Goal: Task Accomplishment & Management: Use online tool/utility

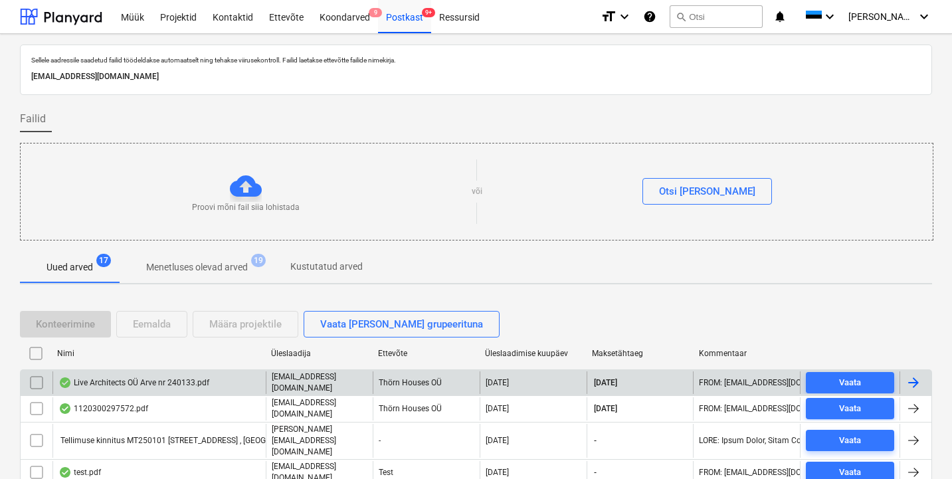
scroll to position [86, 0]
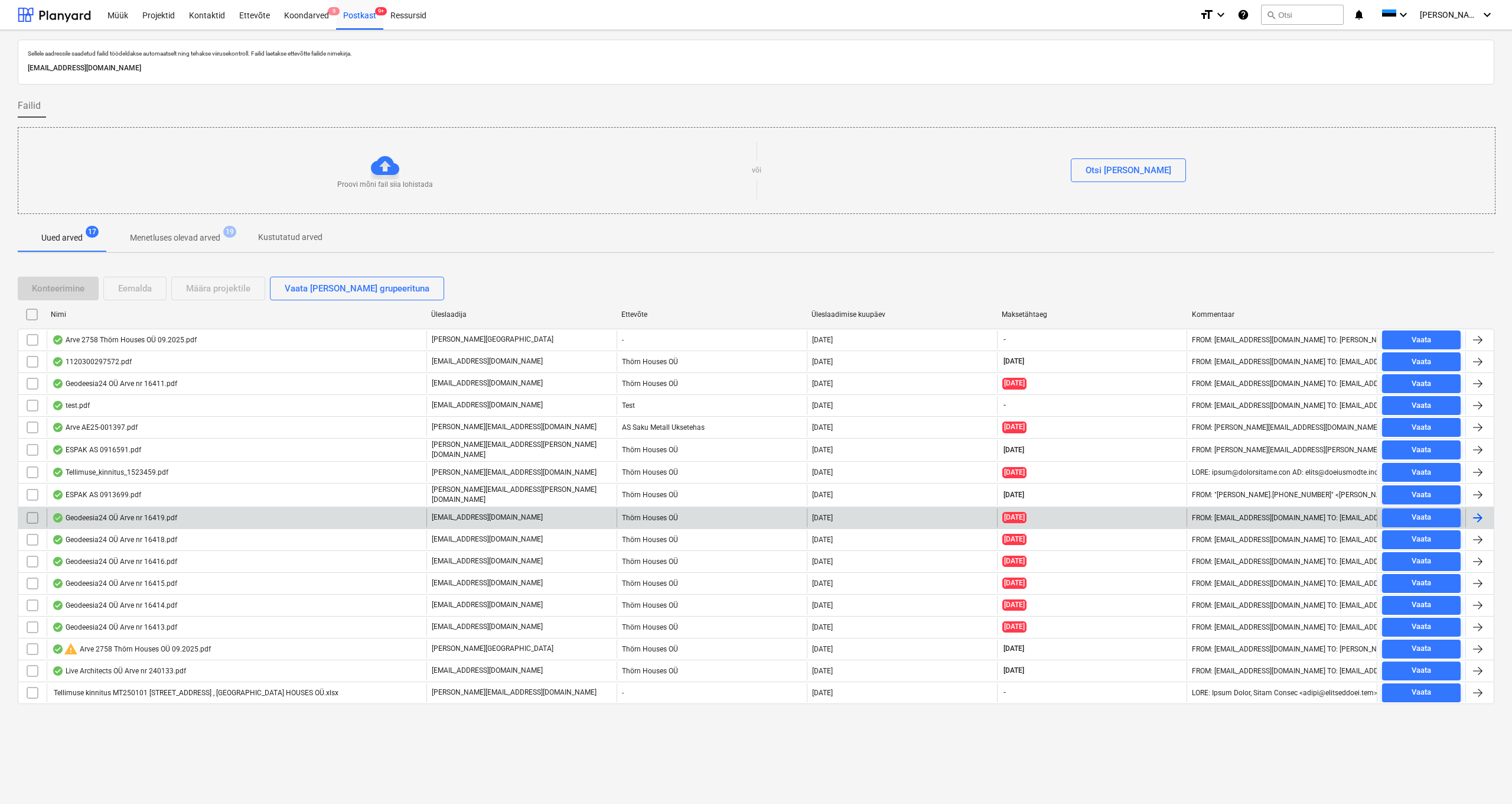
click at [133, 425] on div "Geodeesia24 OÜ Arve nr 16419.pdf" at bounding box center [114, 518] width 125 height 10
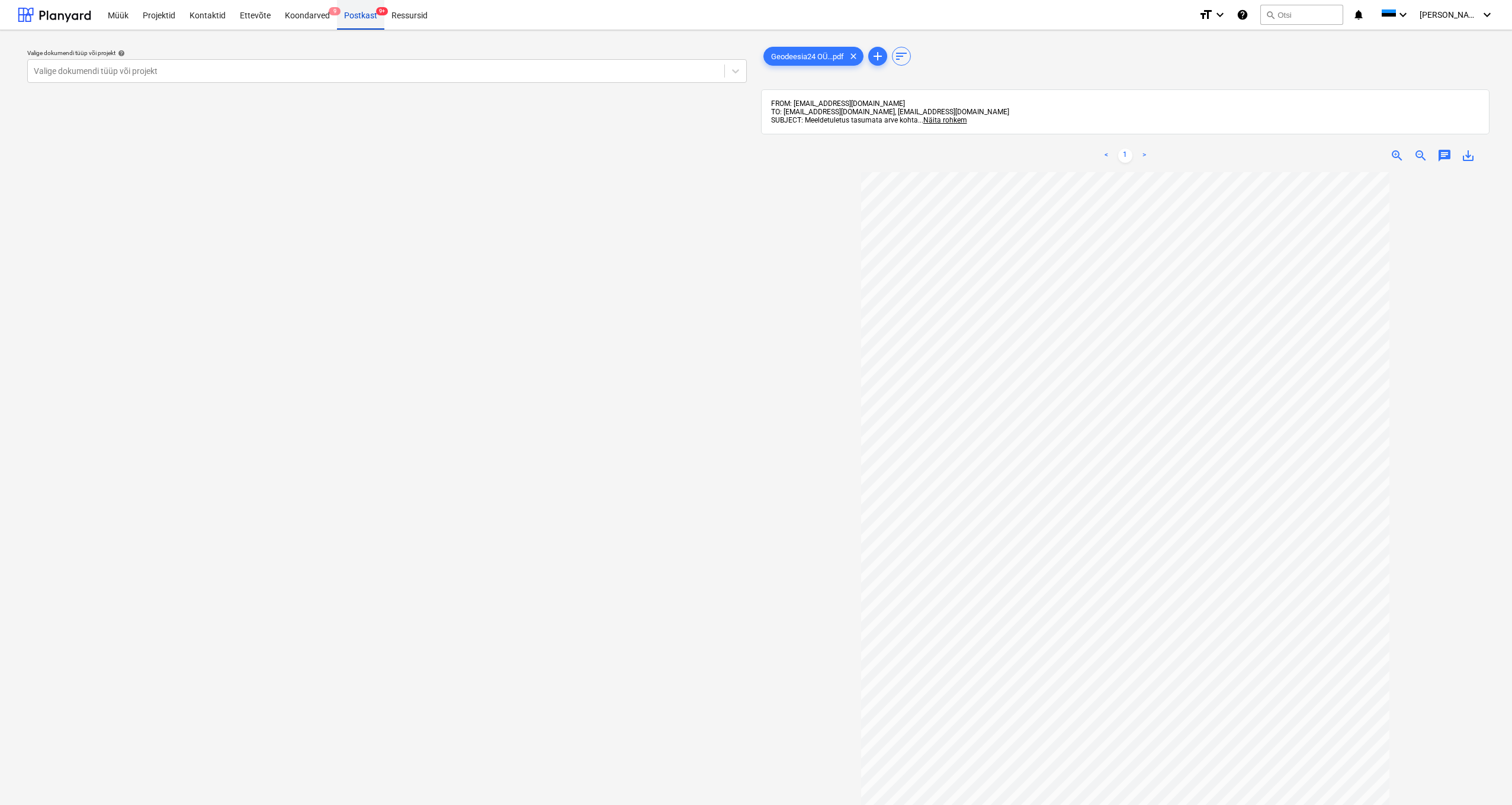
click at [363, 12] on div "Postkast 9+" at bounding box center [360, 14] width 47 height 30
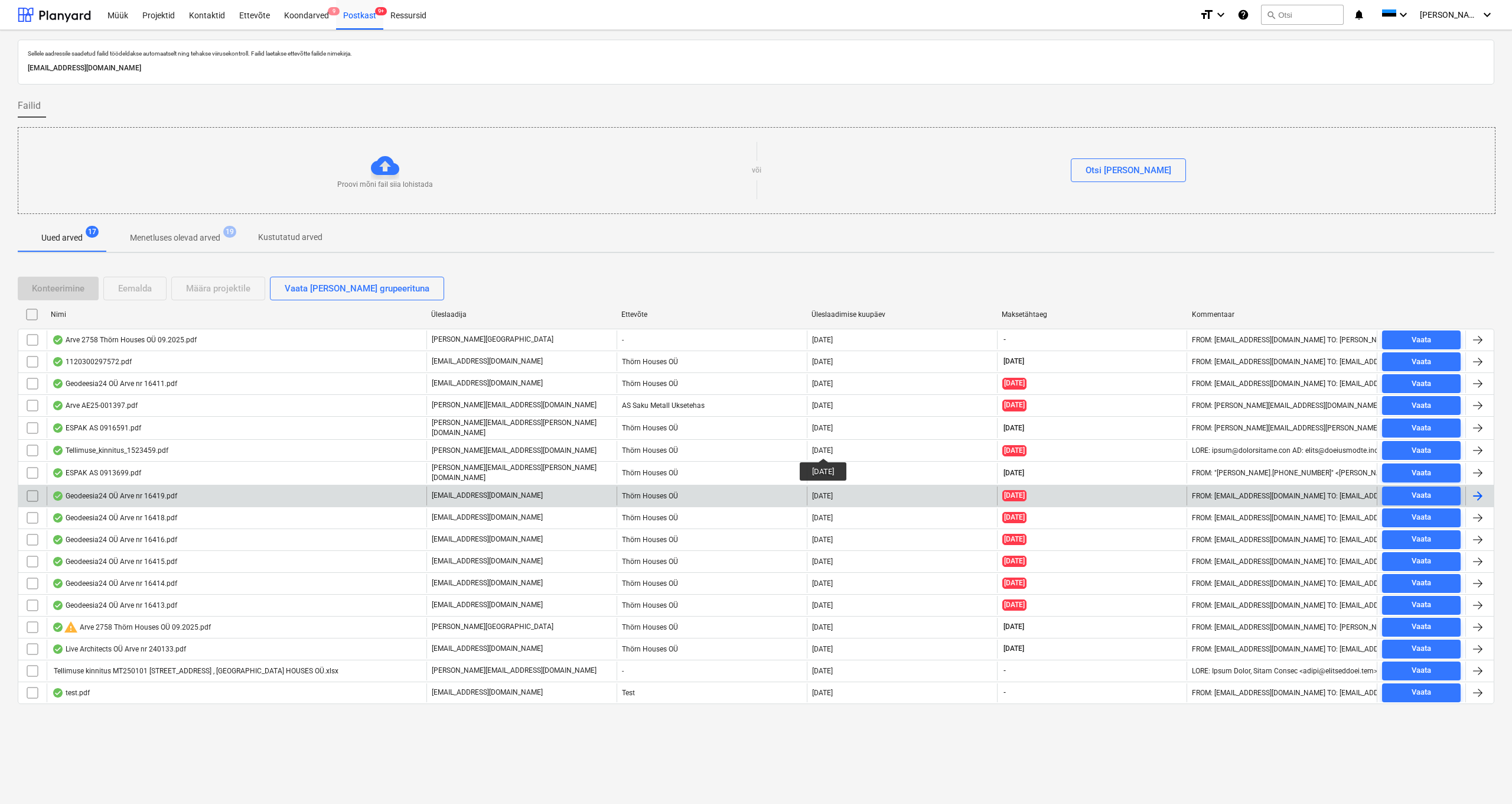
click at [33, 425] on input "checkbox" at bounding box center [32, 495] width 19 height 19
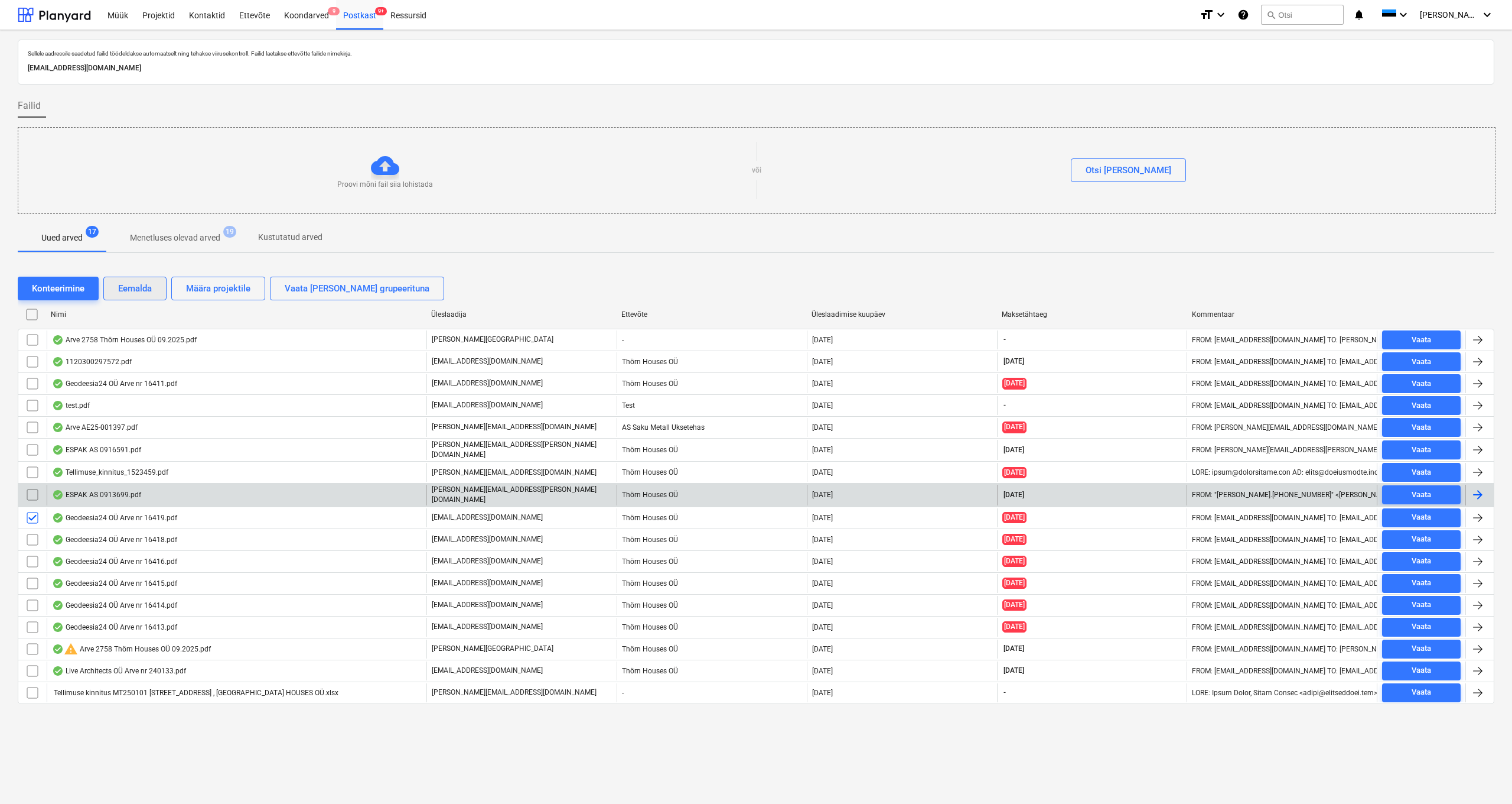
click at [138, 291] on div "Eemalda" at bounding box center [135, 288] width 34 height 15
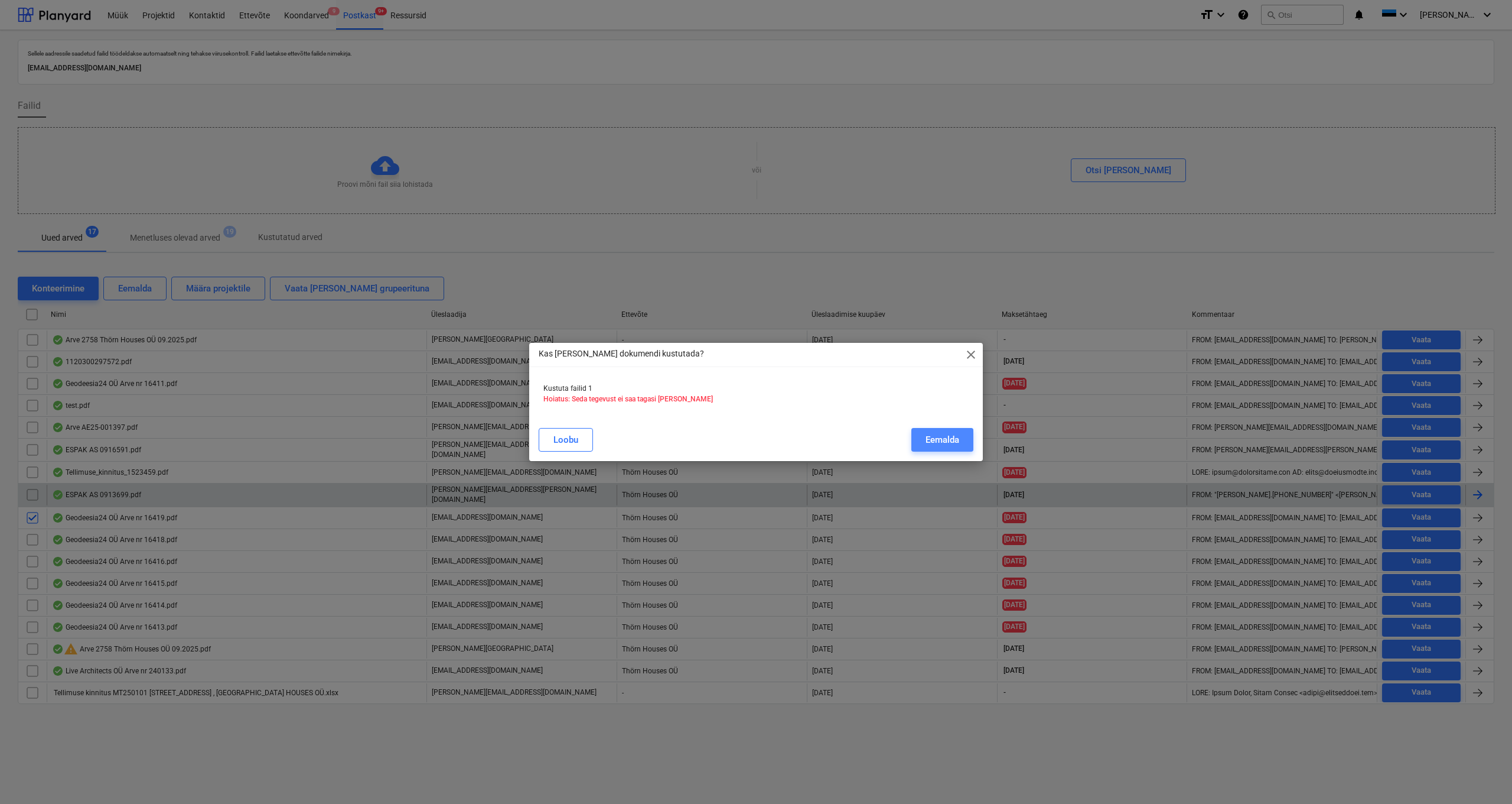
click at [850, 425] on div "Eemalda" at bounding box center [942, 439] width 34 height 15
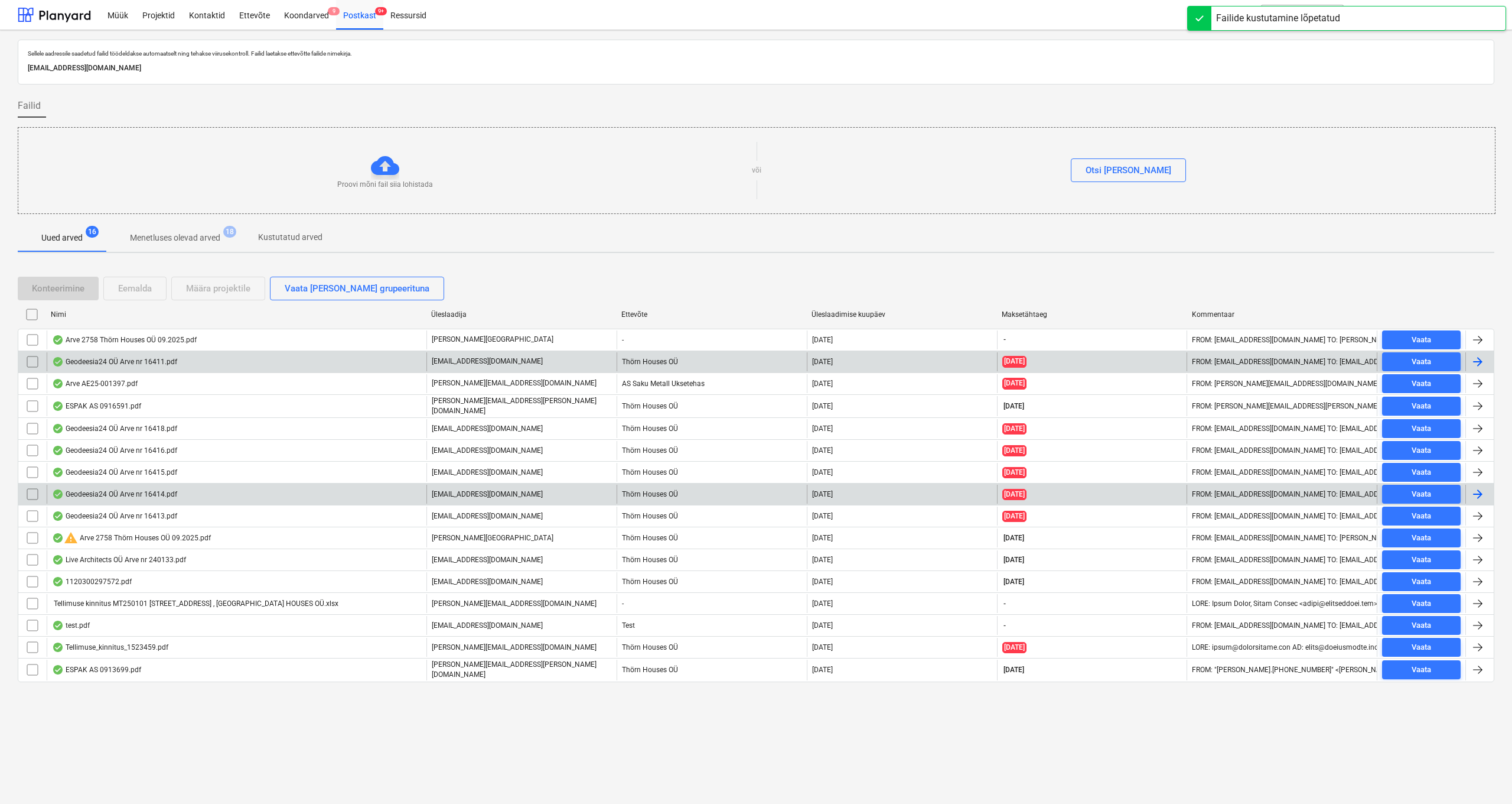
click at [115, 360] on div "Geodeesia24 OÜ Arve nr 16411.pdf" at bounding box center [114, 361] width 125 height 10
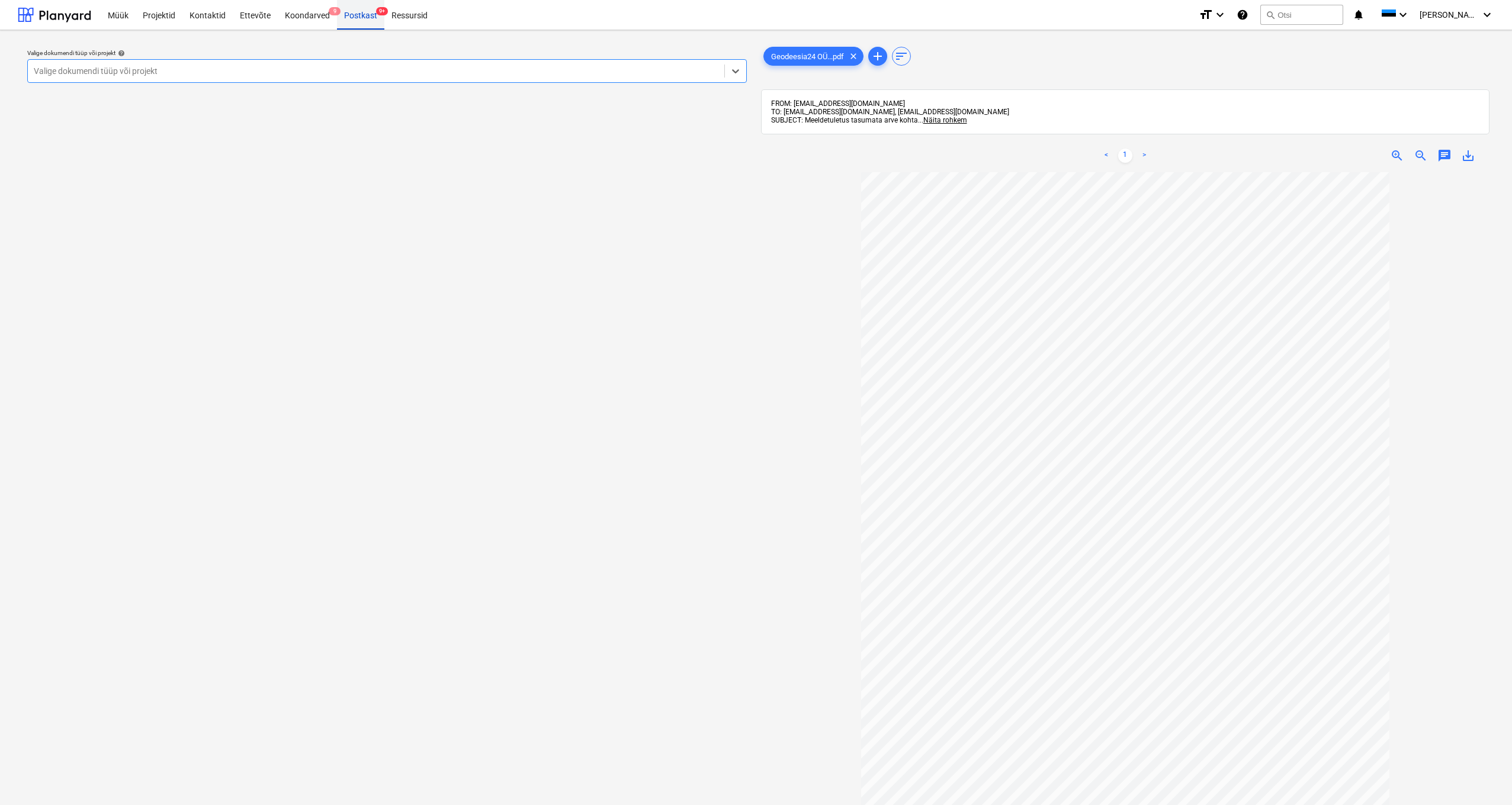
click at [358, 15] on div "Postkast 9+" at bounding box center [360, 14] width 47 height 30
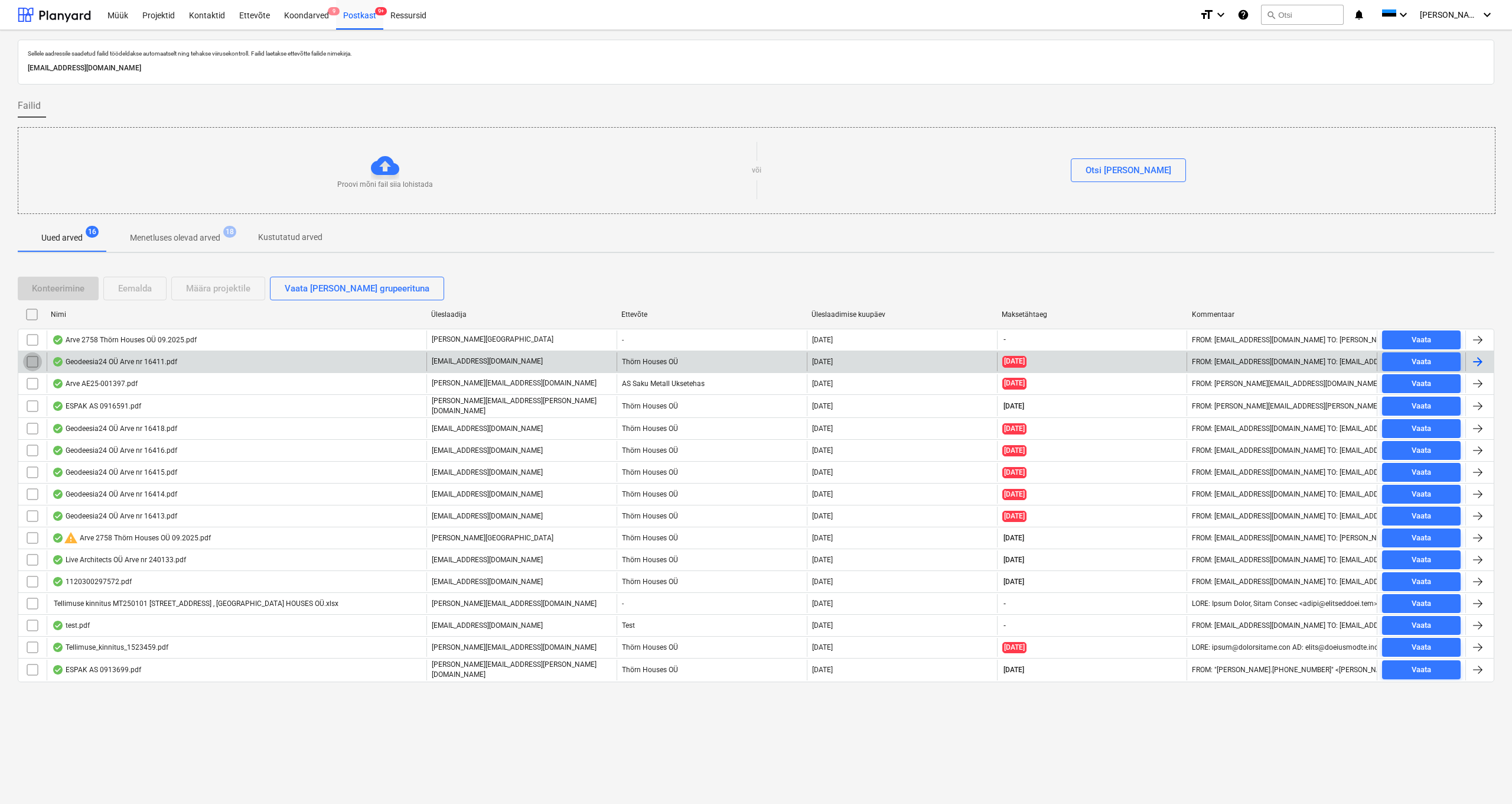
click at [33, 362] on input "checkbox" at bounding box center [32, 361] width 19 height 19
click at [139, 291] on div "Eemalda" at bounding box center [135, 288] width 34 height 15
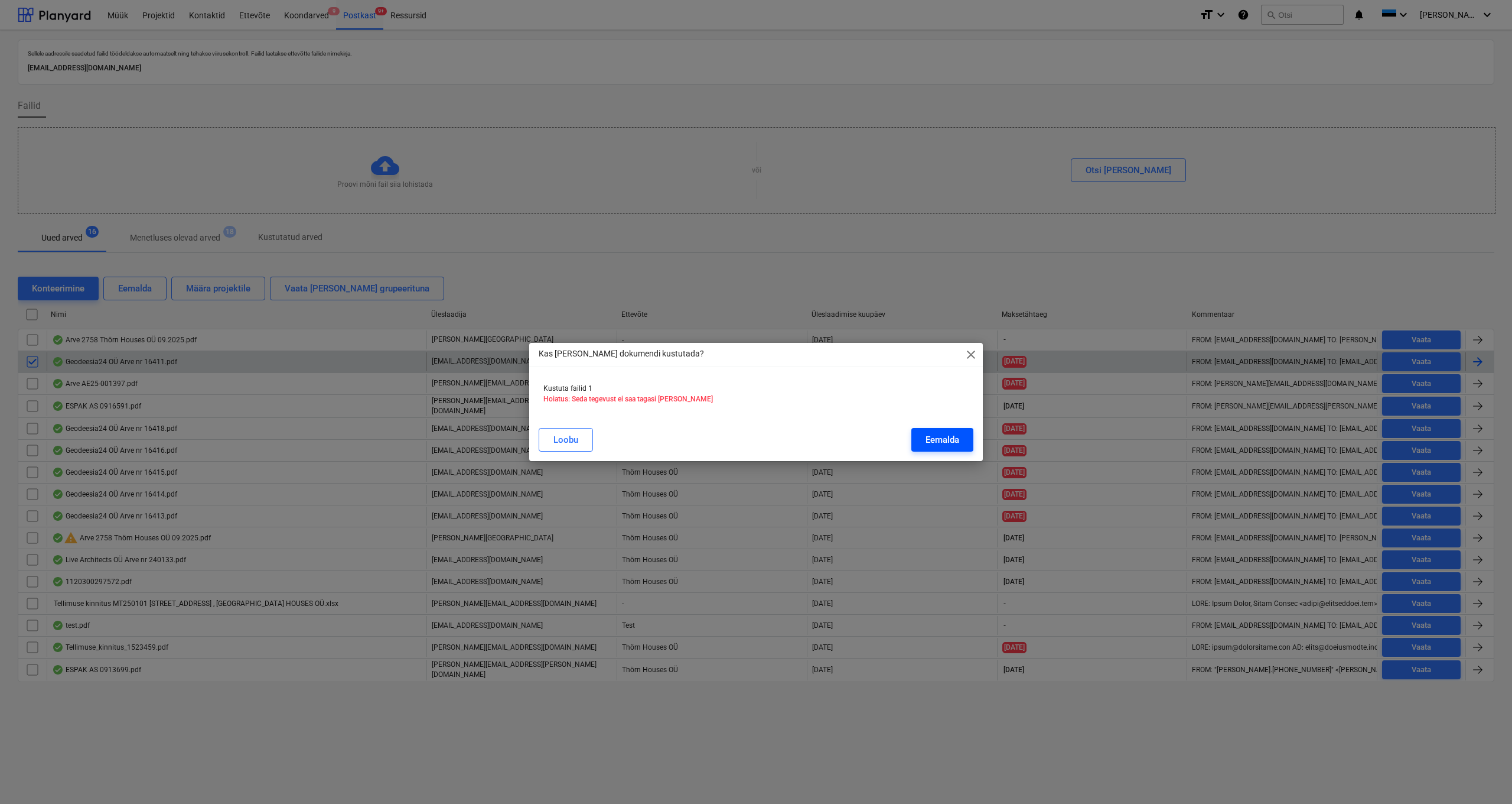
click at [850, 425] on div "Eemalda" at bounding box center [942, 439] width 34 height 15
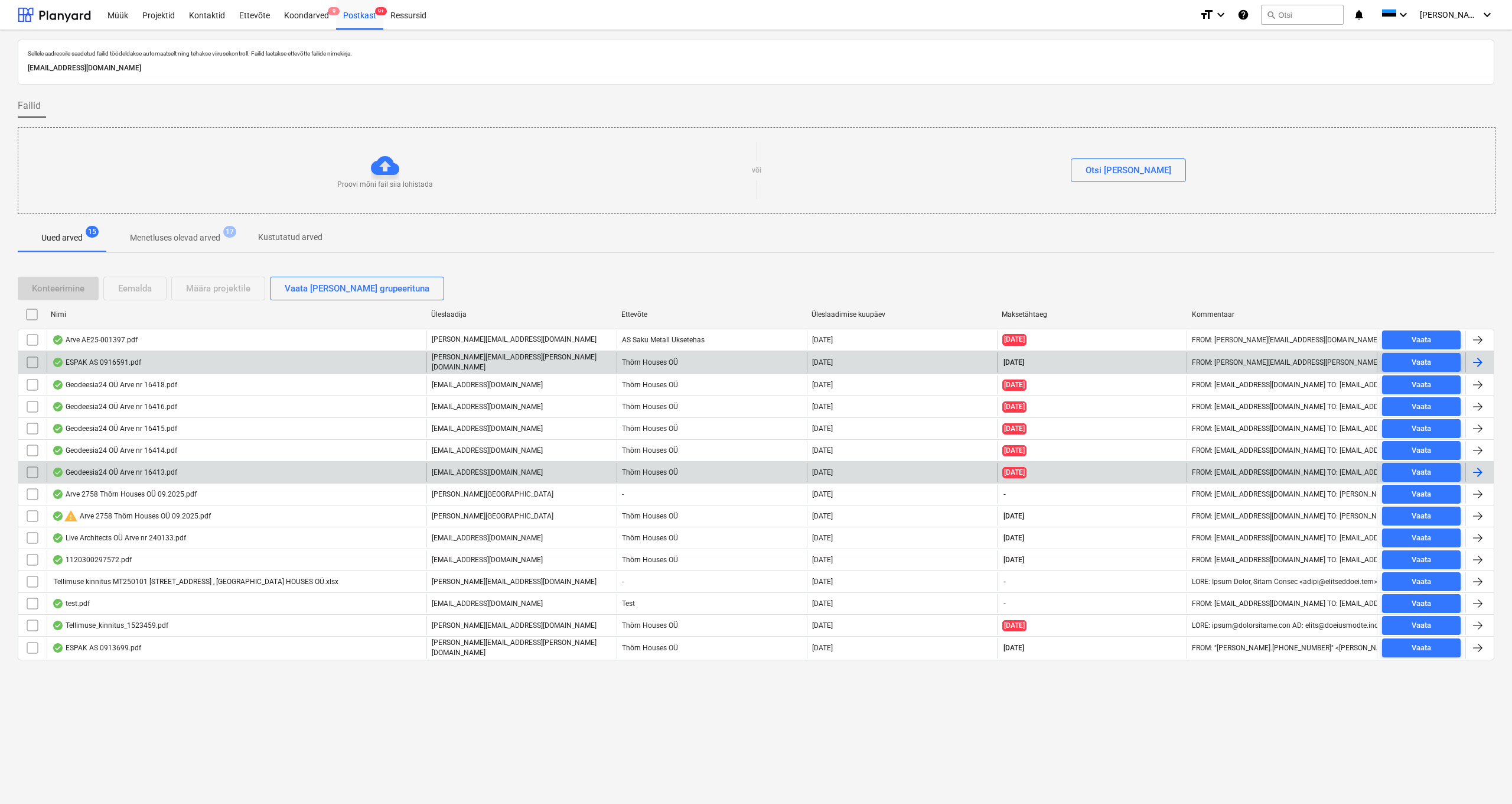
click at [35, 425] on input "checkbox" at bounding box center [32, 471] width 19 height 19
click at [146, 283] on div "Eemalda" at bounding box center [135, 288] width 34 height 15
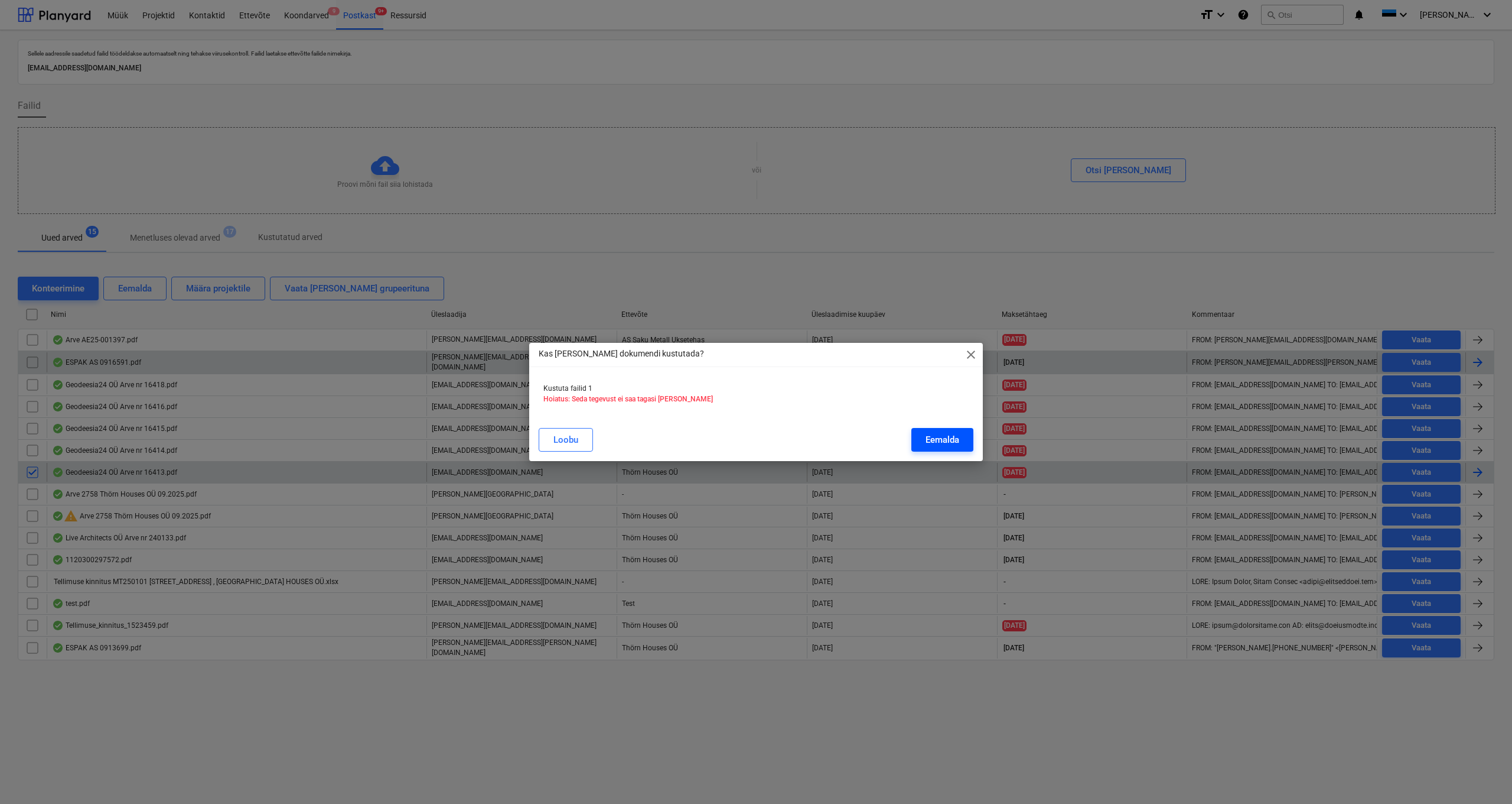
click at [850, 425] on div "Eemalda" at bounding box center [942, 439] width 34 height 15
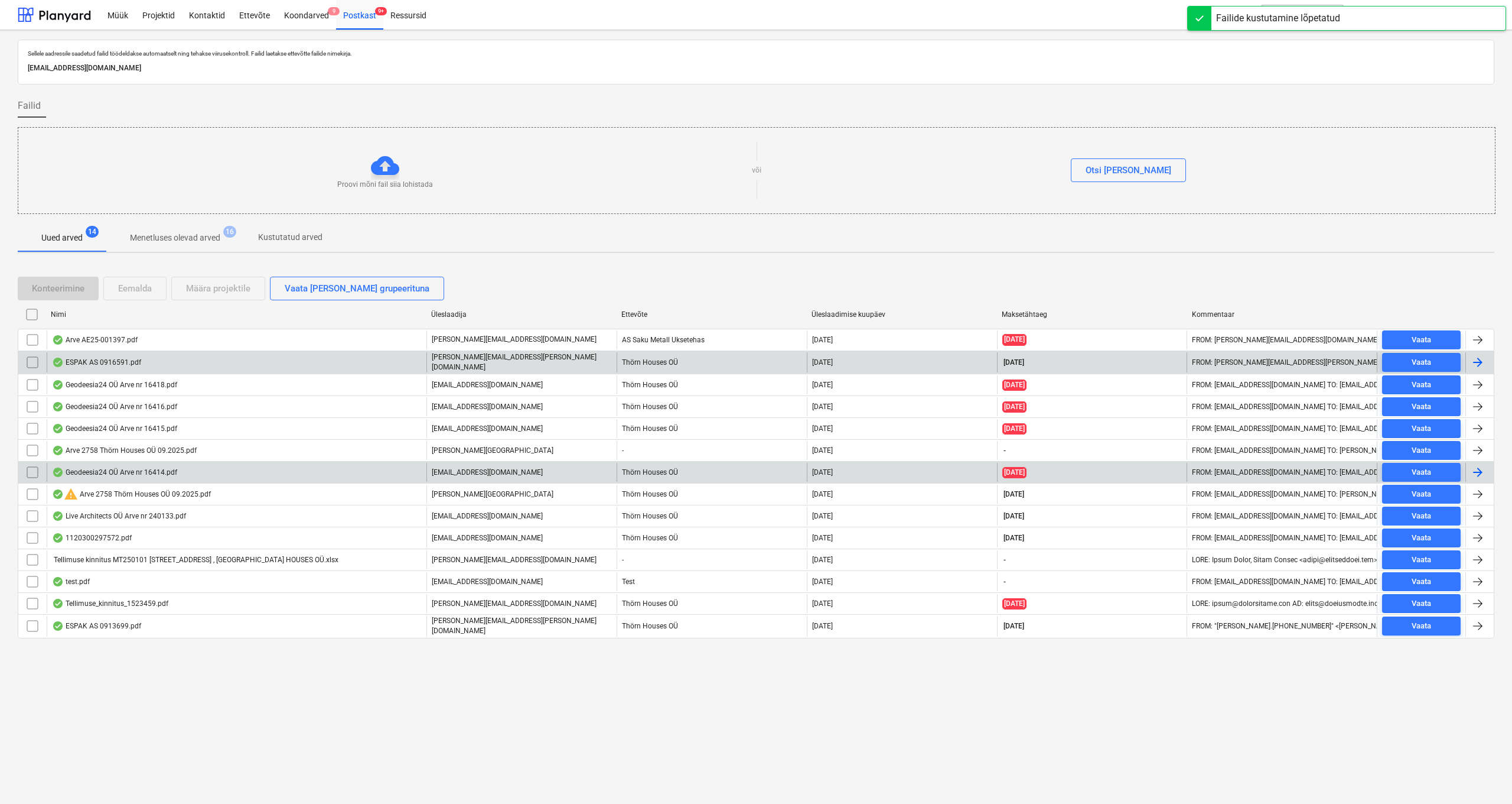
click at [104, 425] on div "Geodeesia24 OÜ Arve nr 16414.pdf" at bounding box center [114, 472] width 125 height 10
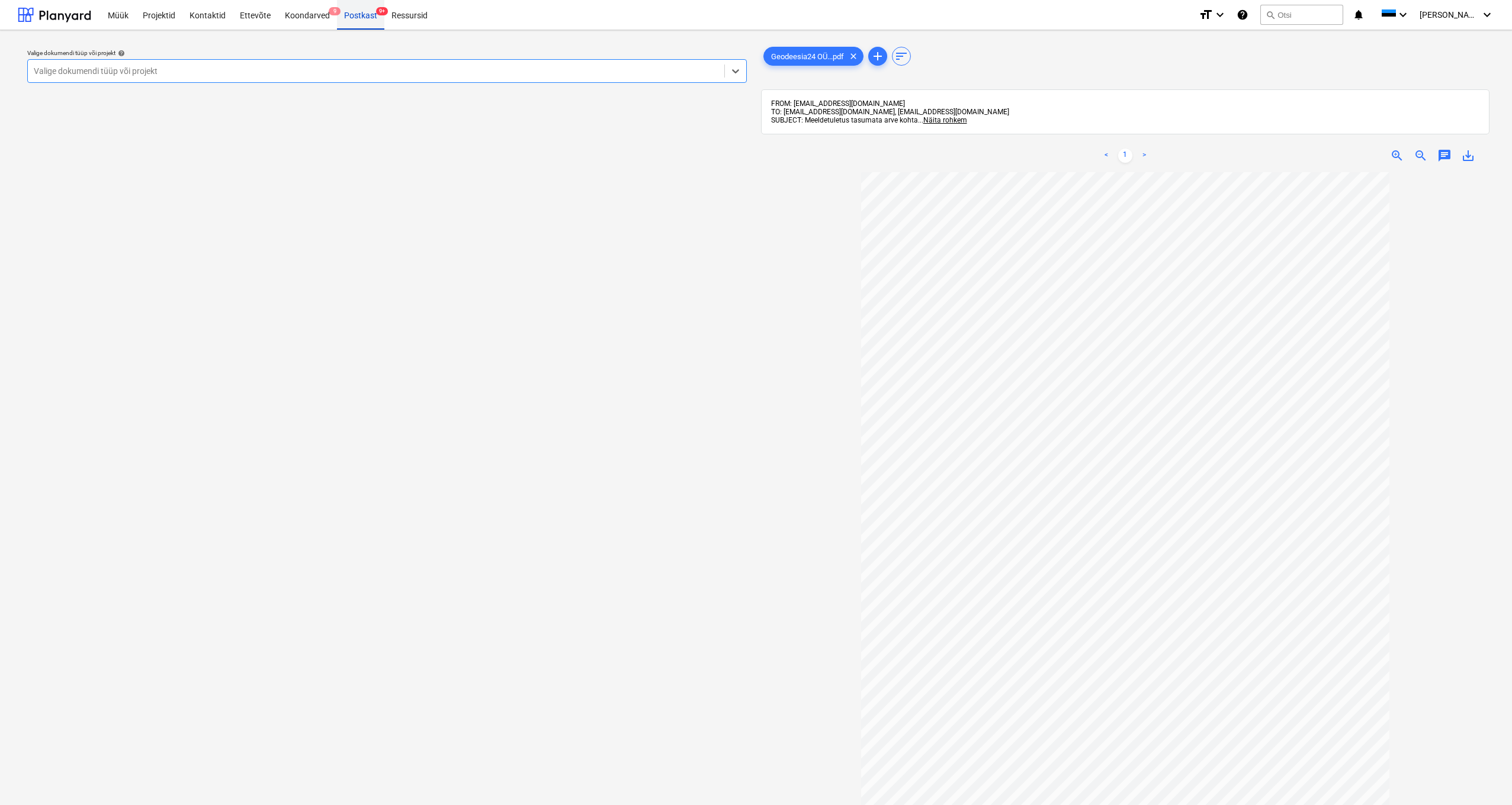
click at [376, 10] on span "9+" at bounding box center [381, 11] width 12 height 8
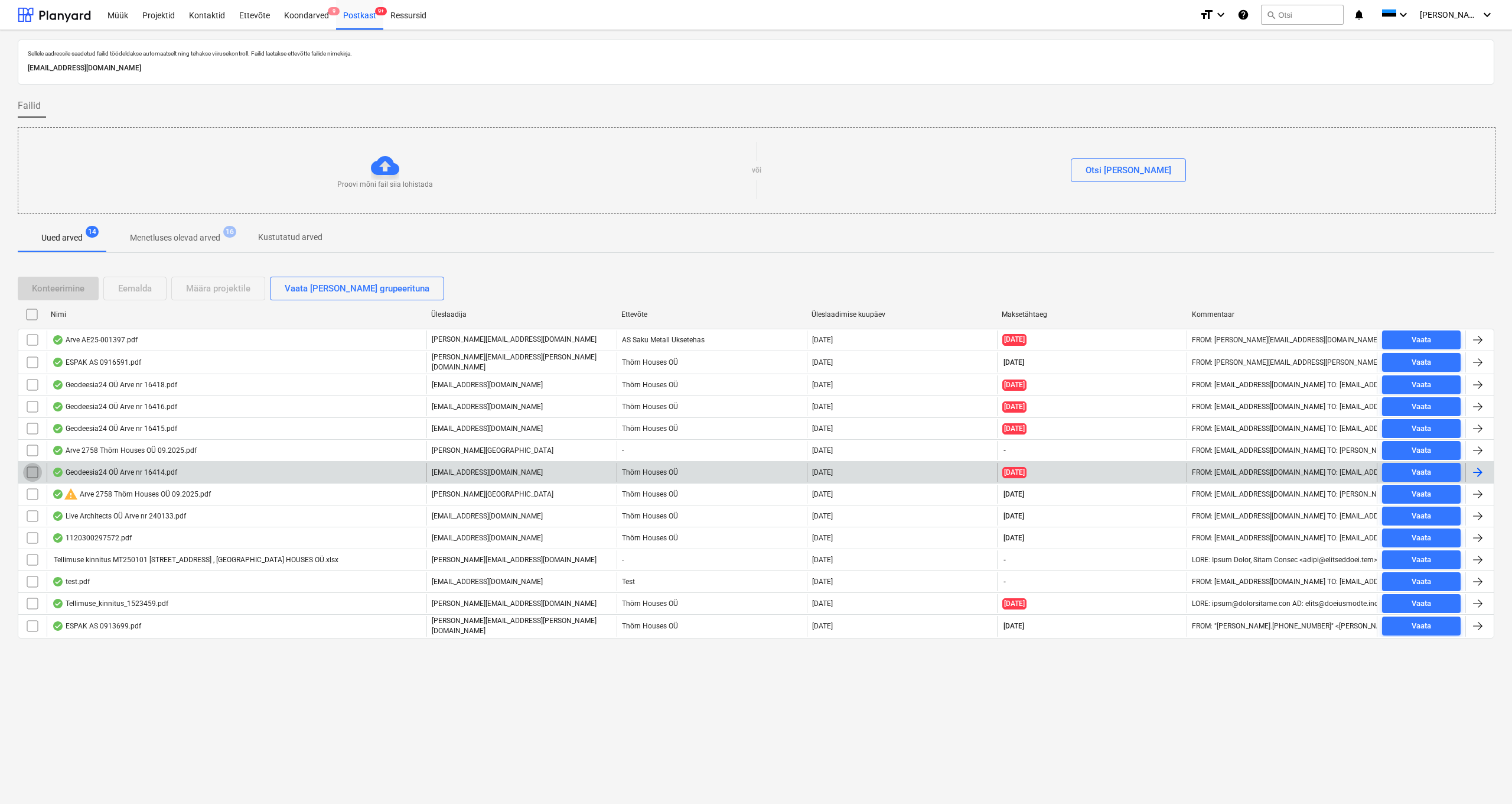
click at [32, 425] on input "checkbox" at bounding box center [32, 471] width 19 height 19
click at [133, 288] on div "Eemalda" at bounding box center [135, 288] width 34 height 15
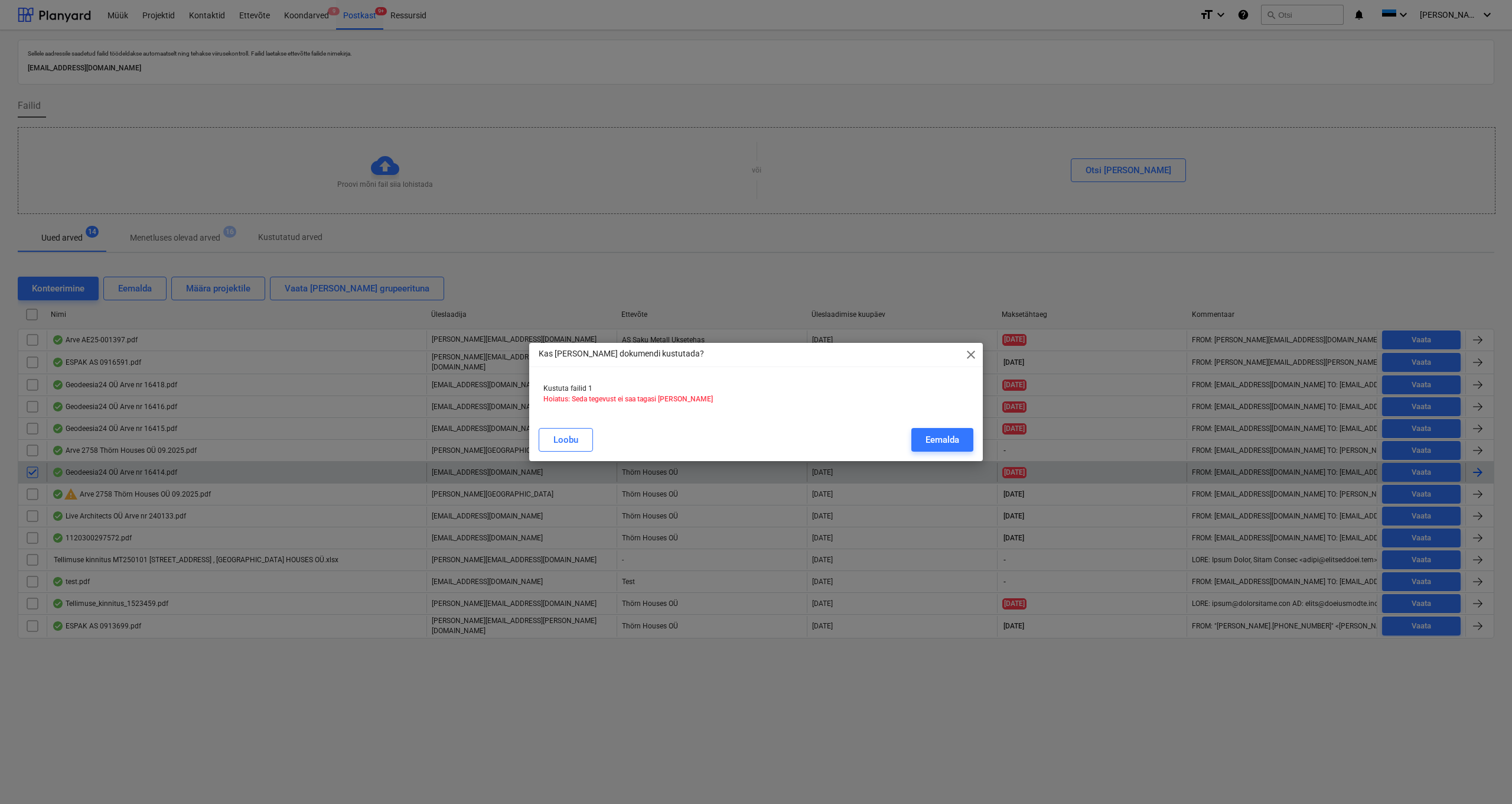
click at [850, 425] on div "Eemalda" at bounding box center [942, 439] width 34 height 15
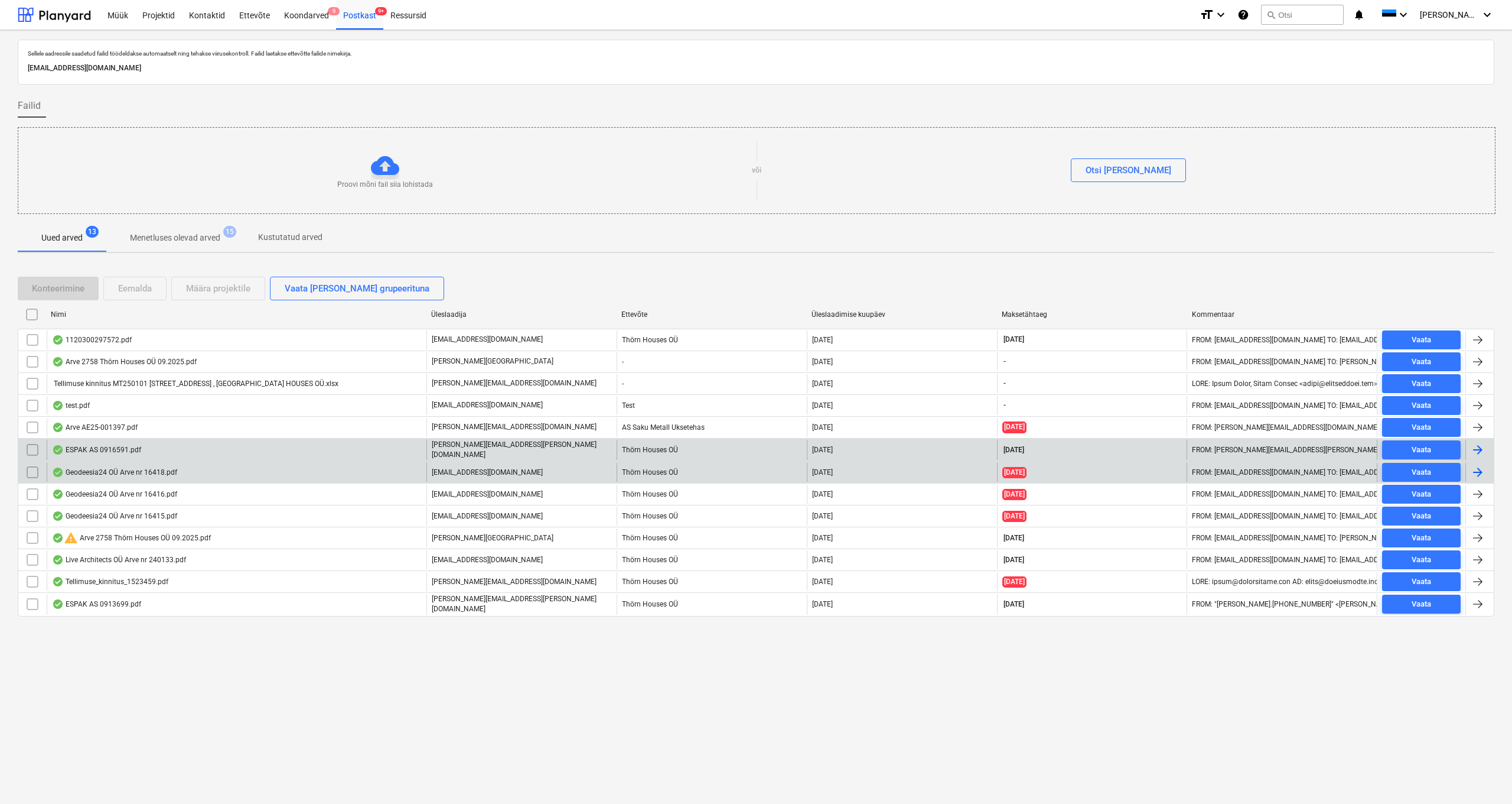
click at [85, 425] on div "ESPAK AS 0916591.pdf" at bounding box center [96, 449] width 89 height 10
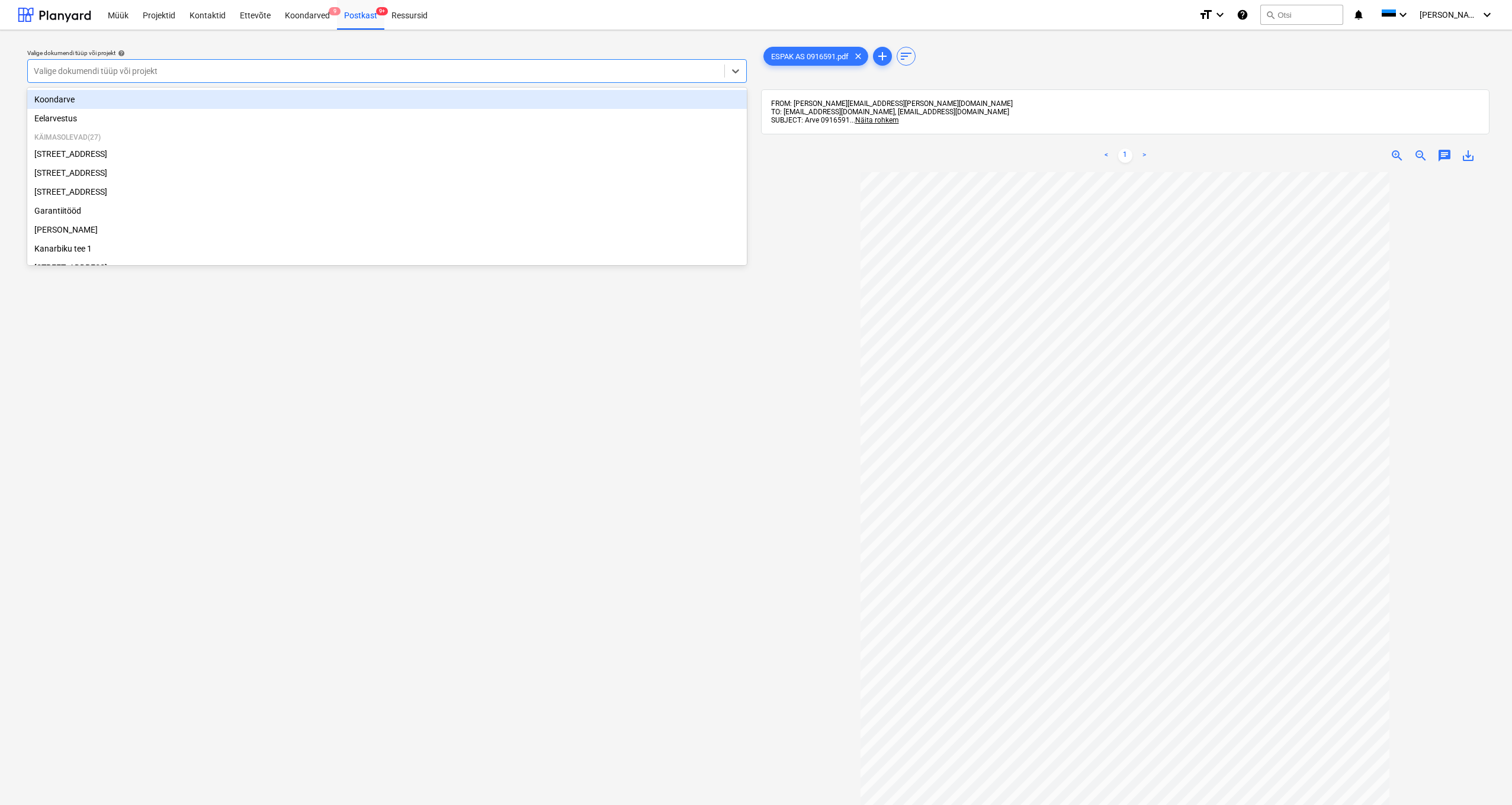
click at [114, 76] on div at bounding box center [376, 70] width 684 height 12
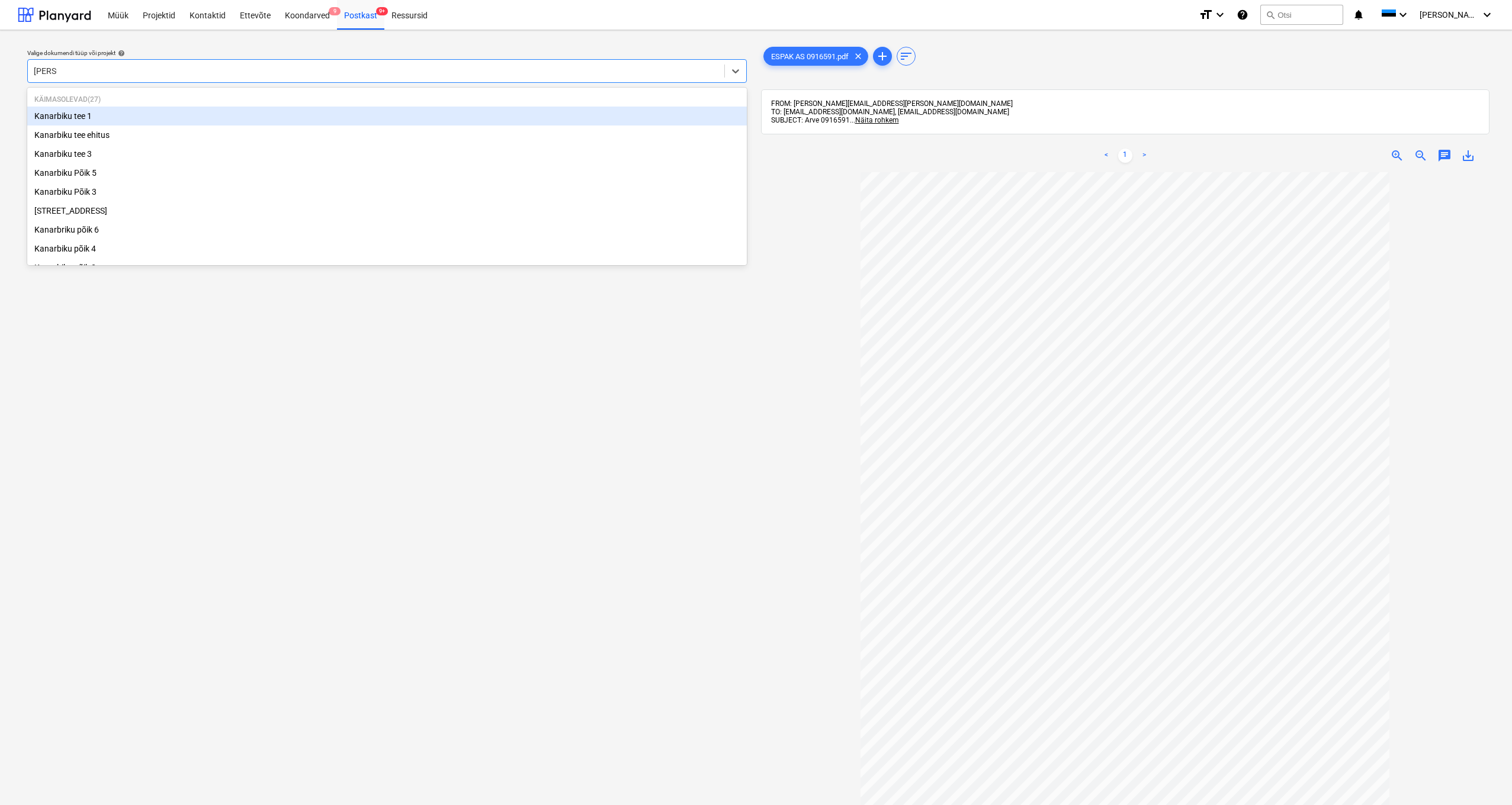
type input "kanarb"
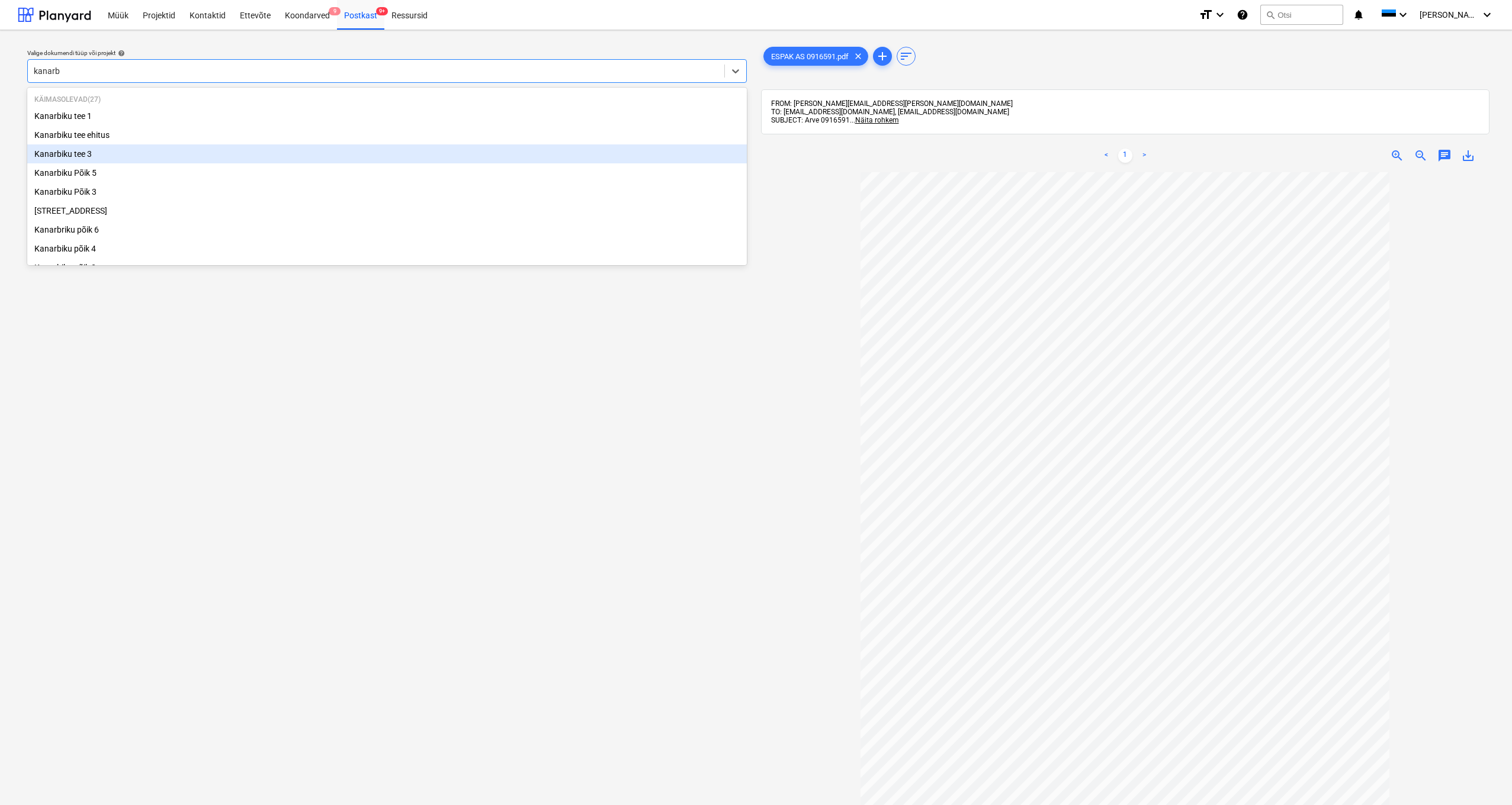
click at [61, 152] on div "Kanarbiku tee 3" at bounding box center [387, 153] width 719 height 19
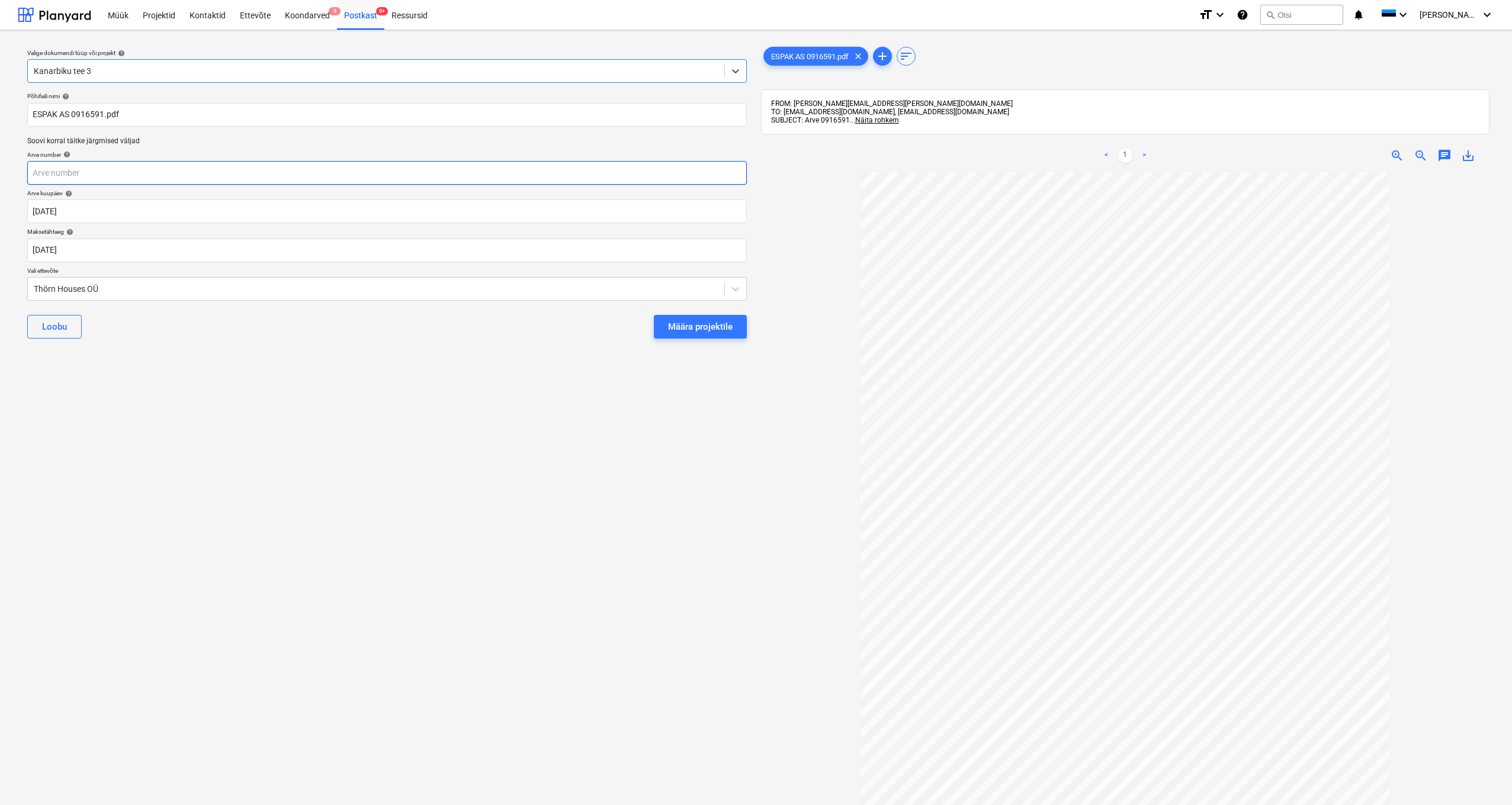
click at [62, 175] on input "text" at bounding box center [387, 173] width 719 height 24
type input "0916591"
click at [38, 286] on div "Thörn Houses OÜ" at bounding box center [376, 289] width 684 height 10
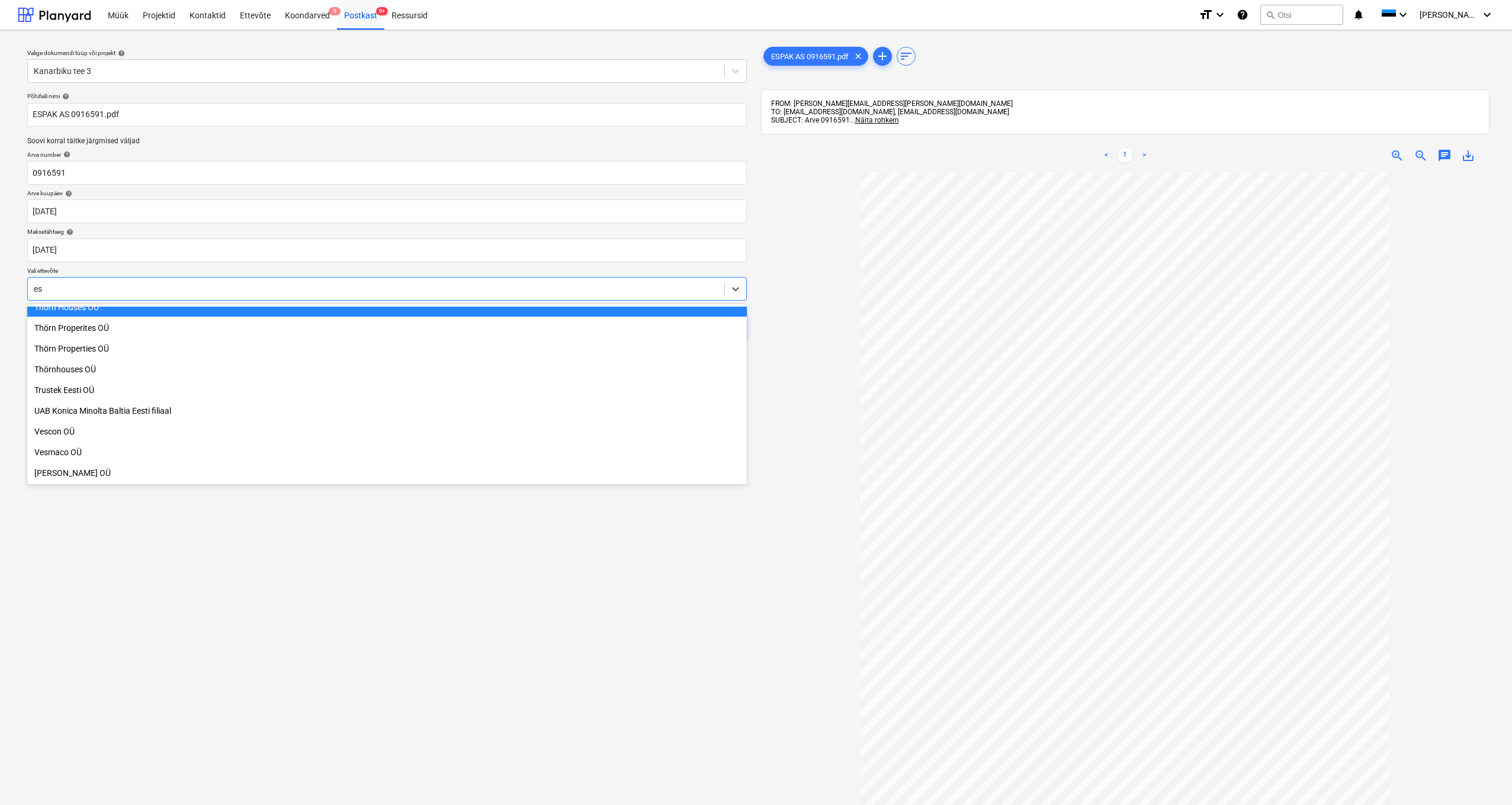
scroll to position [899, 0]
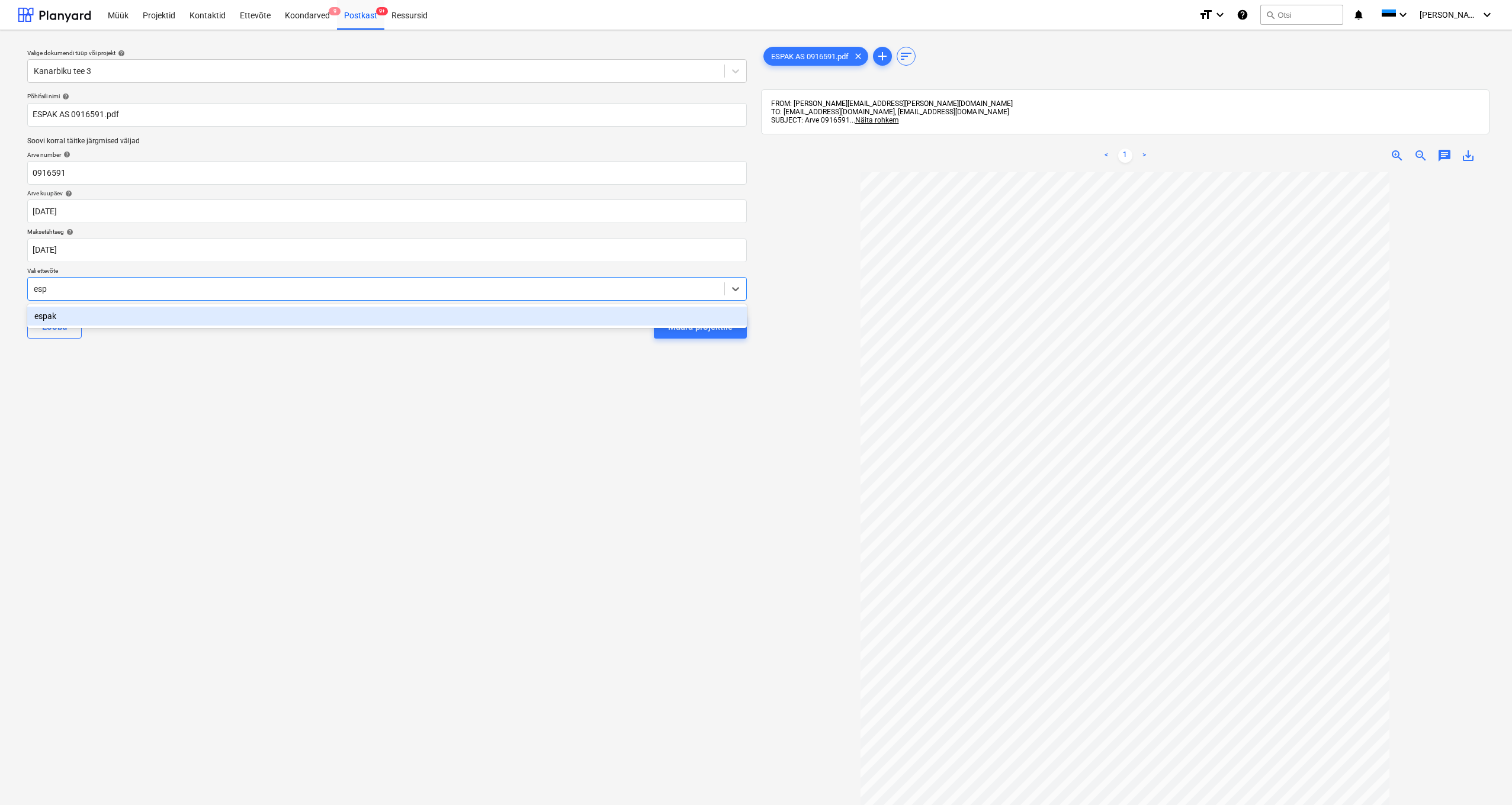
type input "espa"
click at [53, 319] on div "espak" at bounding box center [387, 315] width 719 height 19
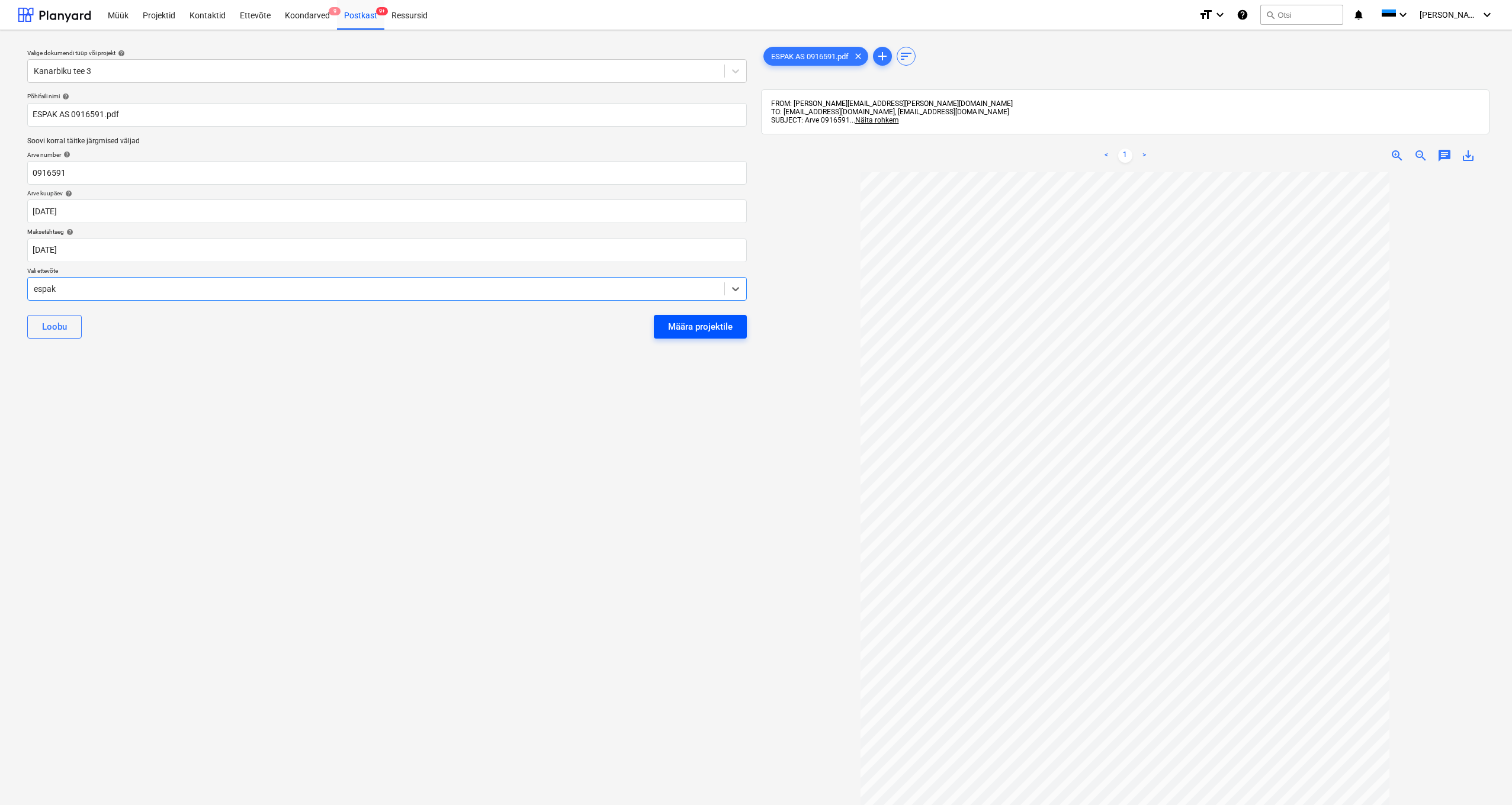
click at [700, 326] on div "Määra projektile" at bounding box center [700, 326] width 64 height 15
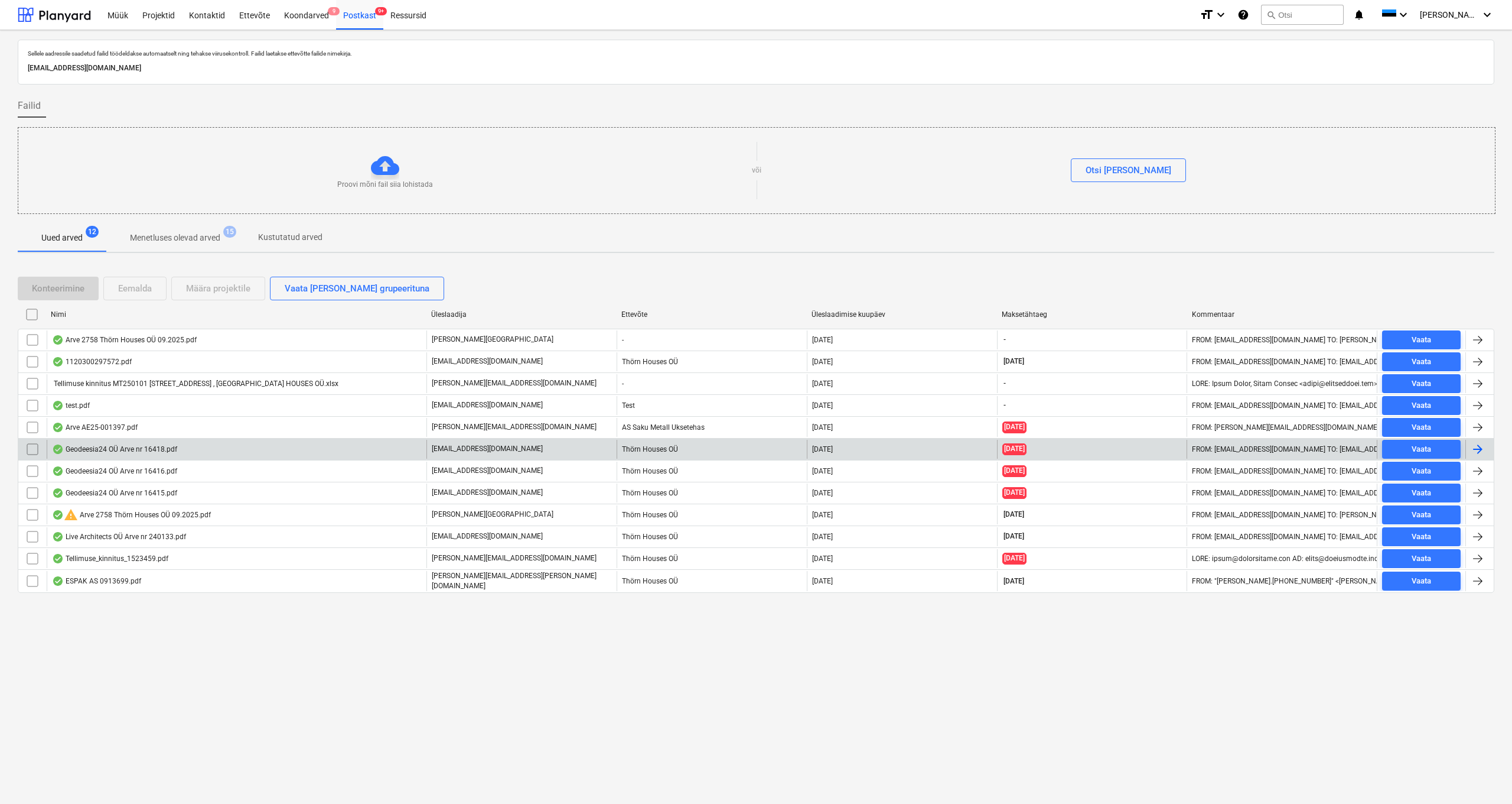
click at [34, 425] on input "checkbox" at bounding box center [32, 448] width 19 height 19
click at [140, 285] on div "Eemalda" at bounding box center [135, 288] width 34 height 15
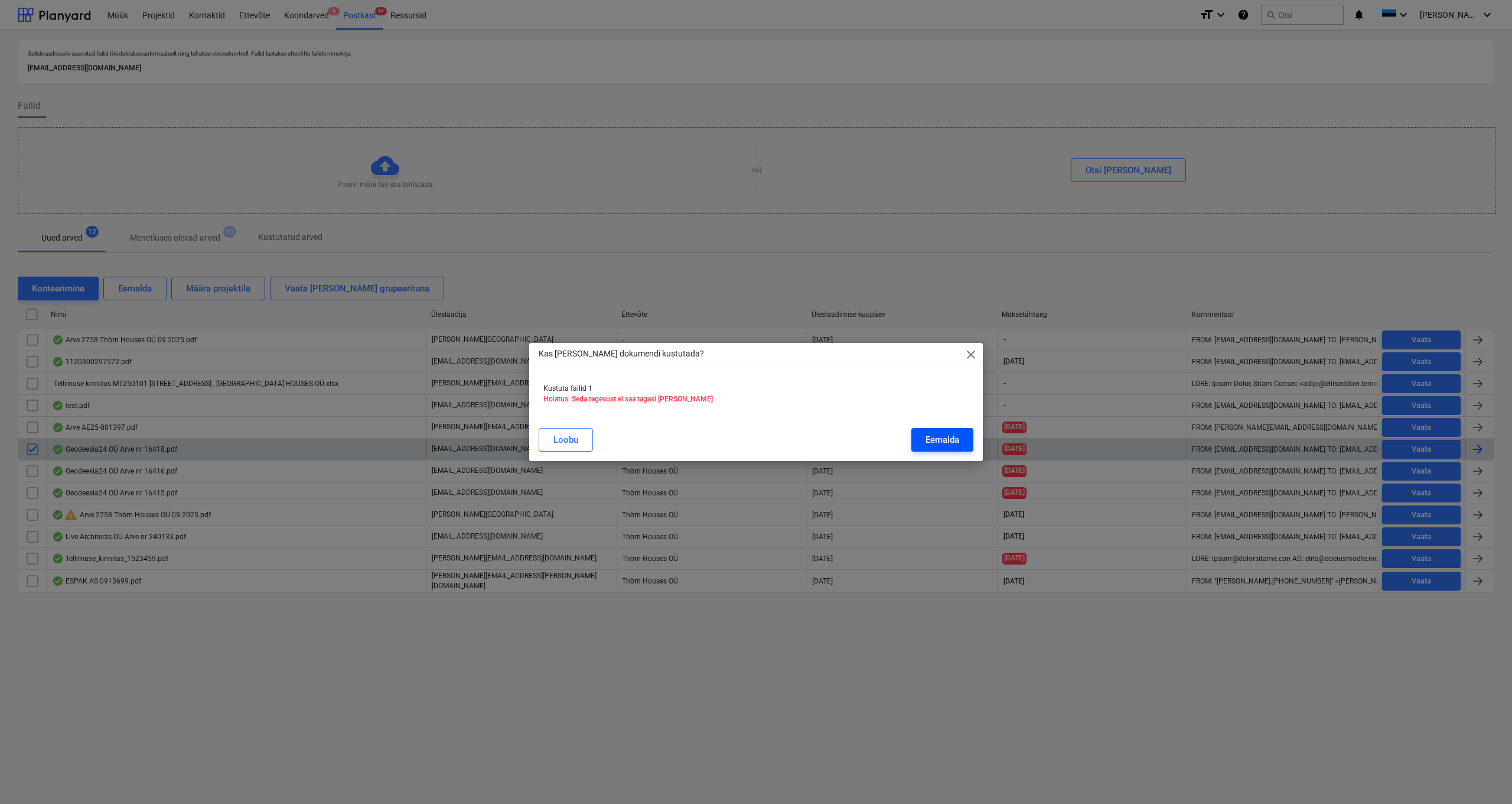
click at [850, 425] on div "Eemalda" at bounding box center [942, 439] width 34 height 15
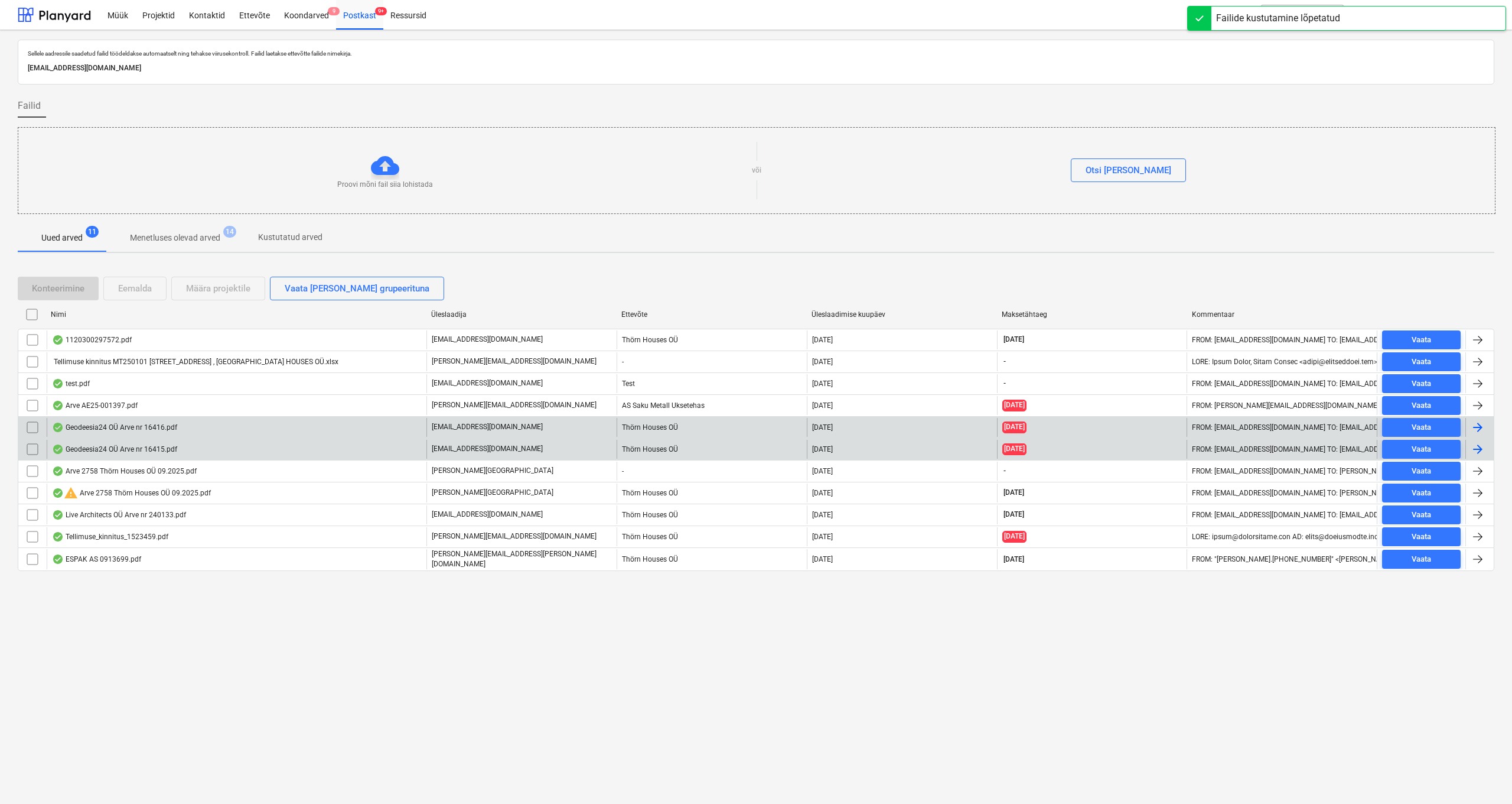
click at [129, 425] on div "Geodeesia24 OÜ Arve nr 16416.pdf" at bounding box center [114, 427] width 125 height 10
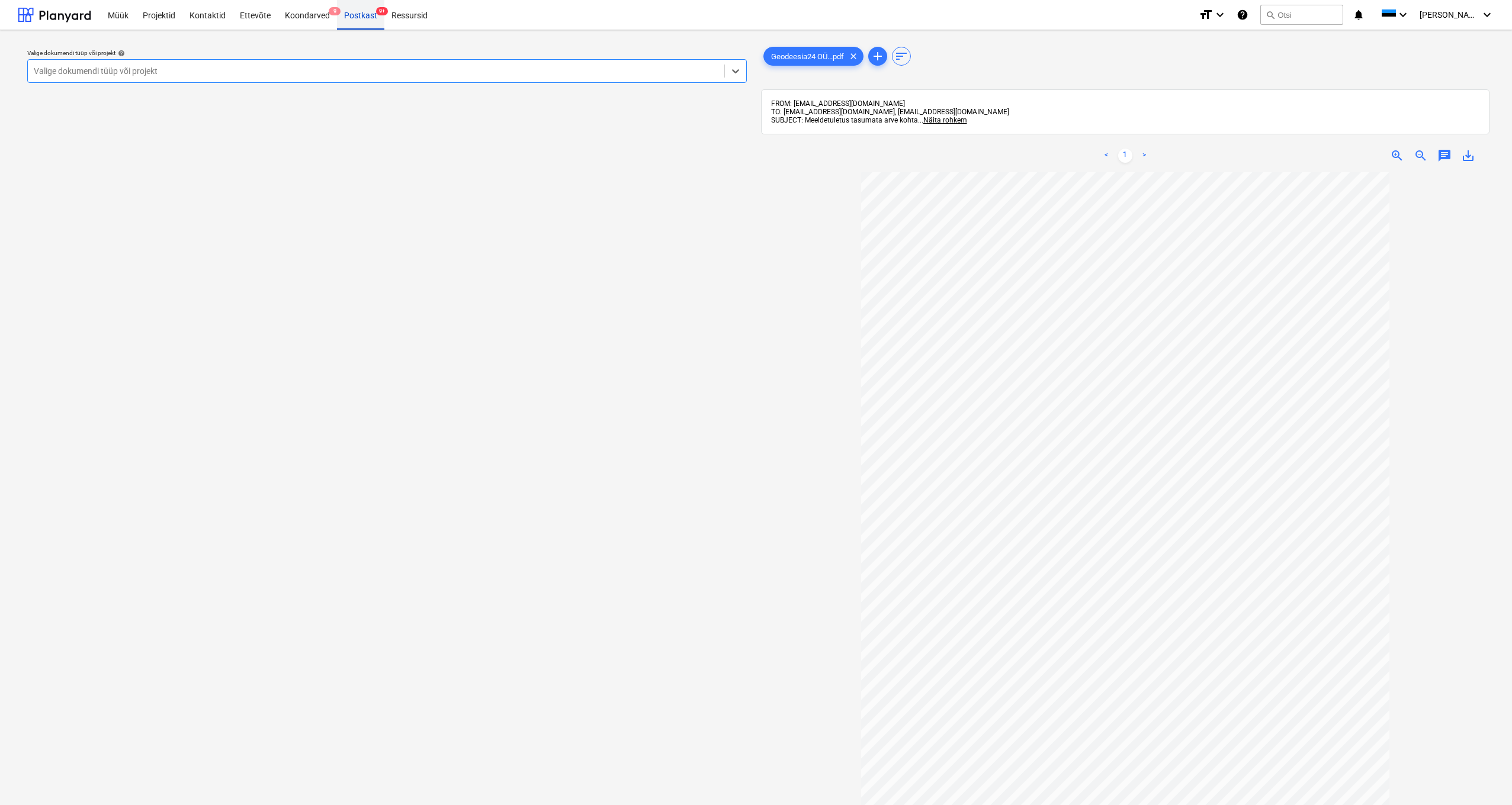
click at [352, 13] on div "Postkast 9+" at bounding box center [360, 14] width 47 height 30
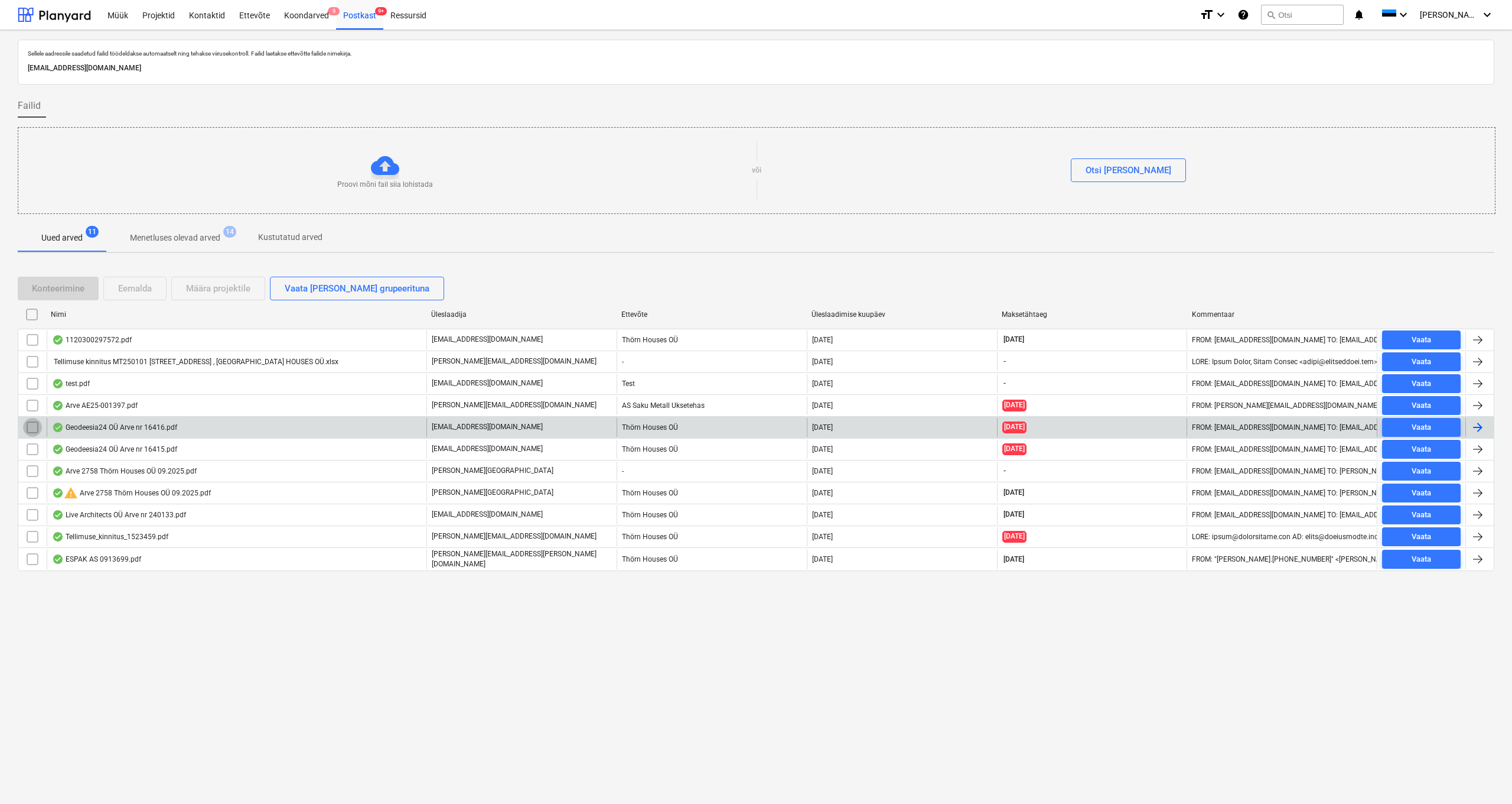
click at [34, 425] on input "checkbox" at bounding box center [32, 427] width 19 height 19
click at [143, 282] on div "Eemalda" at bounding box center [135, 288] width 34 height 15
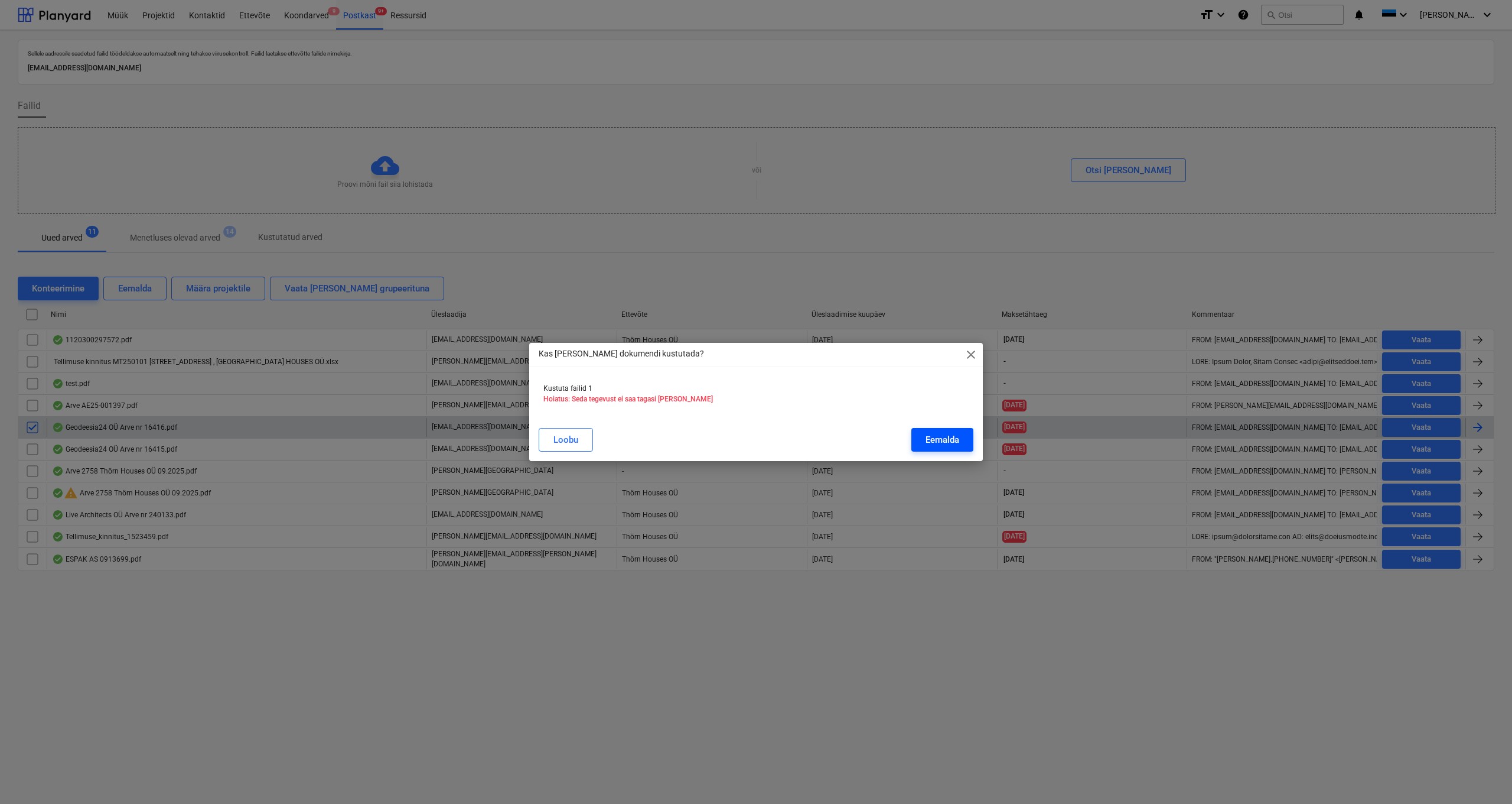
click at [850, 425] on div "Eemalda" at bounding box center [942, 439] width 34 height 15
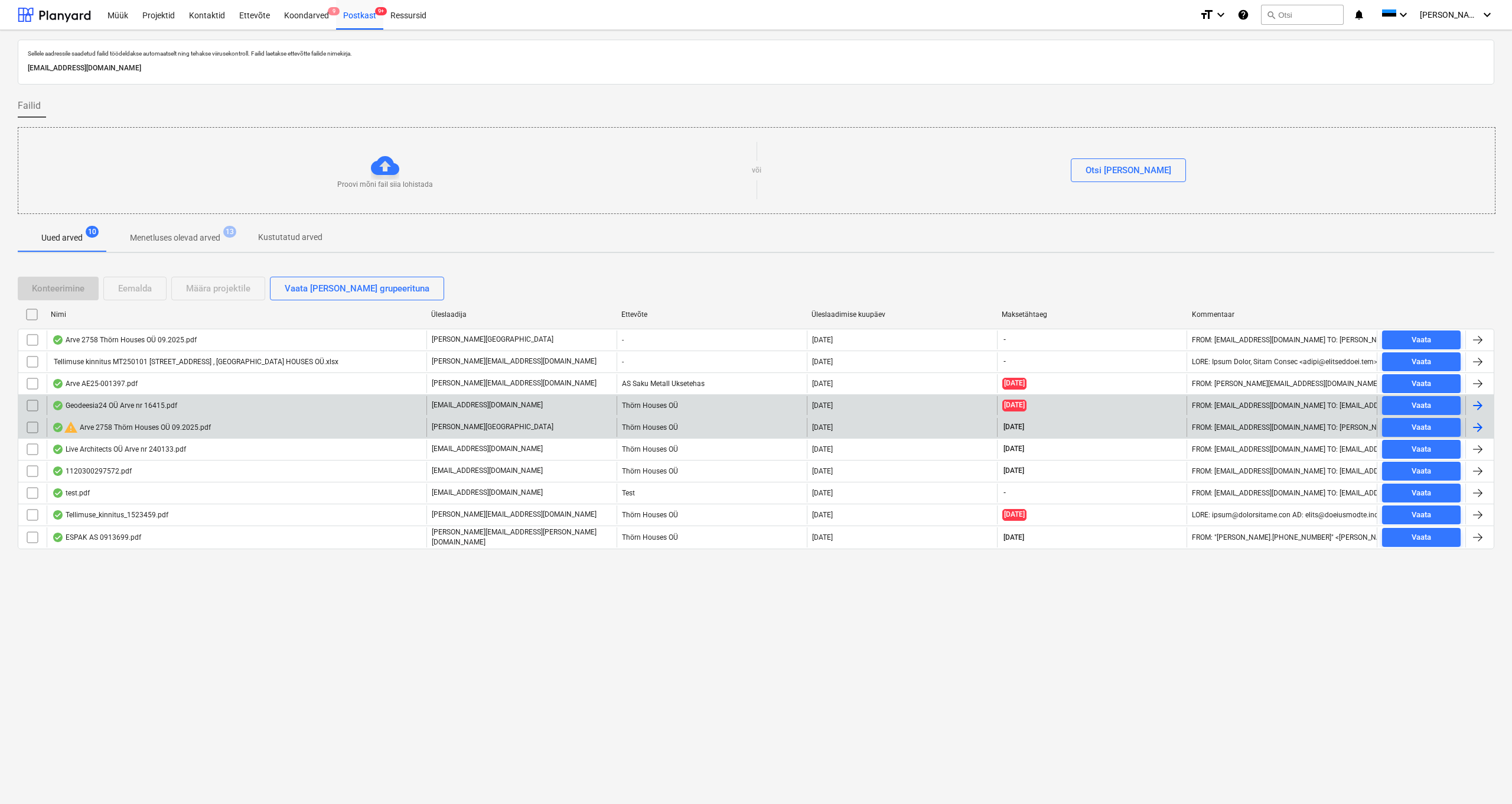
click at [118, 405] on div "Geodeesia24 OÜ Arve nr 16415.pdf" at bounding box center [114, 406] width 125 height 10
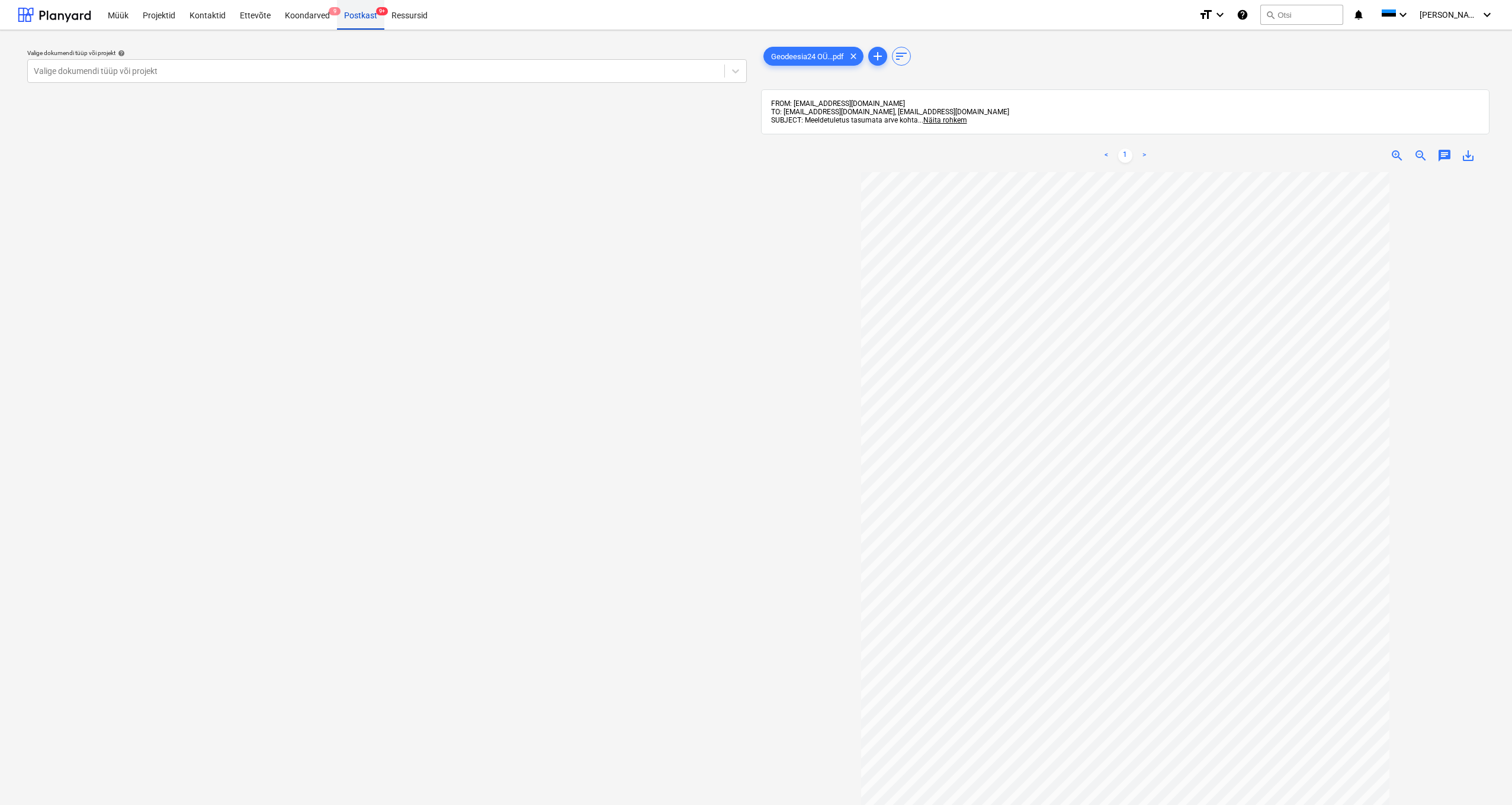
click at [347, 18] on div "Postkast 9+" at bounding box center [360, 14] width 47 height 30
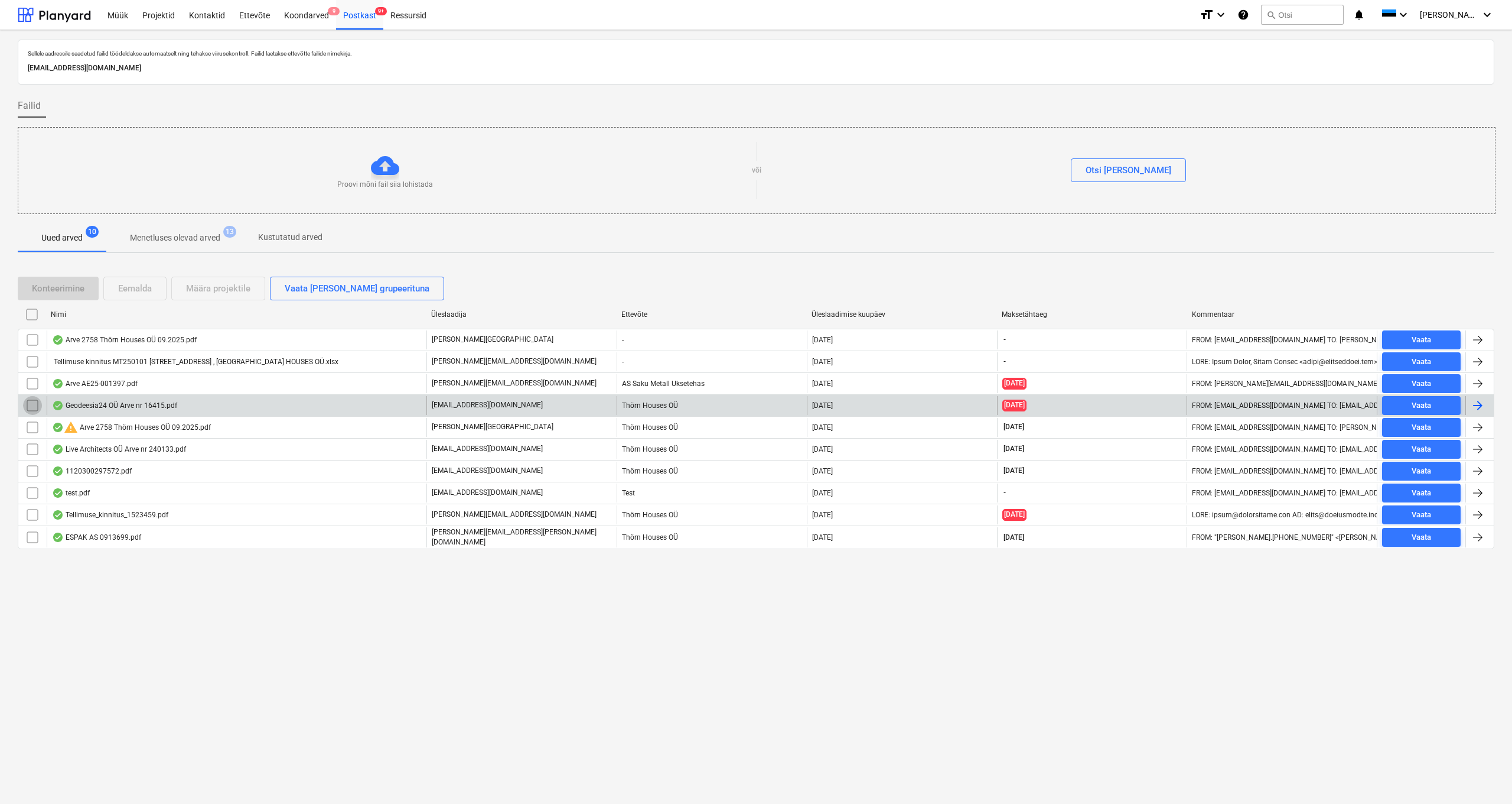
click at [31, 404] on input "checkbox" at bounding box center [32, 405] width 19 height 19
click at [132, 288] on div "Eemalda" at bounding box center [135, 288] width 34 height 15
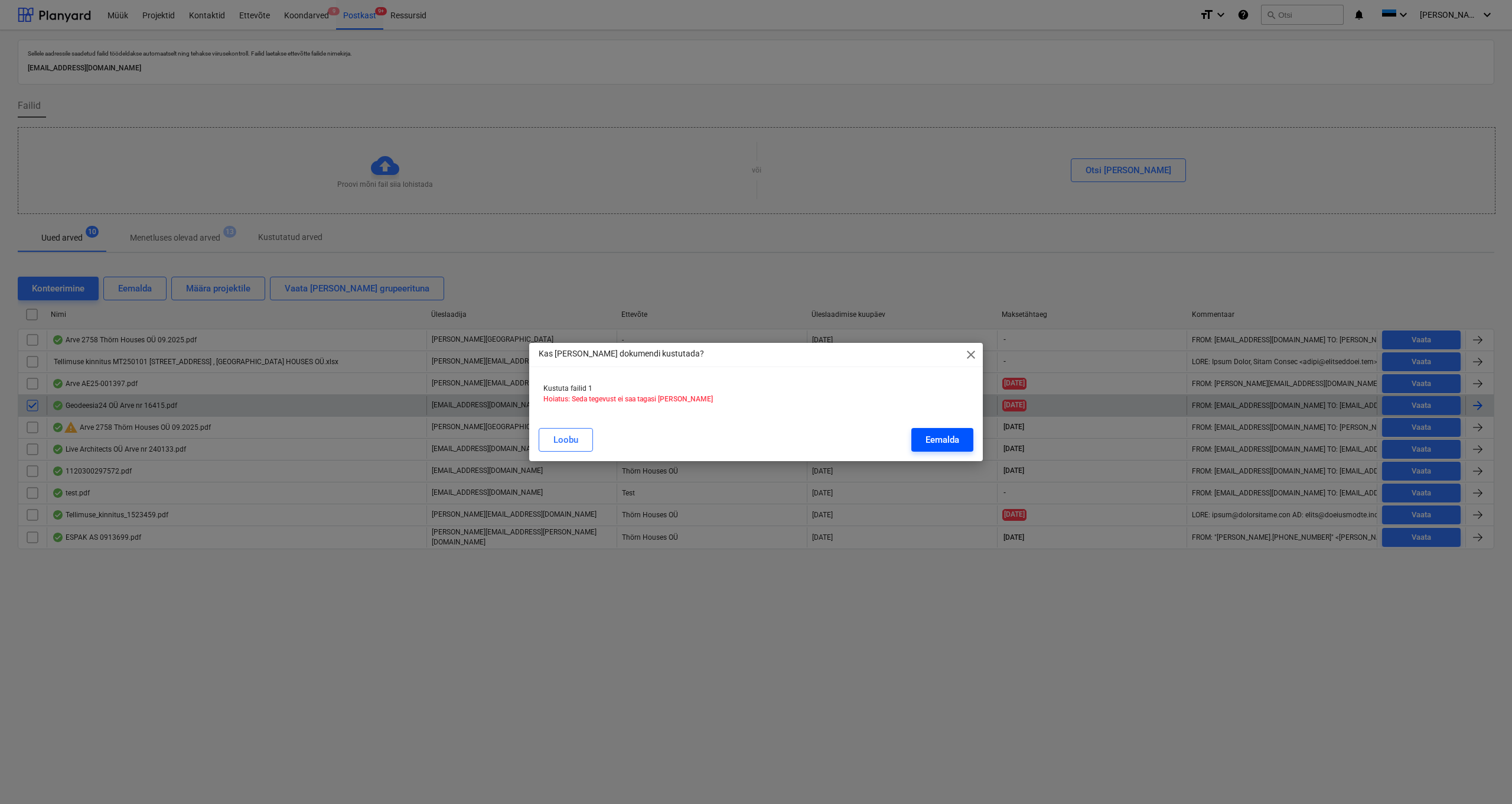
drag, startPoint x: 924, startPoint y: 439, endPoint x: 931, endPoint y: 439, distance: 7.0
click at [850, 425] on button "Eemalda" at bounding box center [942, 439] width 62 height 24
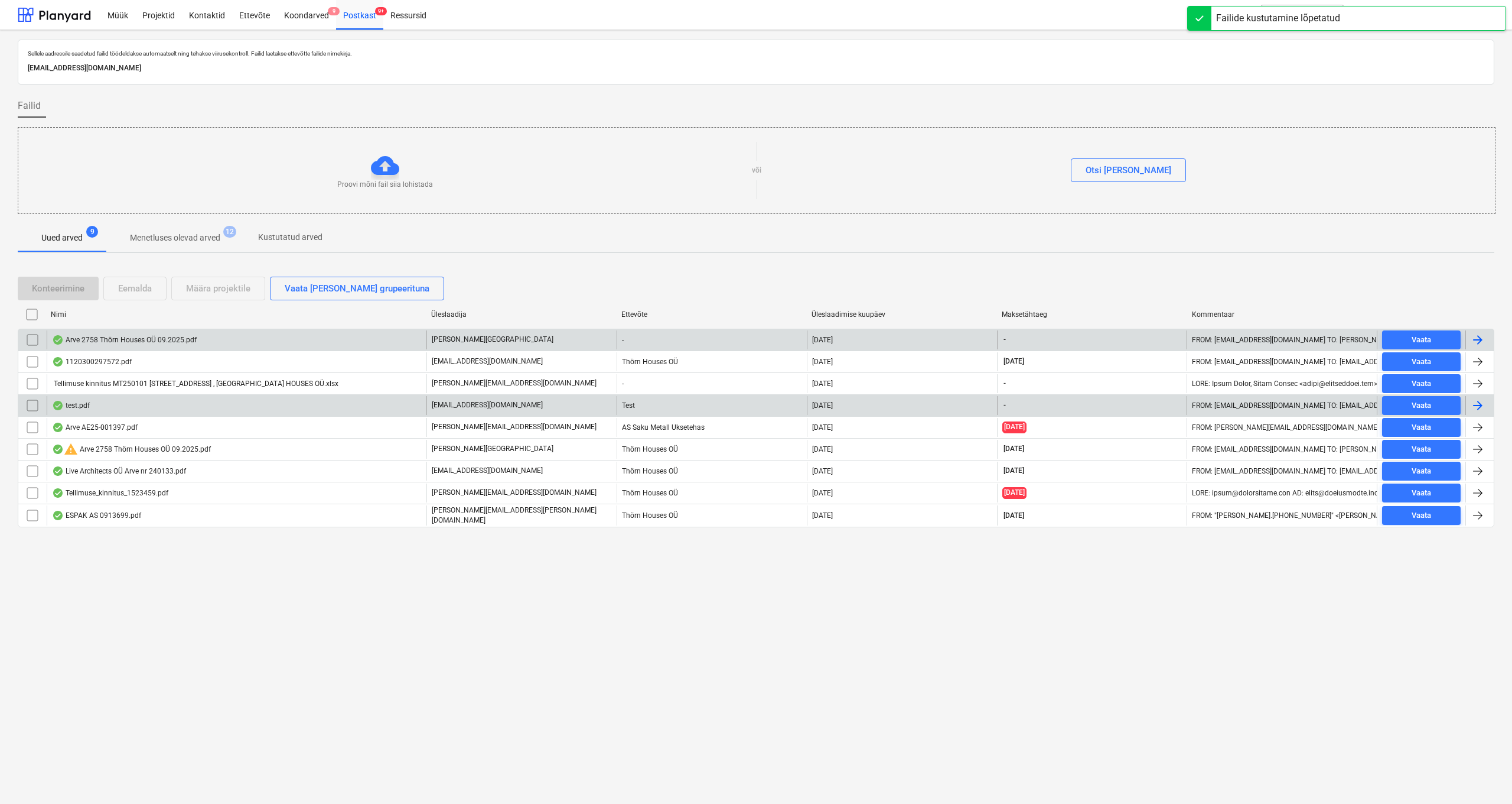
click at [172, 339] on div "Arve 2758 Thörn Houses OÜ 09.2025.pdf" at bounding box center [124, 340] width 145 height 10
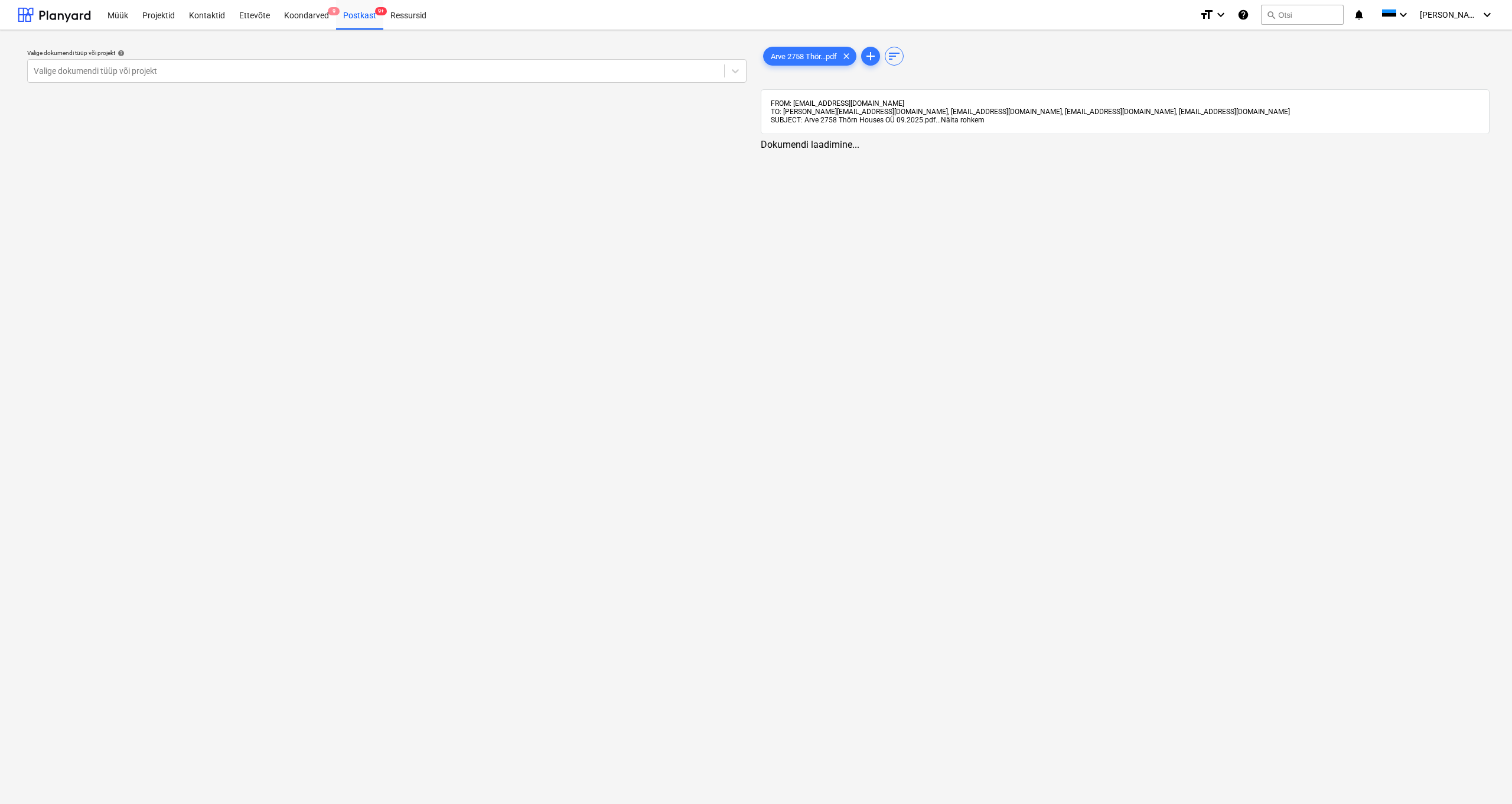
click at [850, 120] on span "Näita rohkem" at bounding box center [963, 119] width 44 height 8
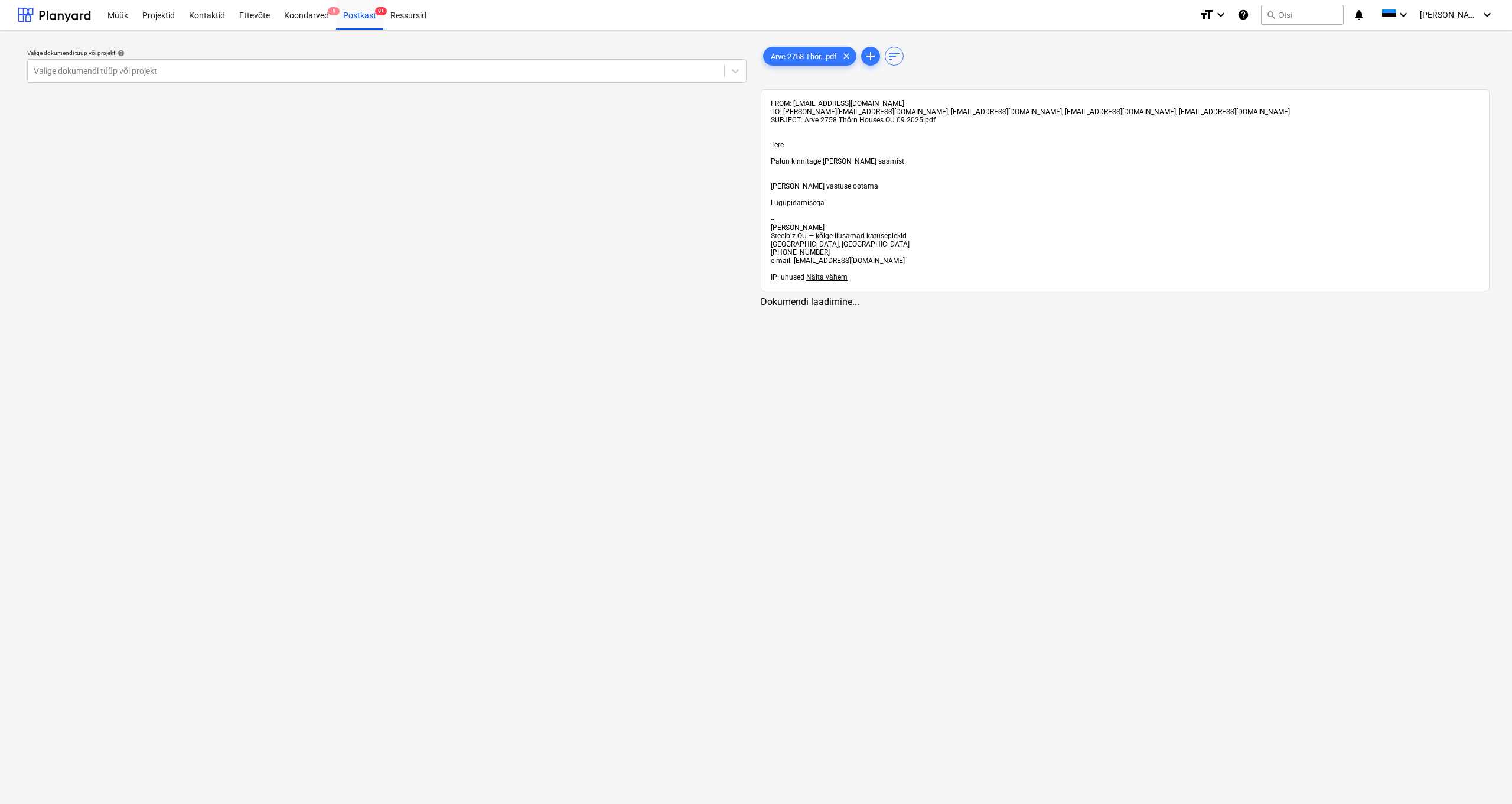
click at [850, 401] on div "Valige dokumendi tüüp või projekt help Valige dokumendi tüüp või projekt Arve 2…" at bounding box center [756, 417] width 1512 height 774
click at [834, 274] on span "Näita vähem" at bounding box center [827, 277] width 42 height 8
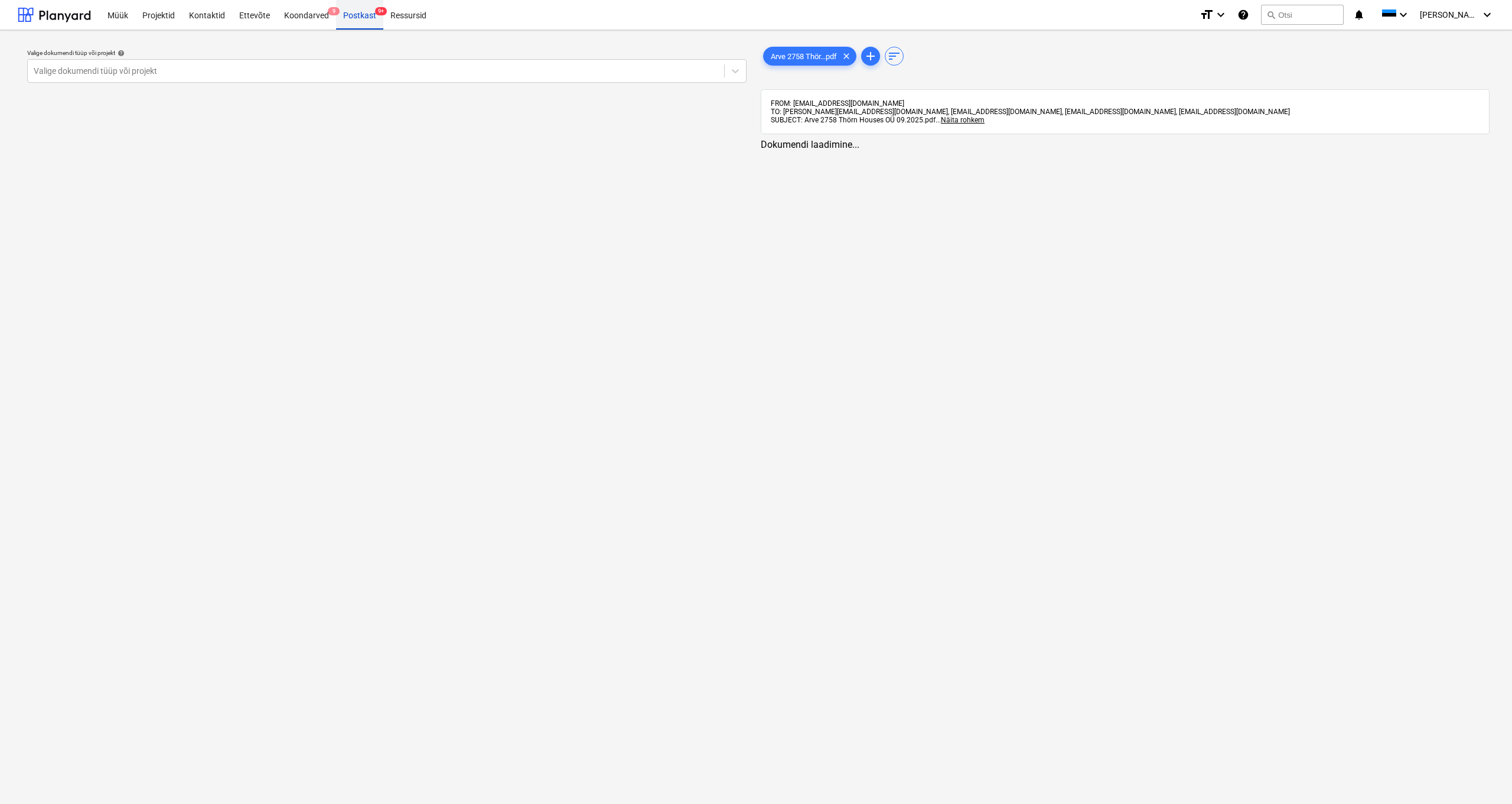
click at [356, 16] on div "Postkast 9+" at bounding box center [359, 14] width 47 height 30
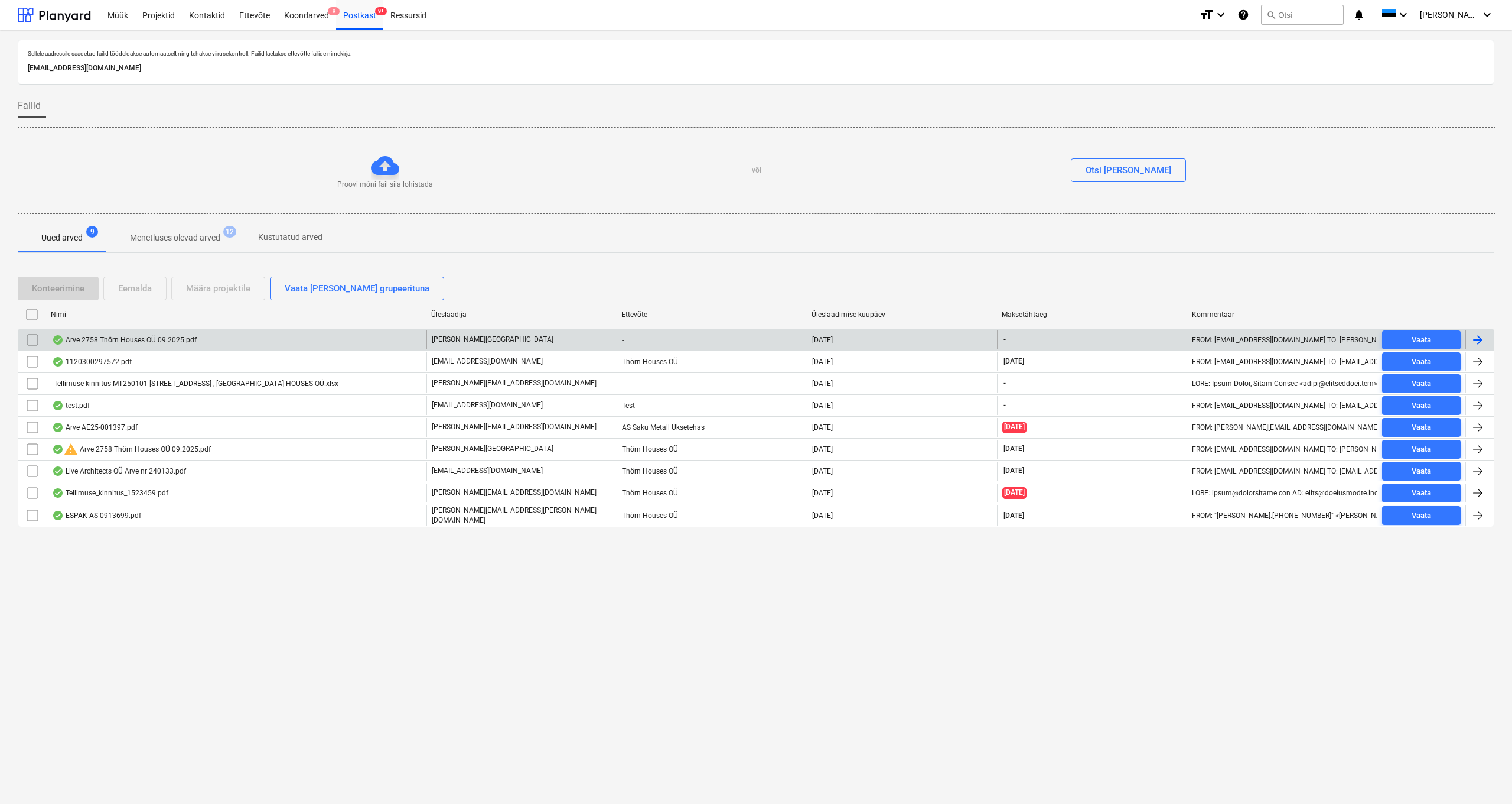
click at [140, 339] on div "Arve 2758 Thörn Houses OÜ 09.2025.pdf" at bounding box center [124, 340] width 145 height 10
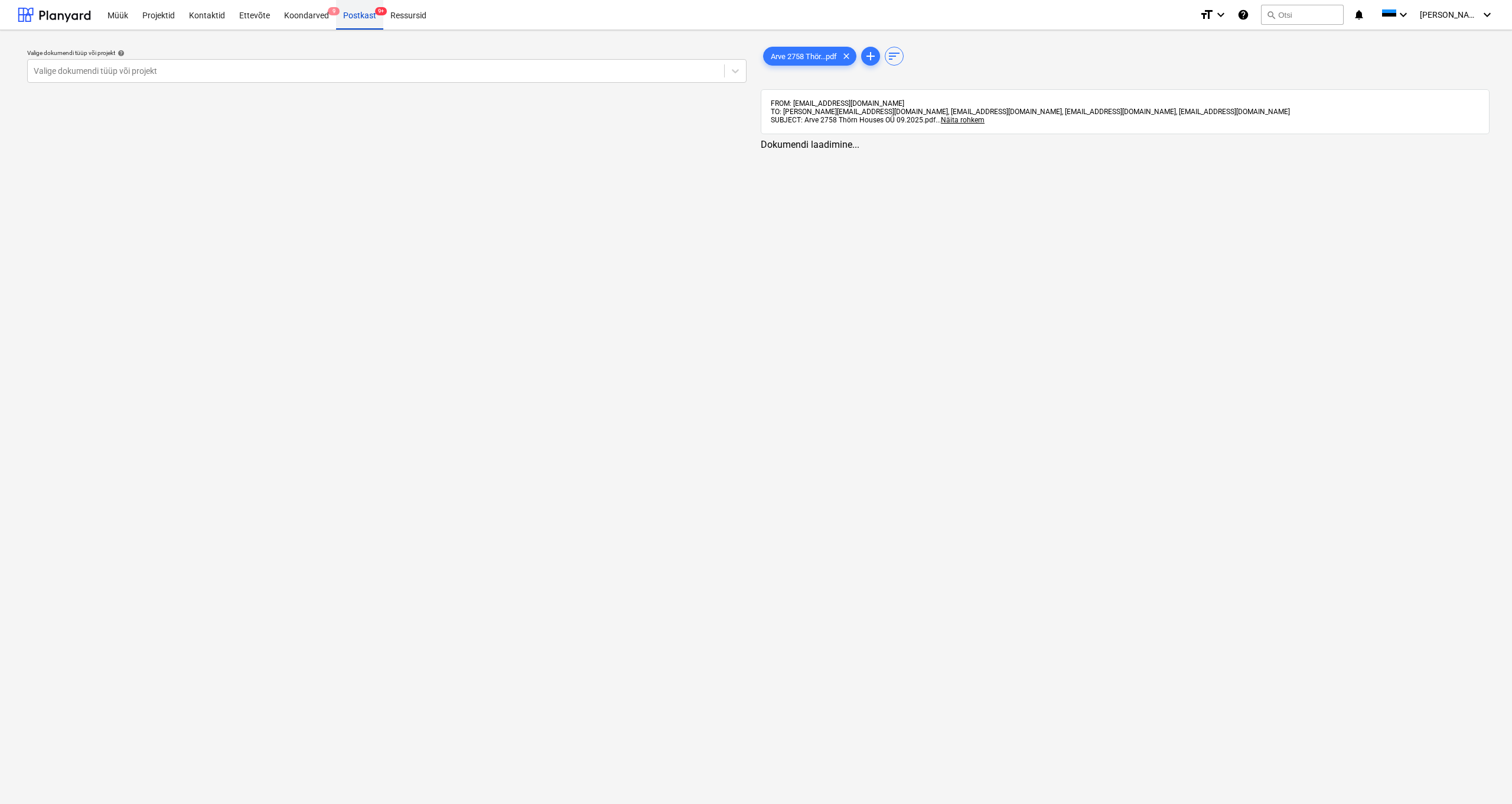
click at [358, 15] on div "Postkast 9+" at bounding box center [359, 14] width 47 height 30
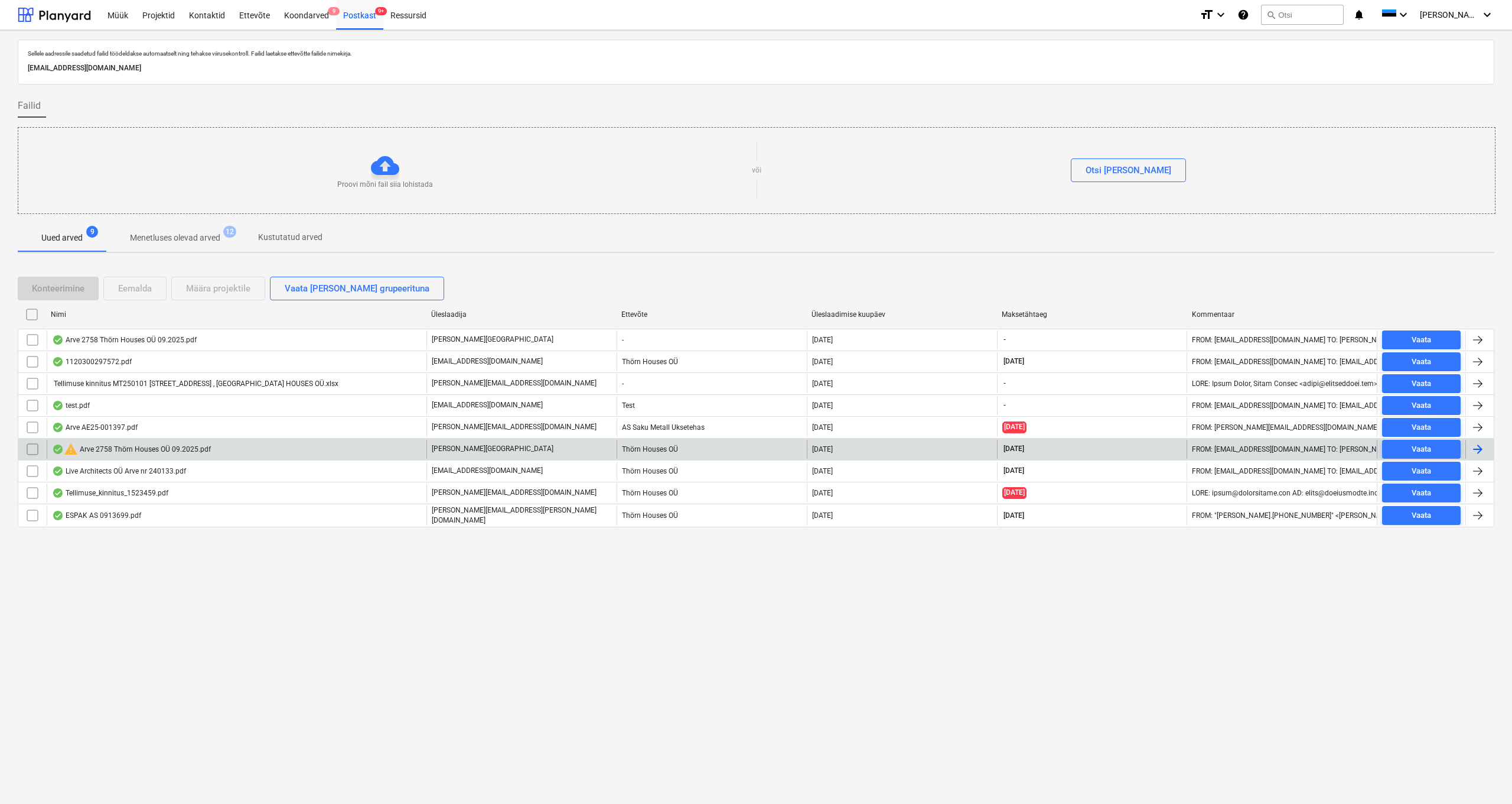
click at [124, 425] on div "warning Arve 2758 Thörn Houses OÜ 09.2025.pdf" at bounding box center [131, 449] width 159 height 14
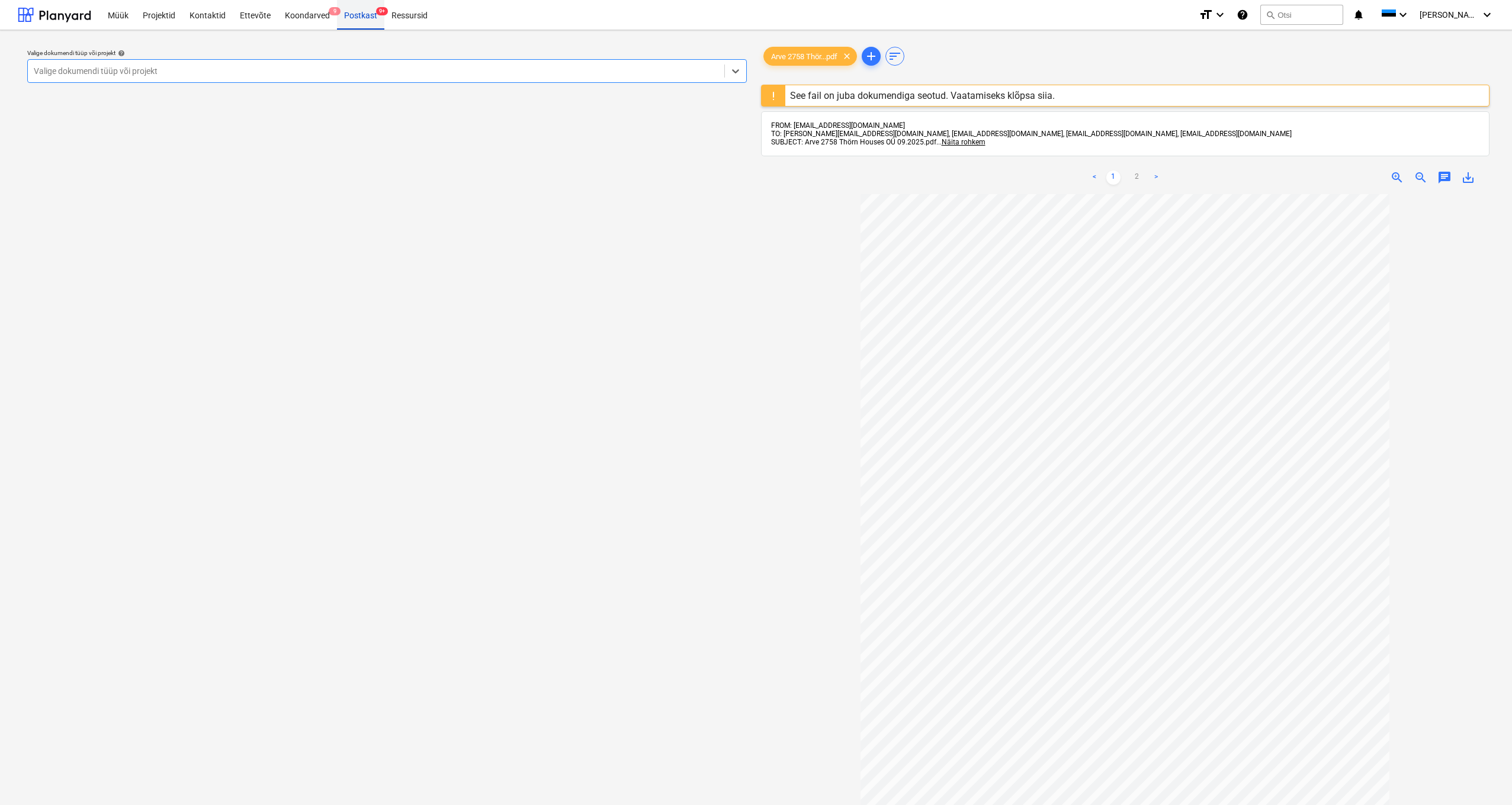
click at [360, 17] on div "Postkast 9+" at bounding box center [360, 14] width 47 height 30
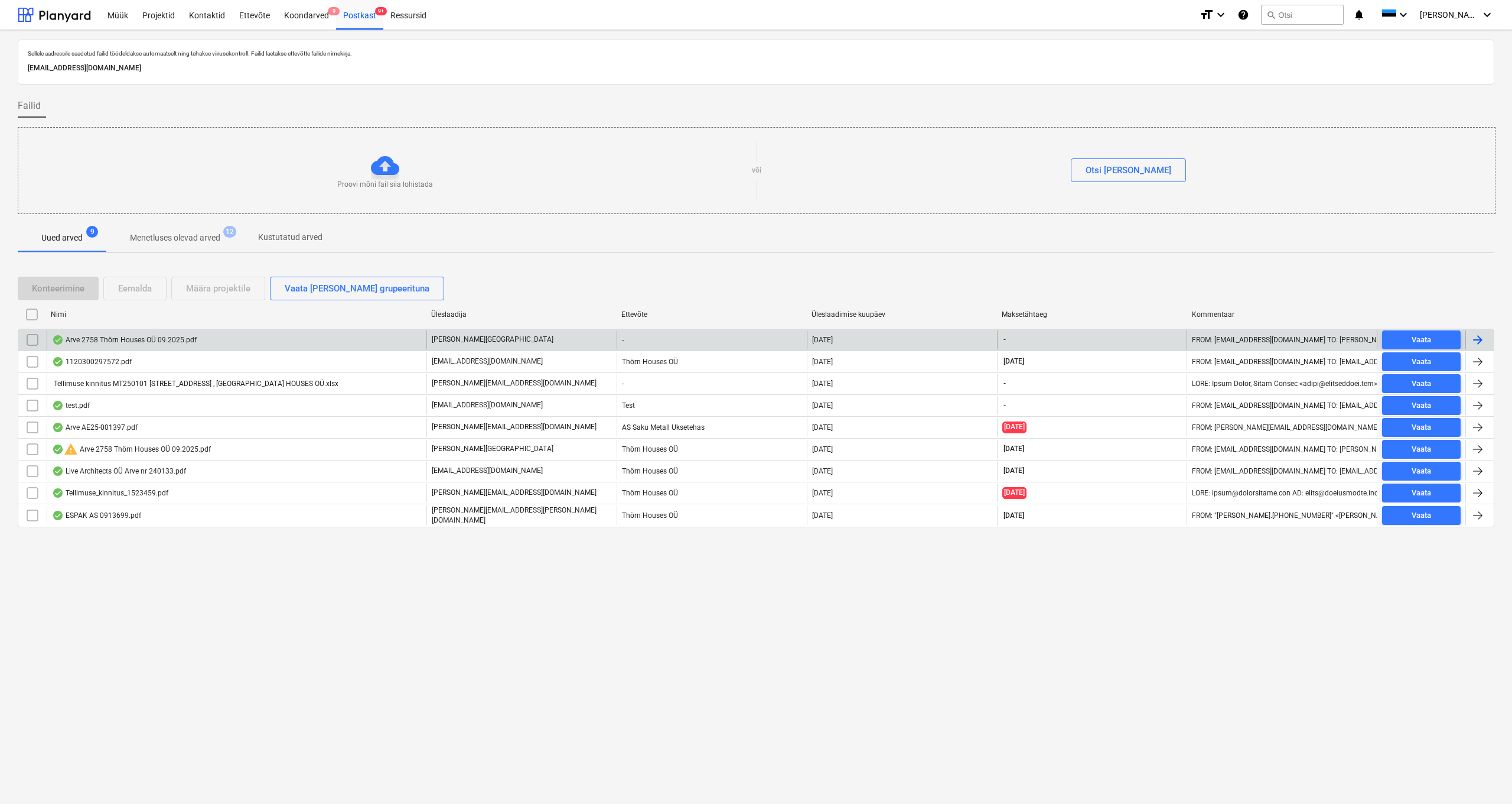
click at [34, 341] on input "checkbox" at bounding box center [32, 339] width 19 height 19
click at [139, 285] on div "Eemalda" at bounding box center [135, 288] width 34 height 15
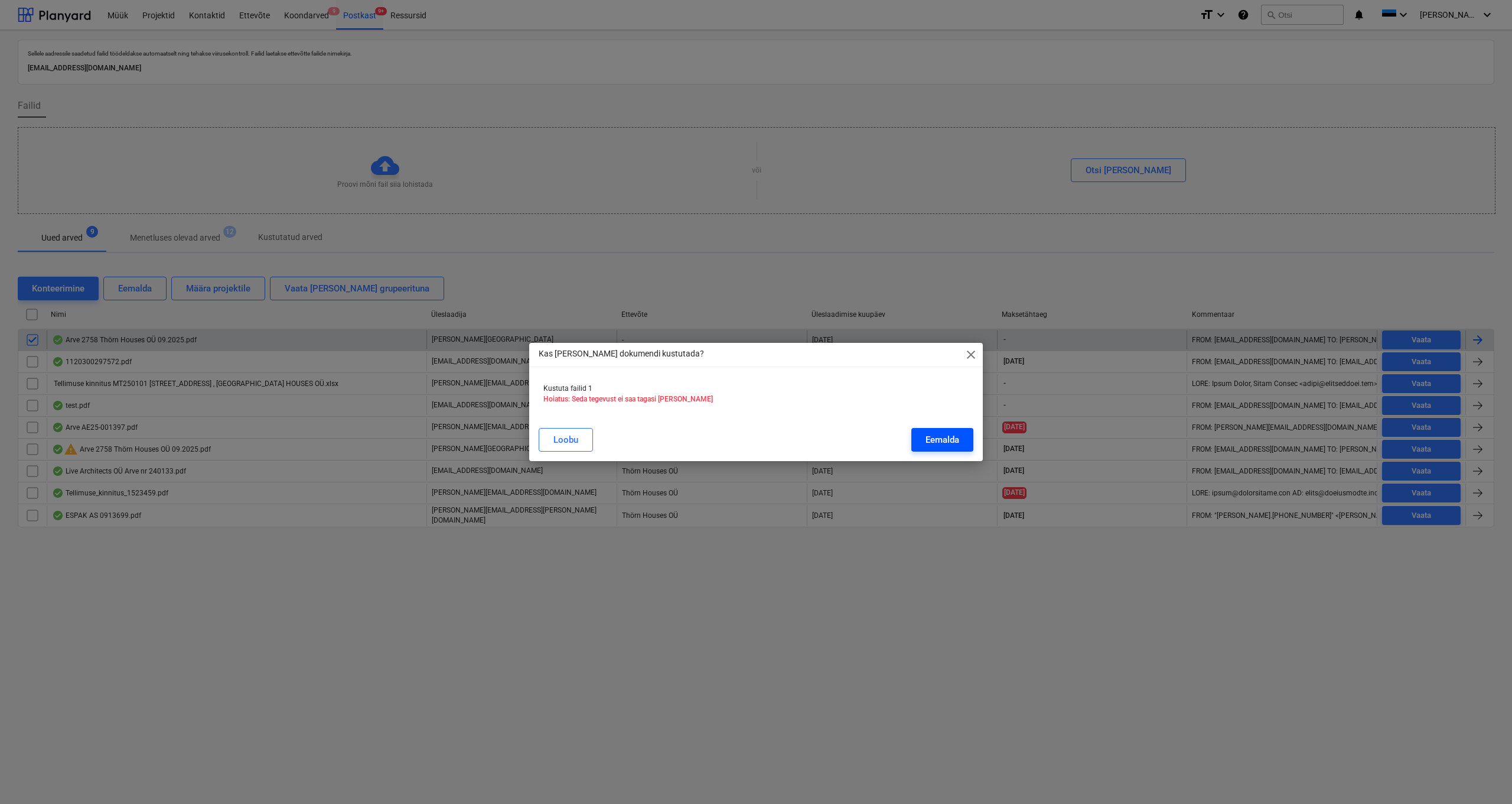
click at [850, 425] on button "Eemalda" at bounding box center [942, 439] width 62 height 24
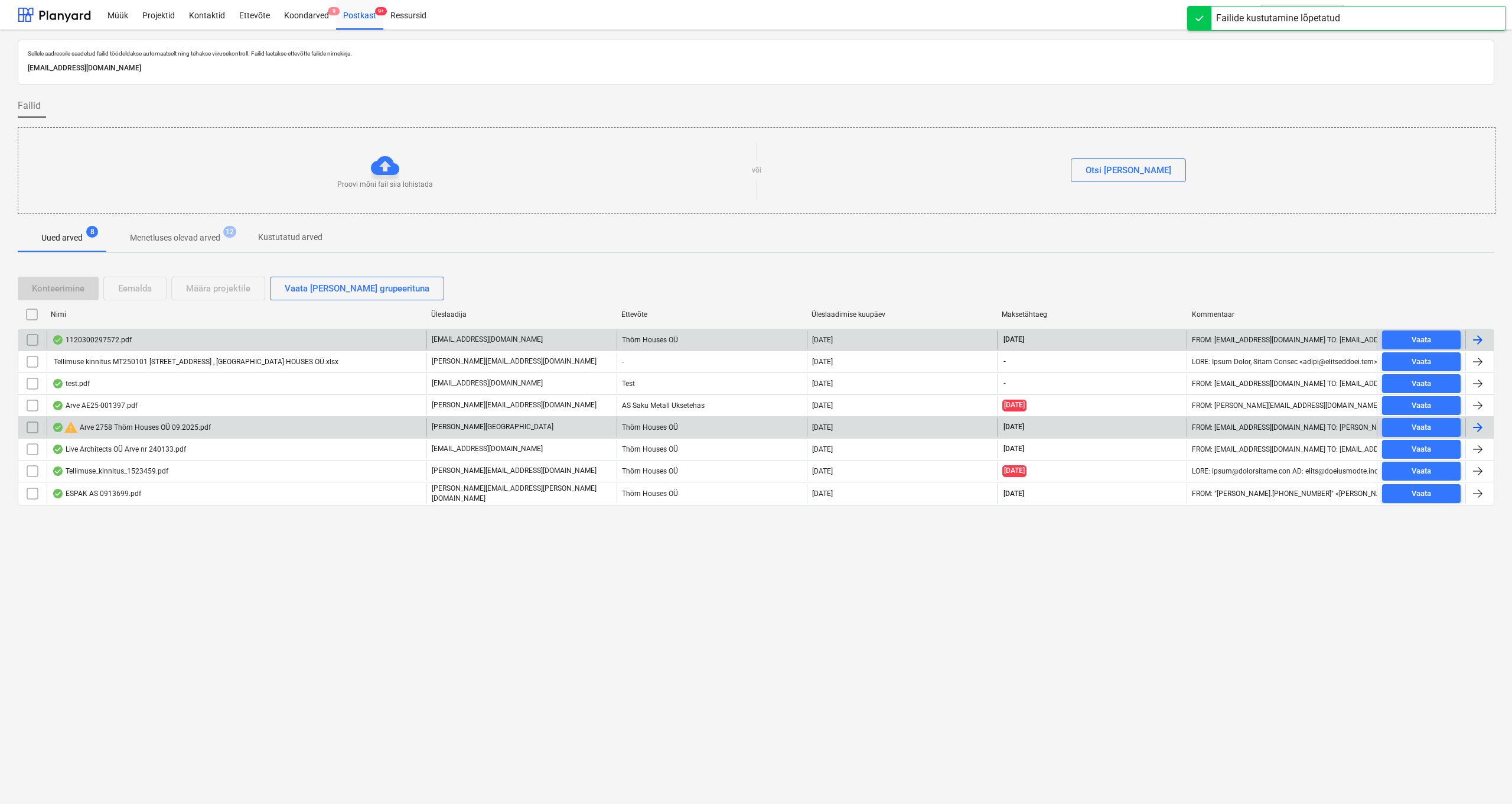
click at [135, 425] on div "warning Arve 2758 Thörn Houses OÜ 09.2025.pdf" at bounding box center [131, 428] width 159 height 14
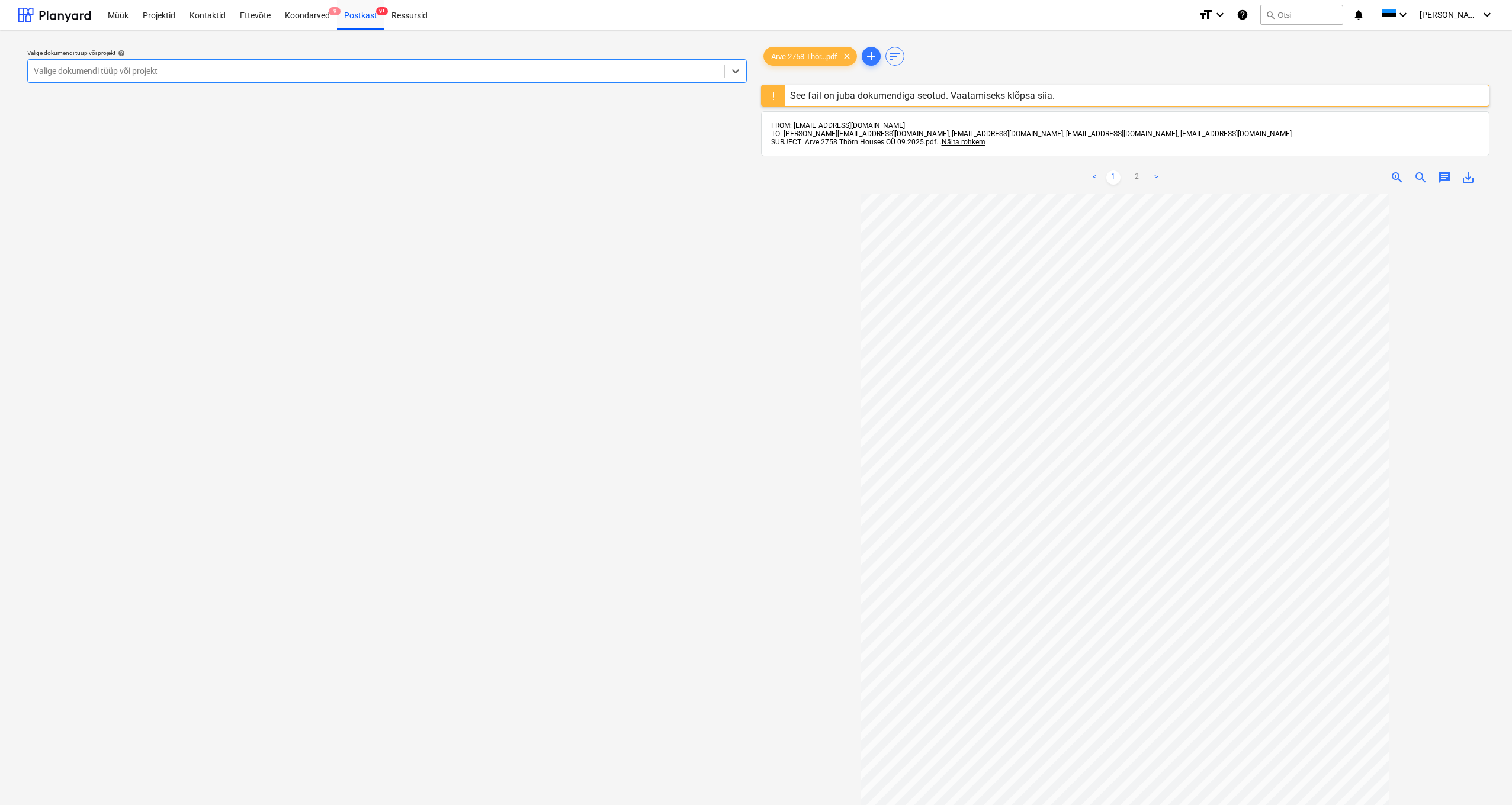
click at [131, 77] on div "Valige dokumendi tüüp või projekt" at bounding box center [376, 70] width 697 height 17
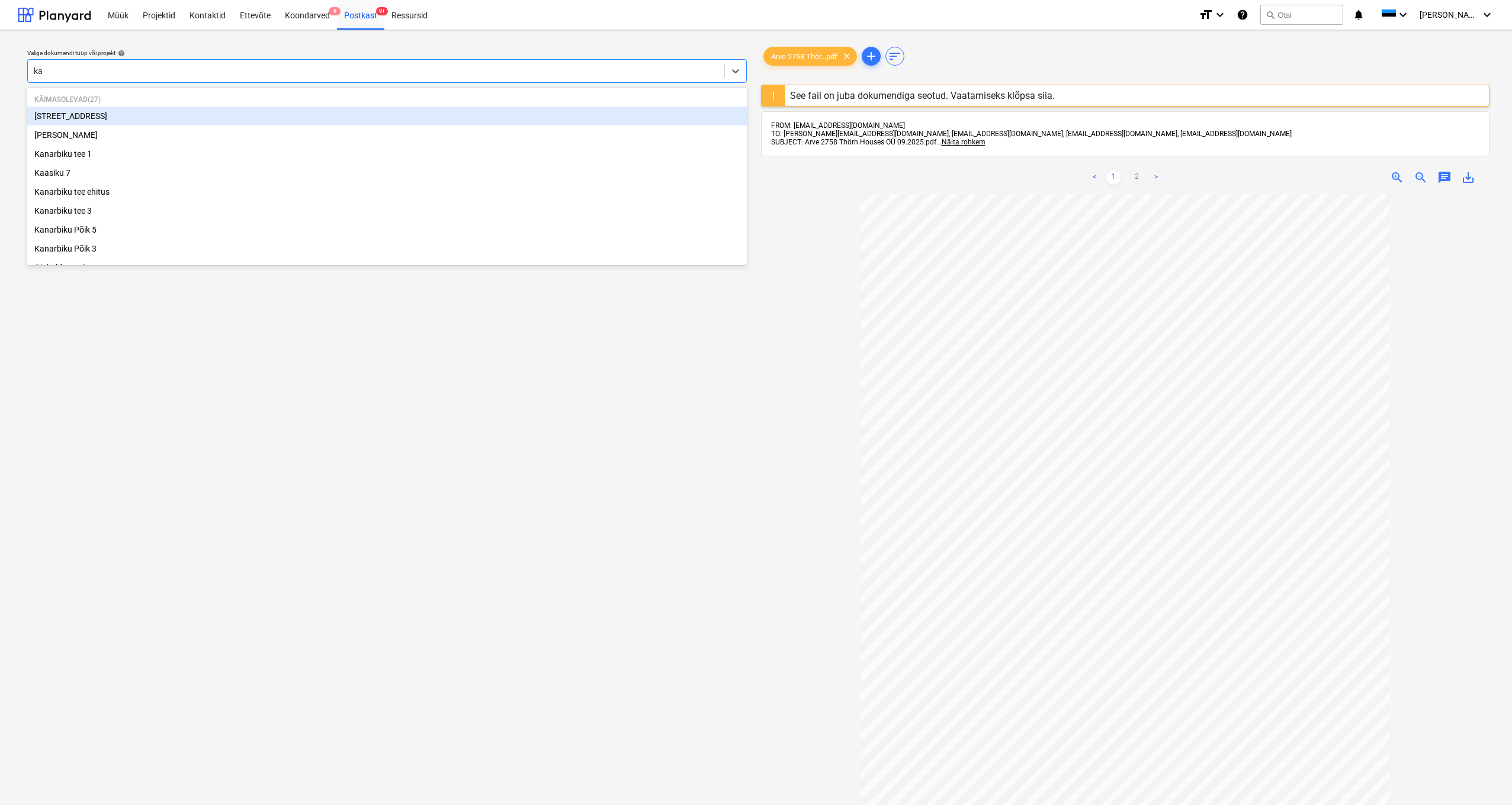
type input "kan"
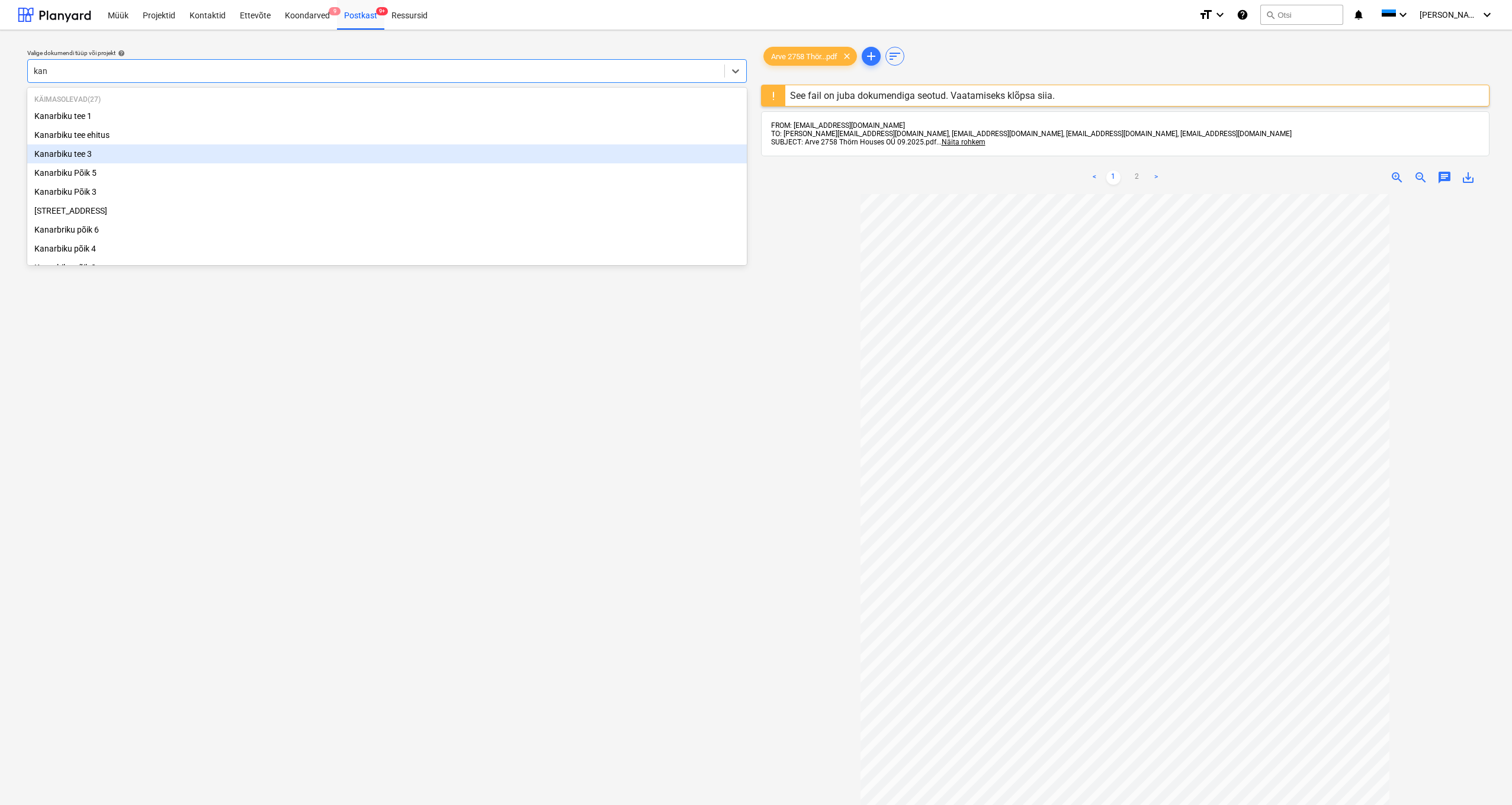
click at [78, 154] on div "Kanarbiku tee 3" at bounding box center [387, 153] width 719 height 19
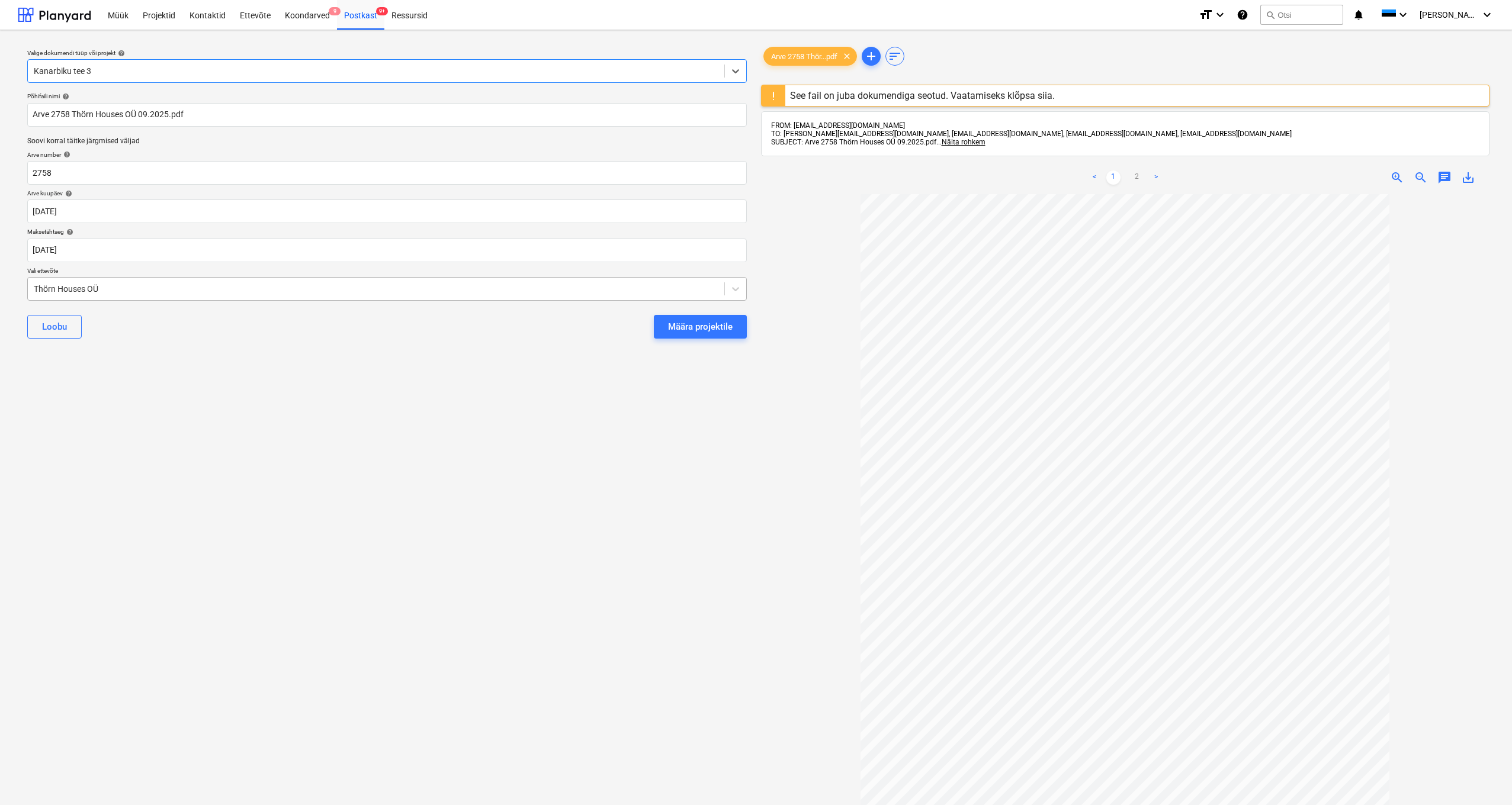
click at [32, 289] on div "Thörn Houses OÜ" at bounding box center [376, 289] width 697 height 17
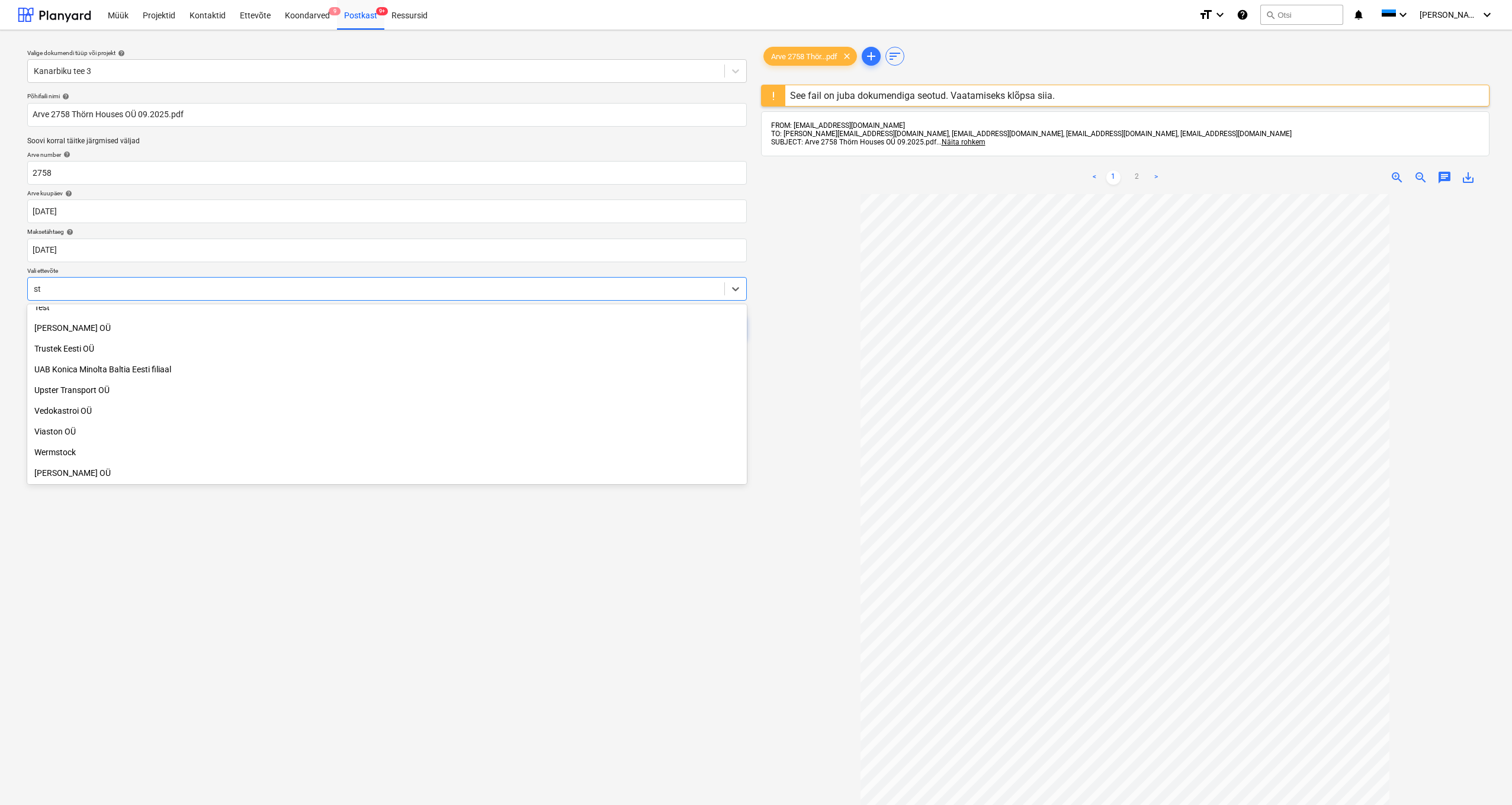
scroll to position [879, 0]
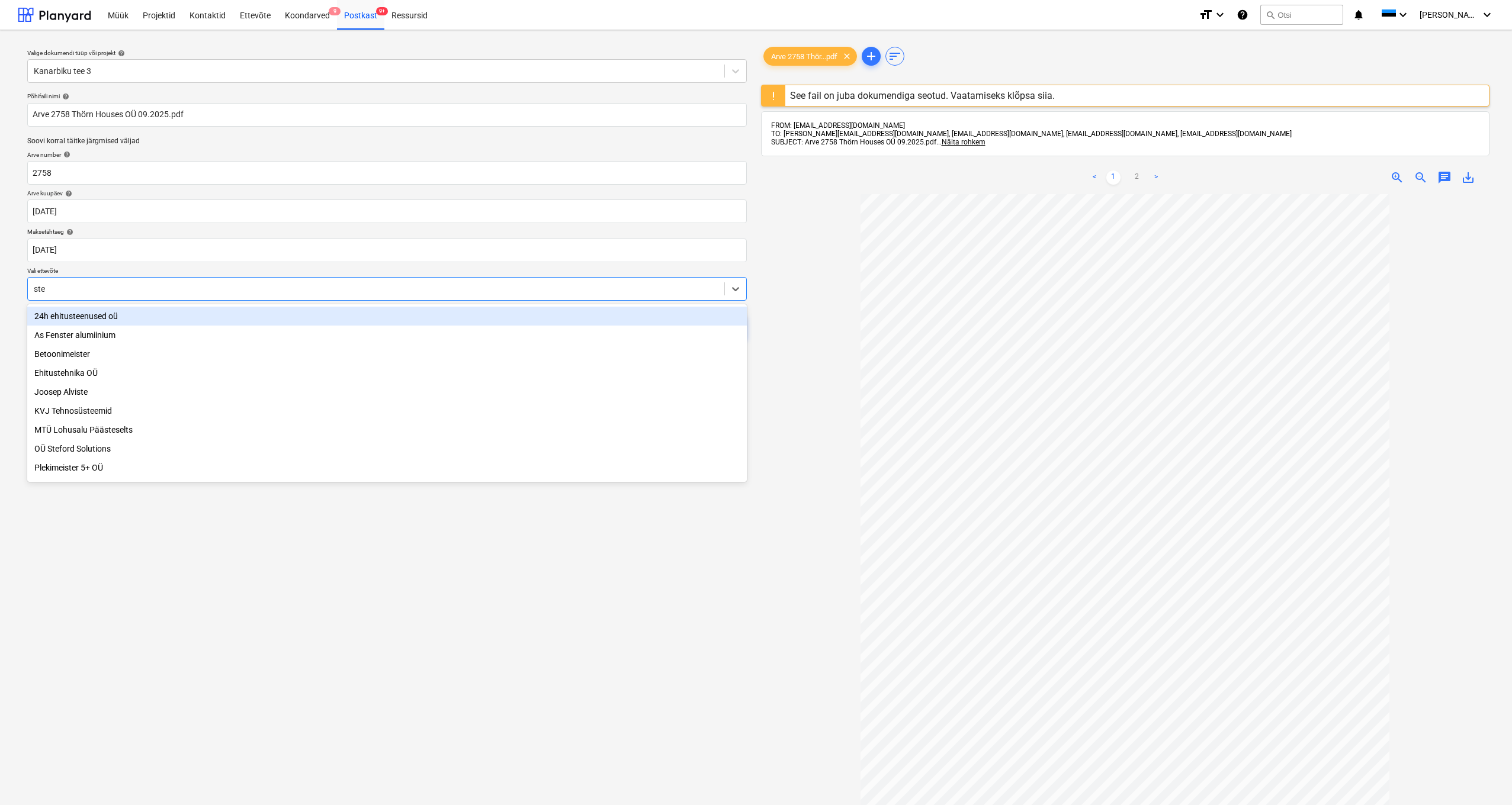
type input "stee"
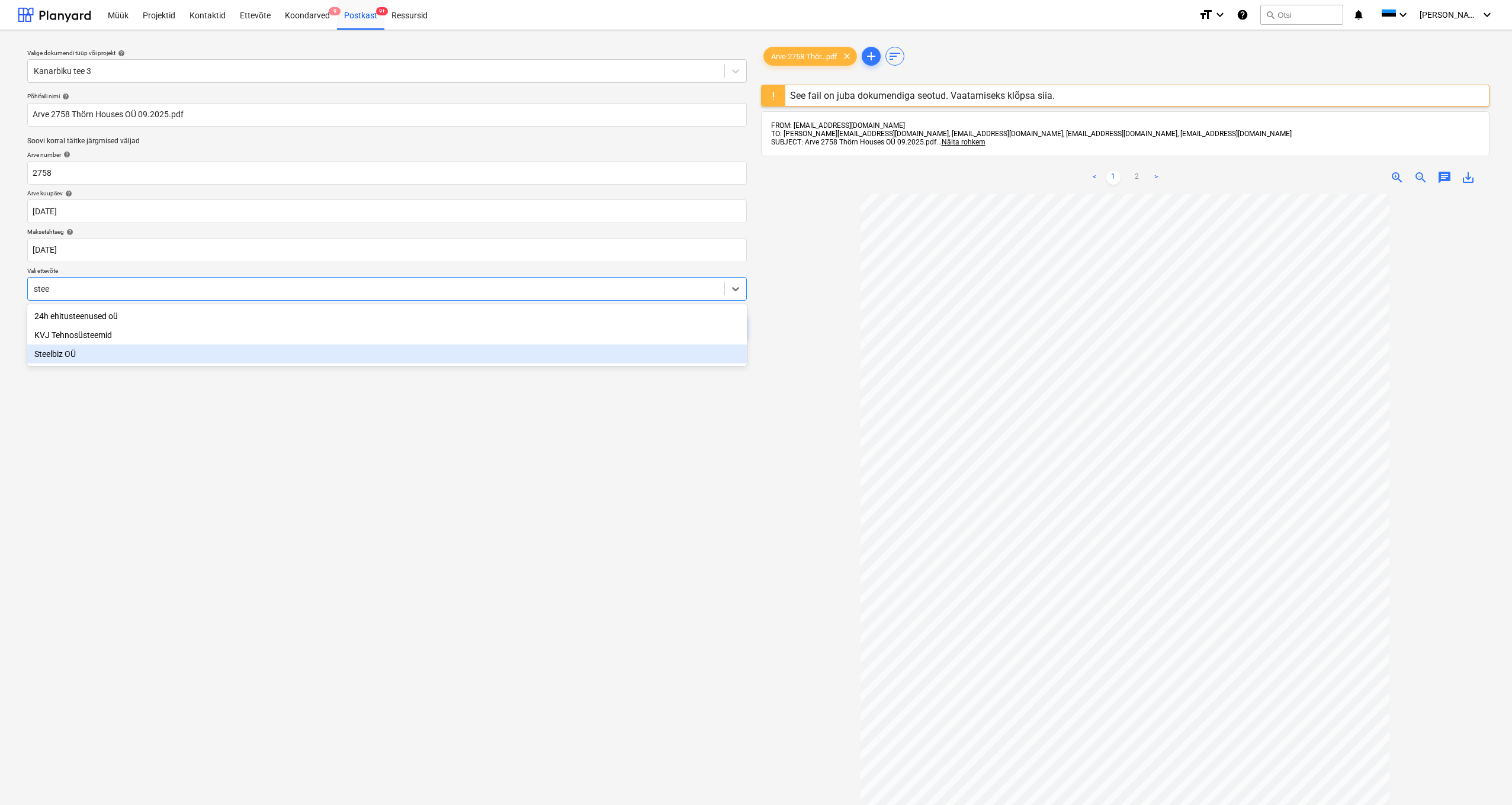
click at [78, 355] on div "Steelbiz OÜ" at bounding box center [387, 354] width 719 height 19
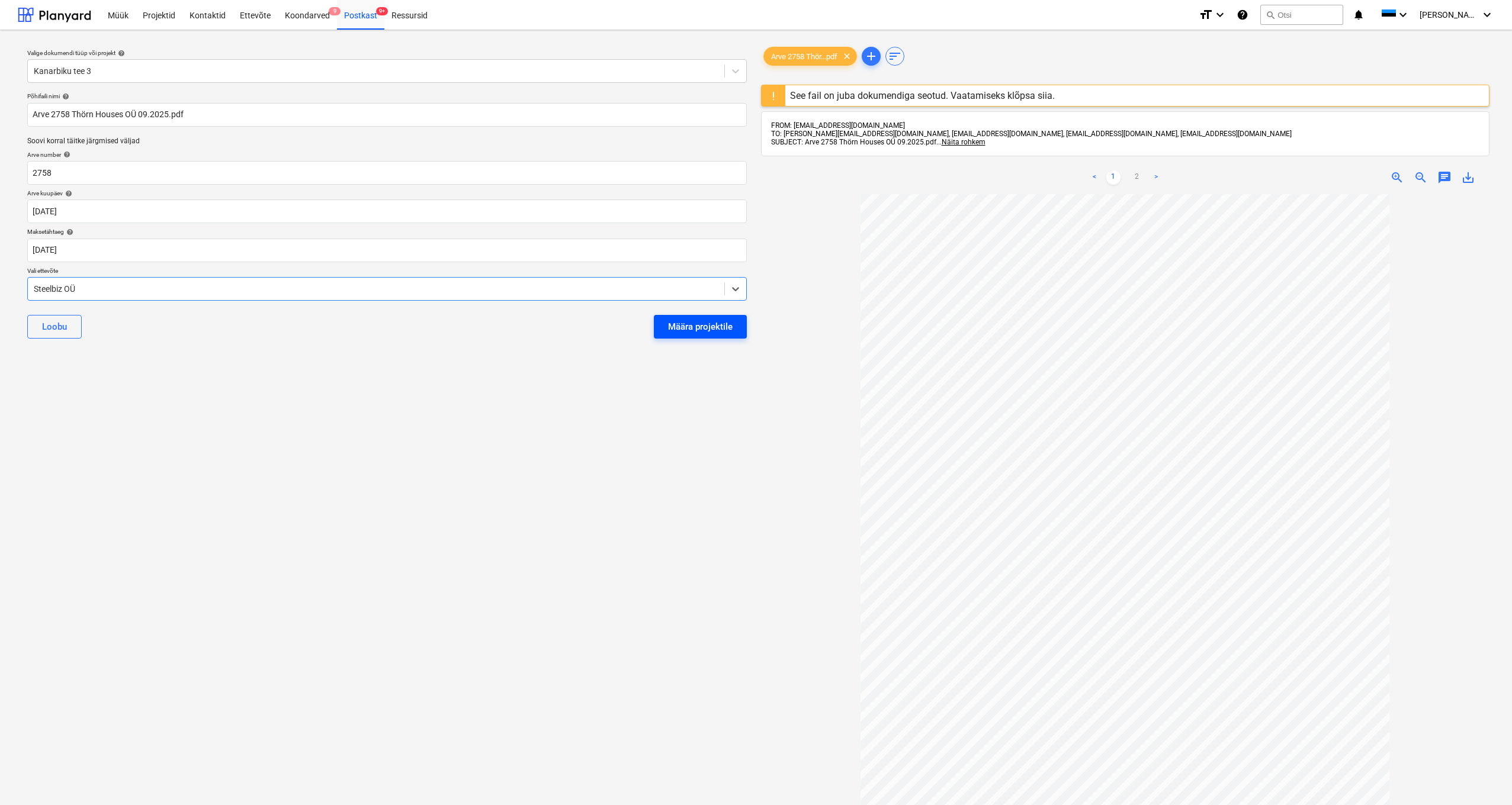
click at [670, 321] on div "Määra projektile" at bounding box center [700, 326] width 64 height 15
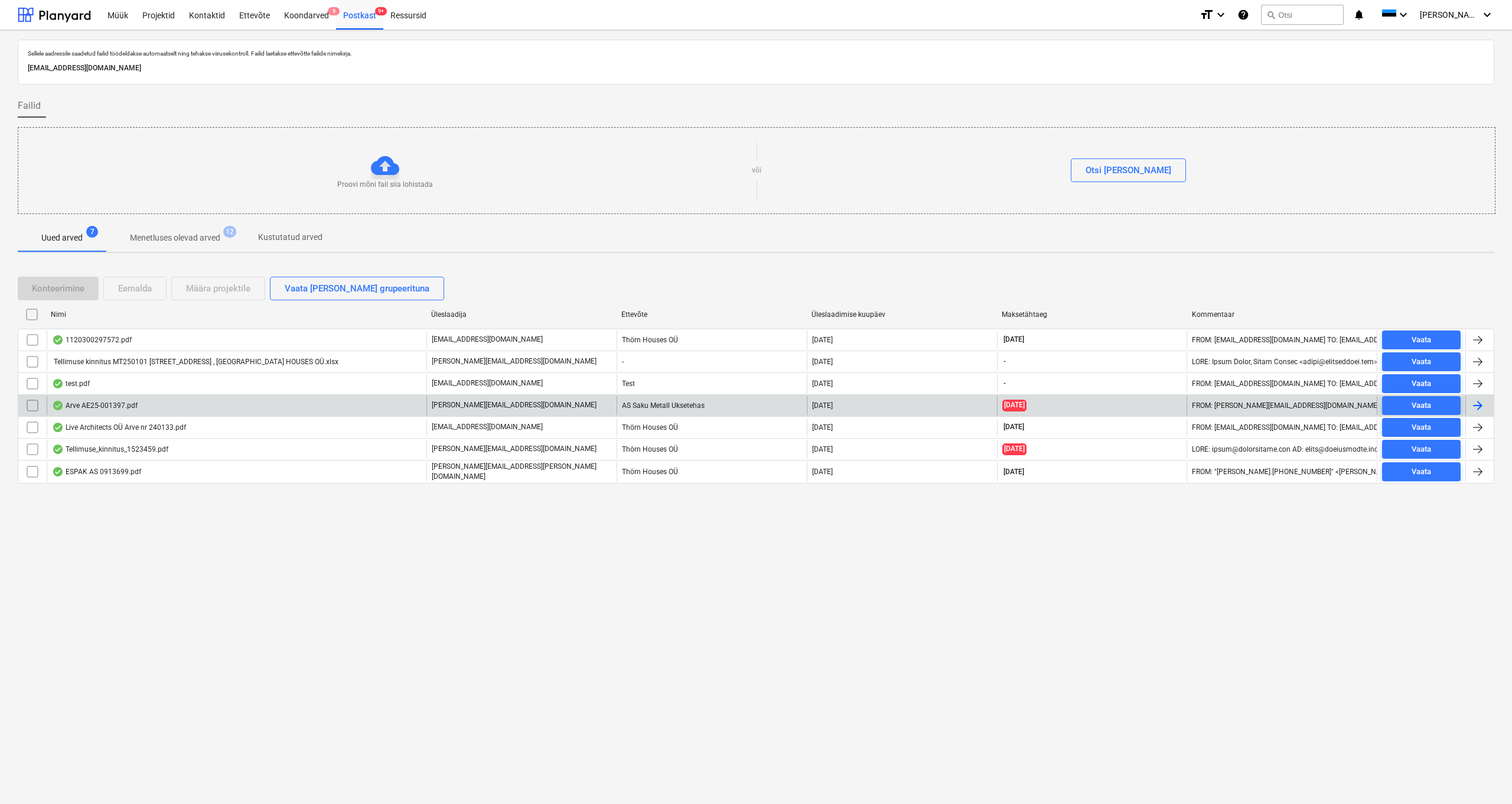
click at [88, 406] on div "Arve AE25-001397.pdf" at bounding box center [94, 406] width 85 height 10
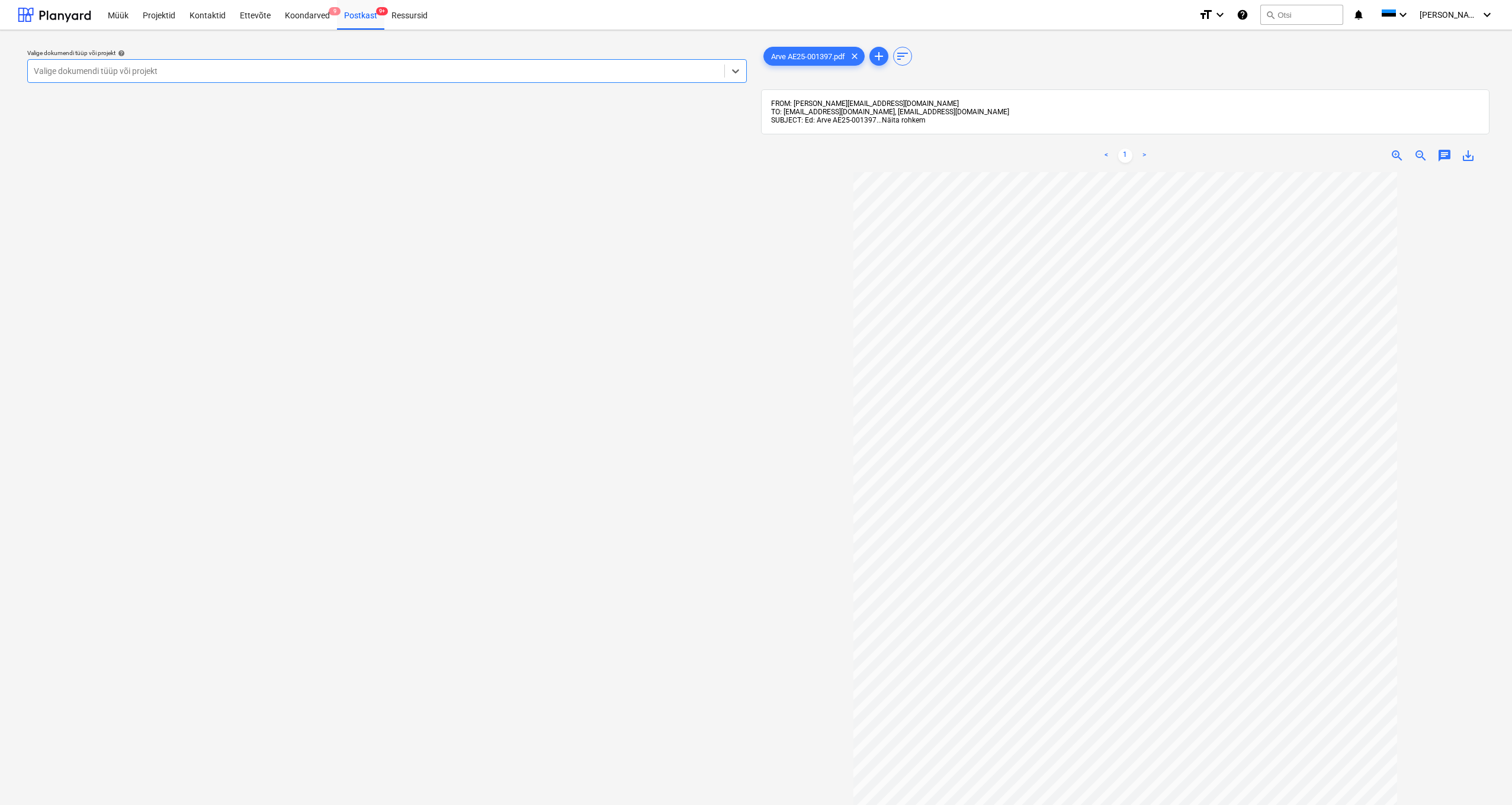
click at [852, 118] on span "Näita rohkem" at bounding box center [903, 119] width 44 height 8
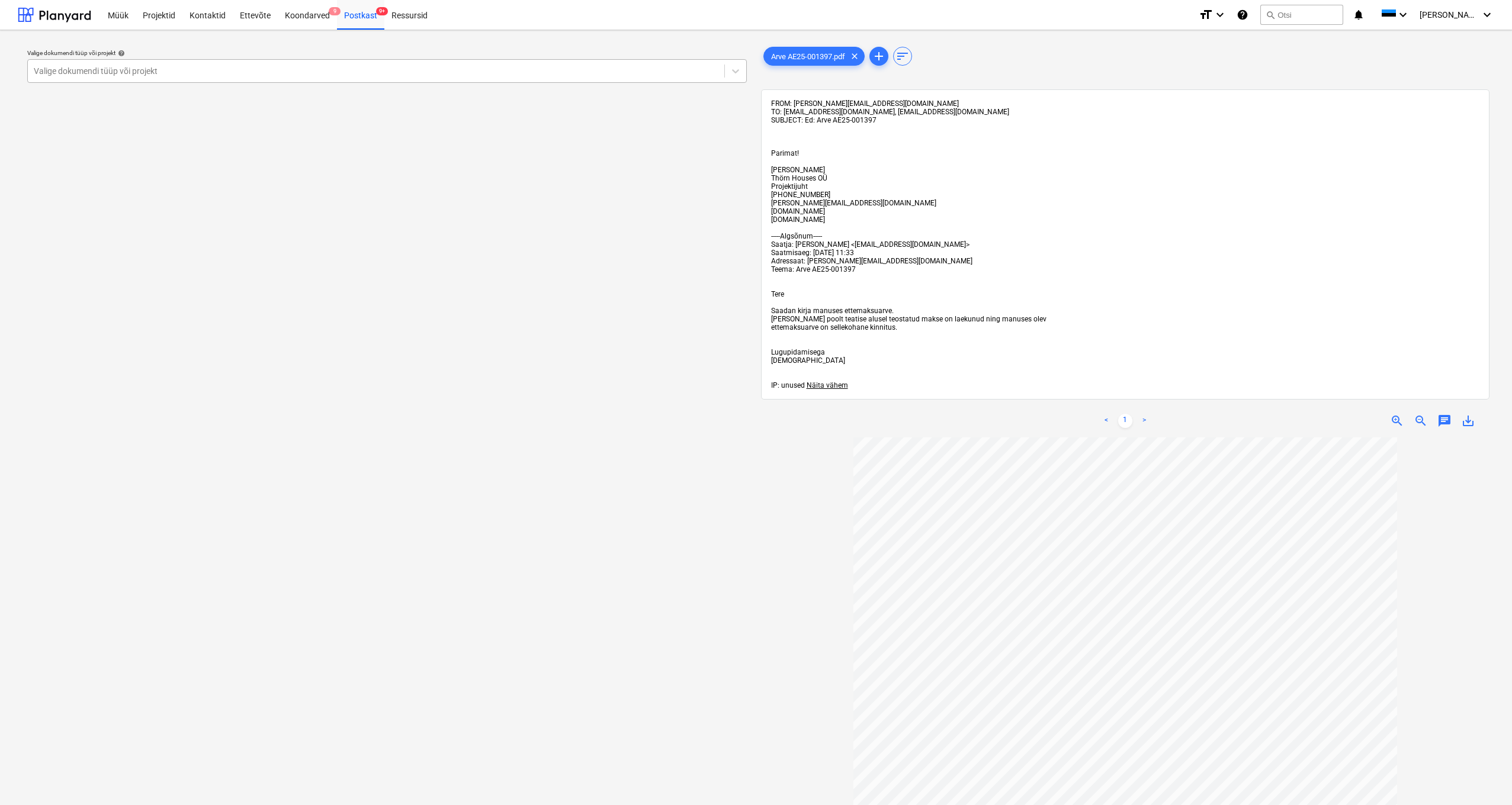
click at [274, 66] on div at bounding box center [376, 70] width 684 height 12
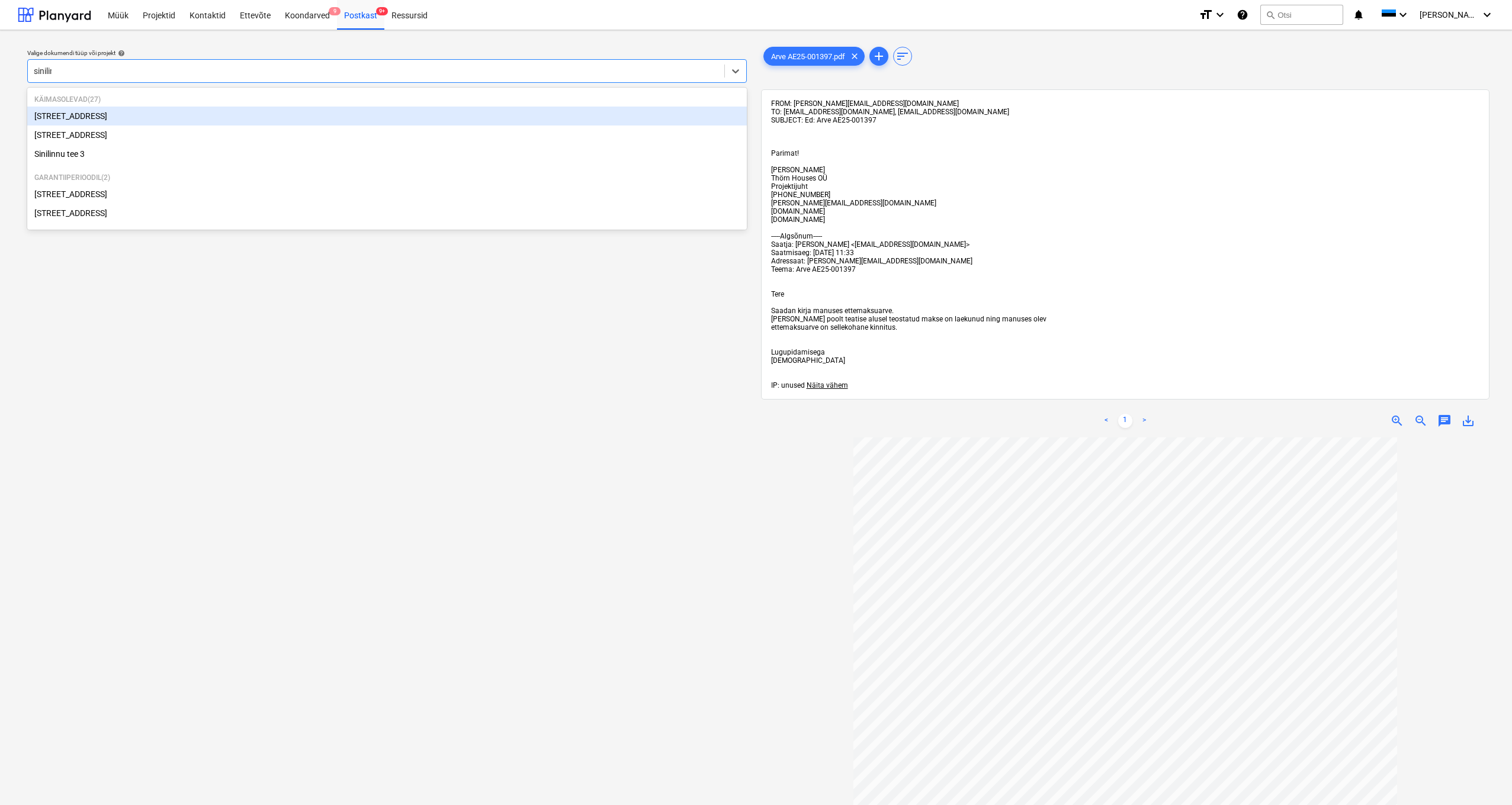
type input "sinilinn"
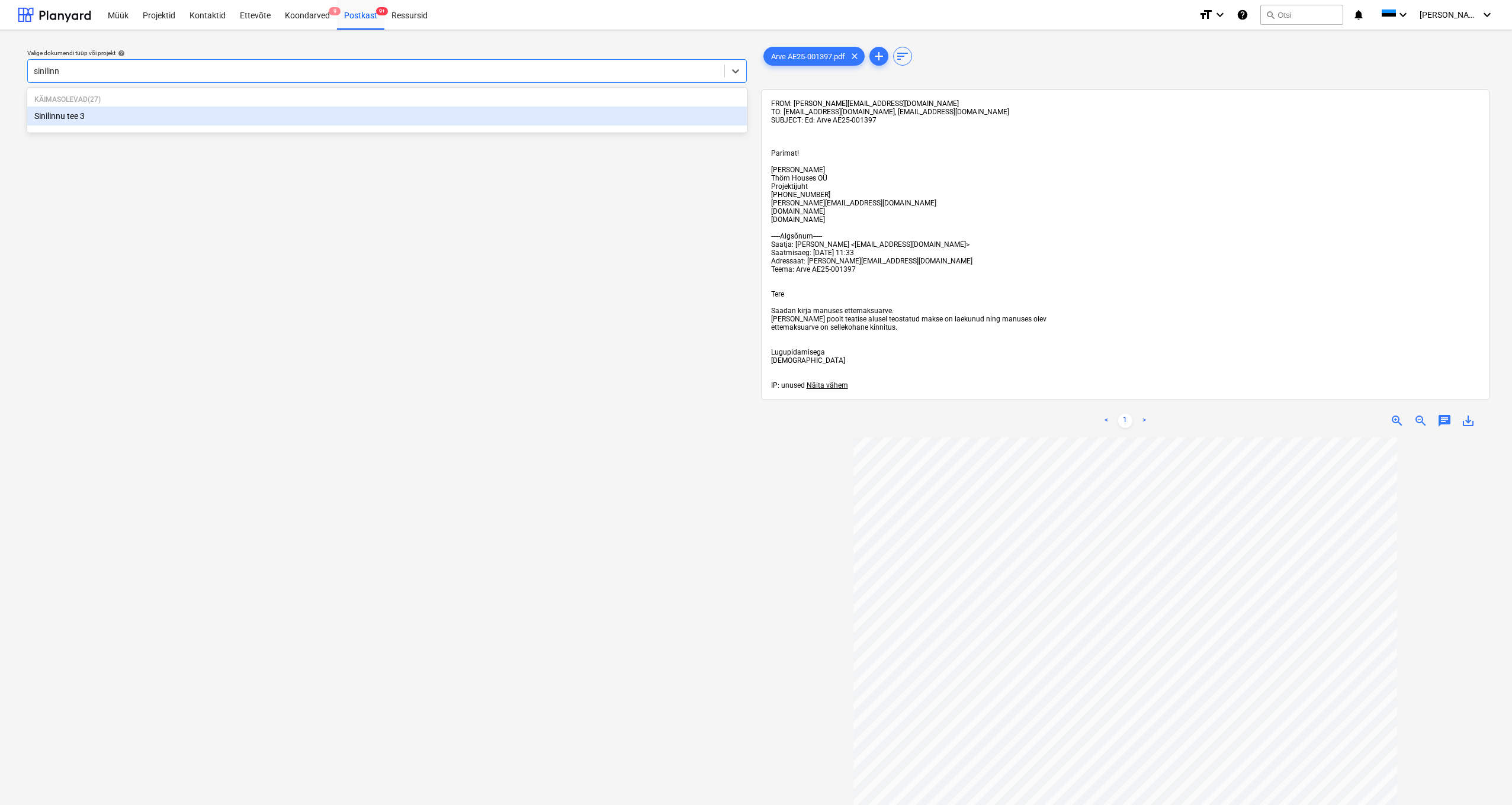
click at [78, 118] on div "Sinilinnu tee 3" at bounding box center [387, 116] width 719 height 19
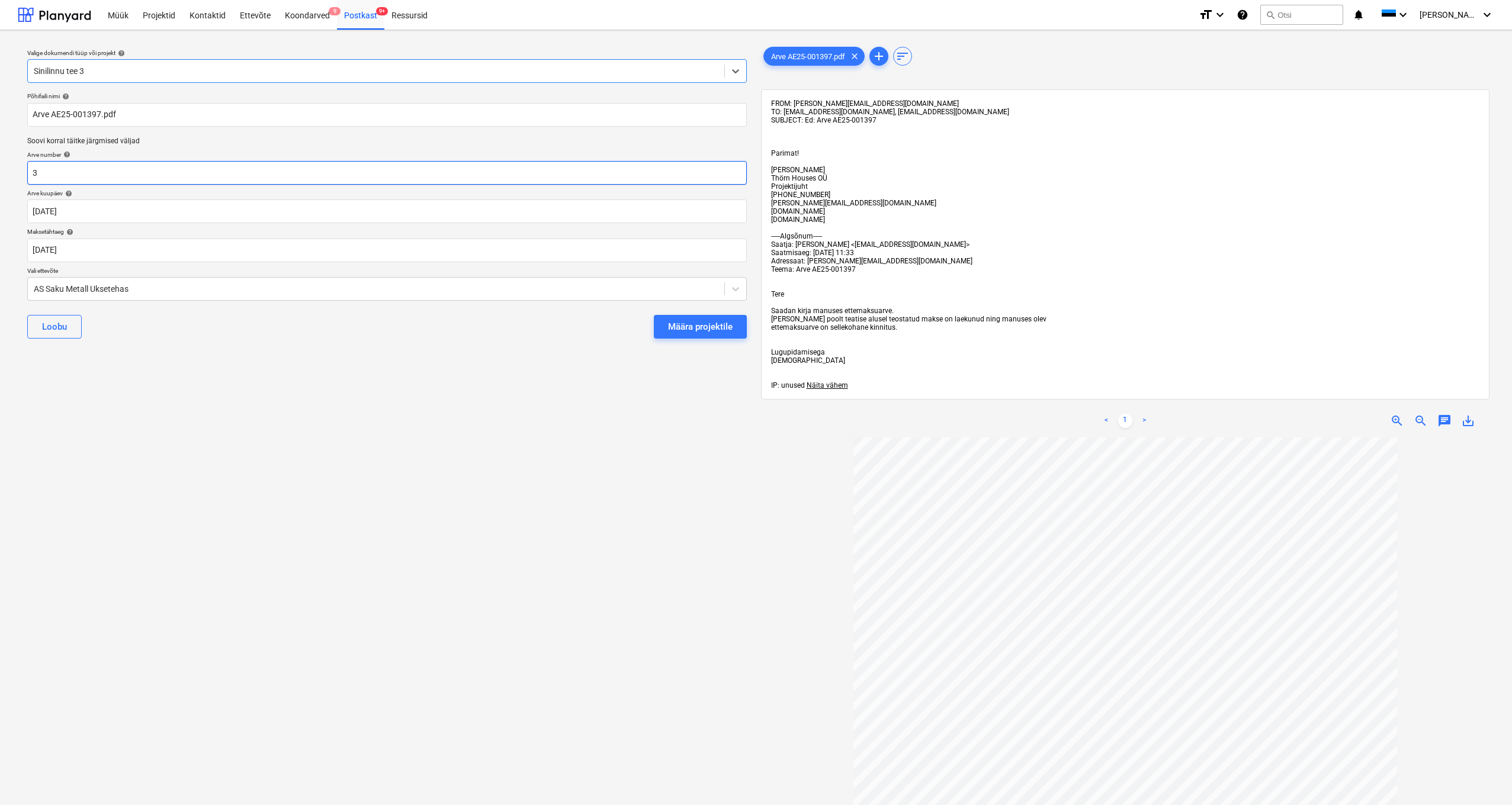
click at [53, 170] on input "3" at bounding box center [387, 173] width 719 height 24
type input "AE25-001397"
click at [704, 324] on div "Määra projektile" at bounding box center [700, 326] width 64 height 15
